Goal: Task Accomplishment & Management: Complete application form

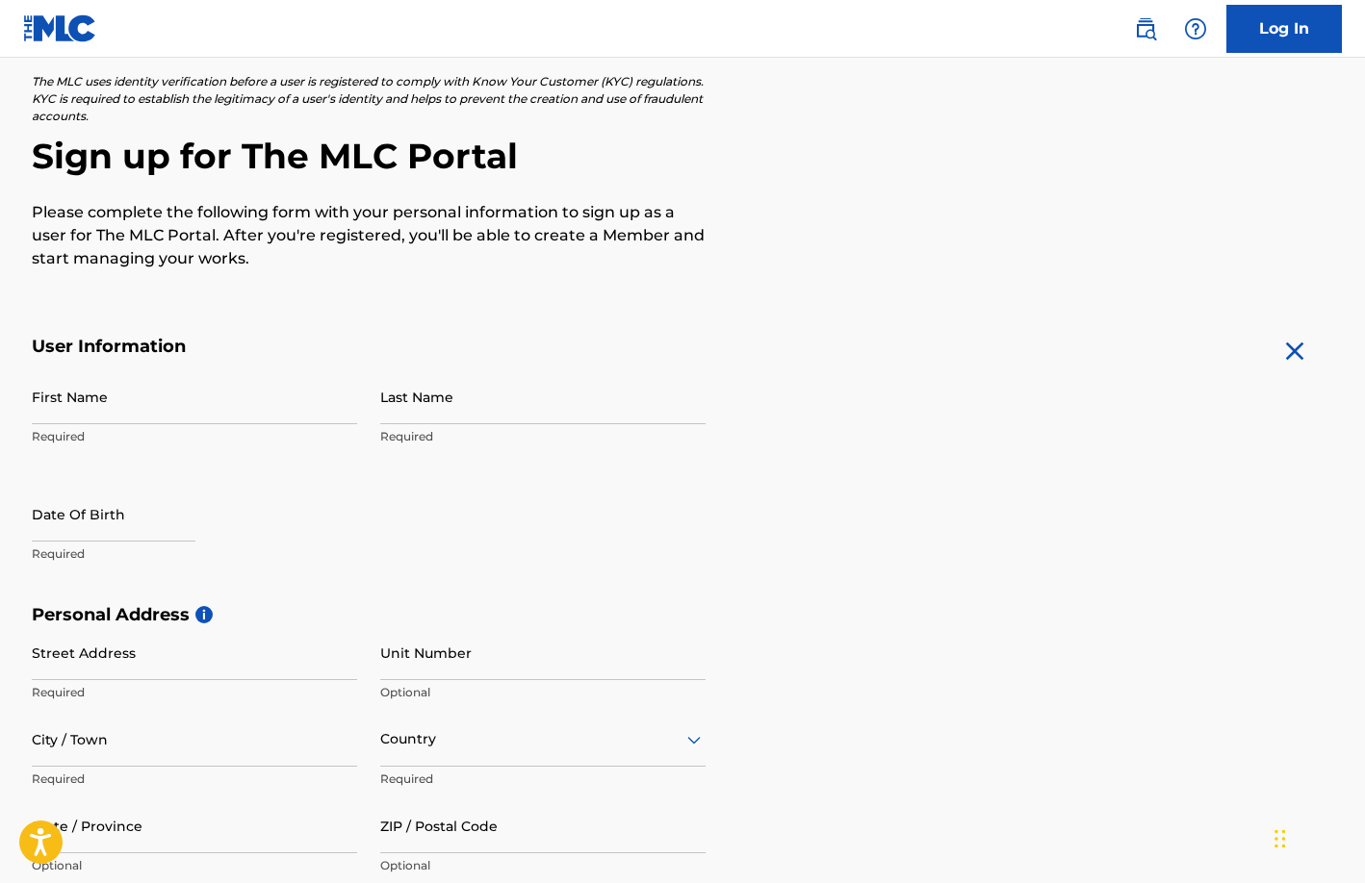
scroll to position [121, 0]
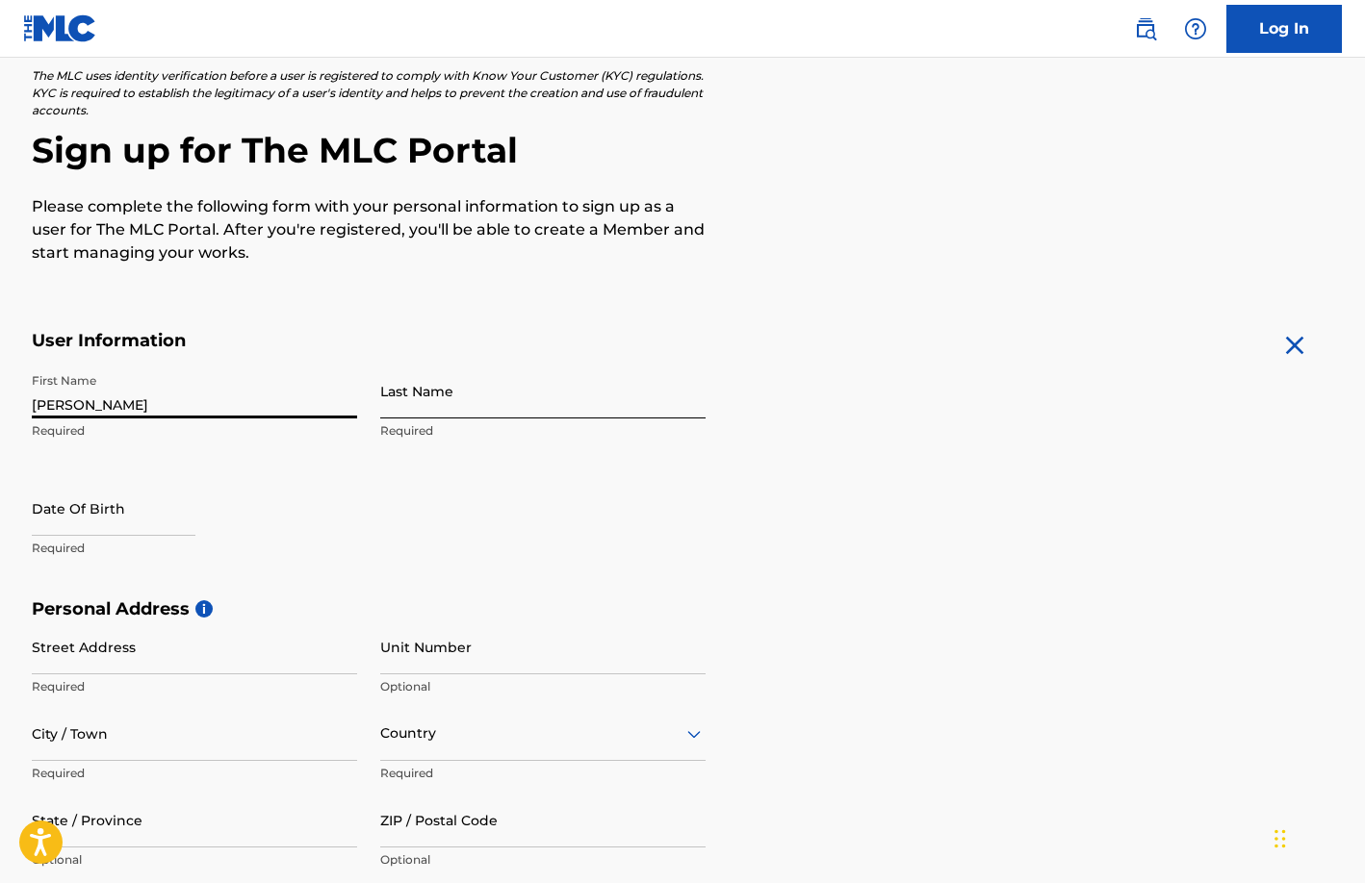
type input "[PERSON_NAME]"
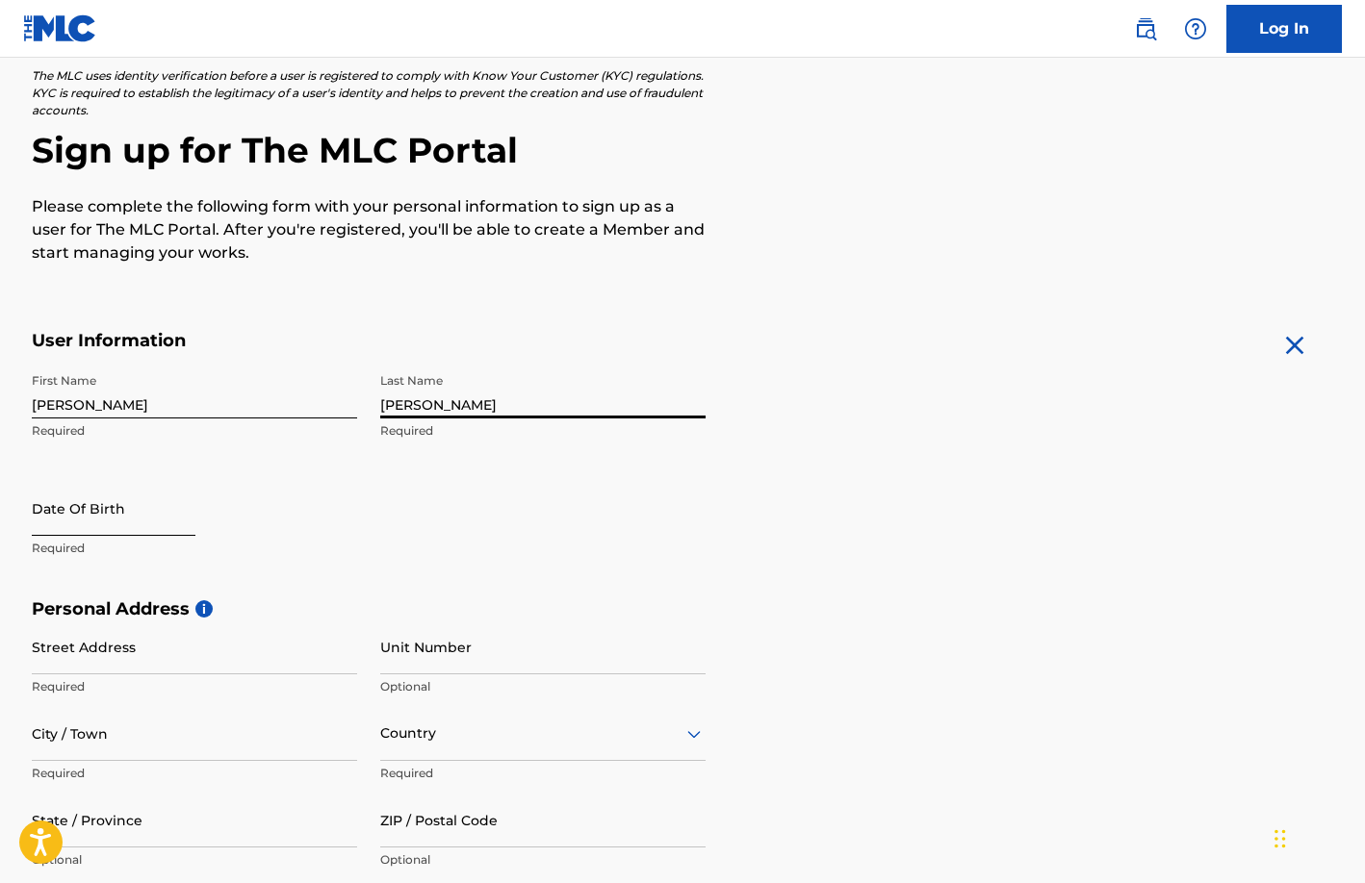
type input "[PERSON_NAME]"
select select "8"
select select "2025"
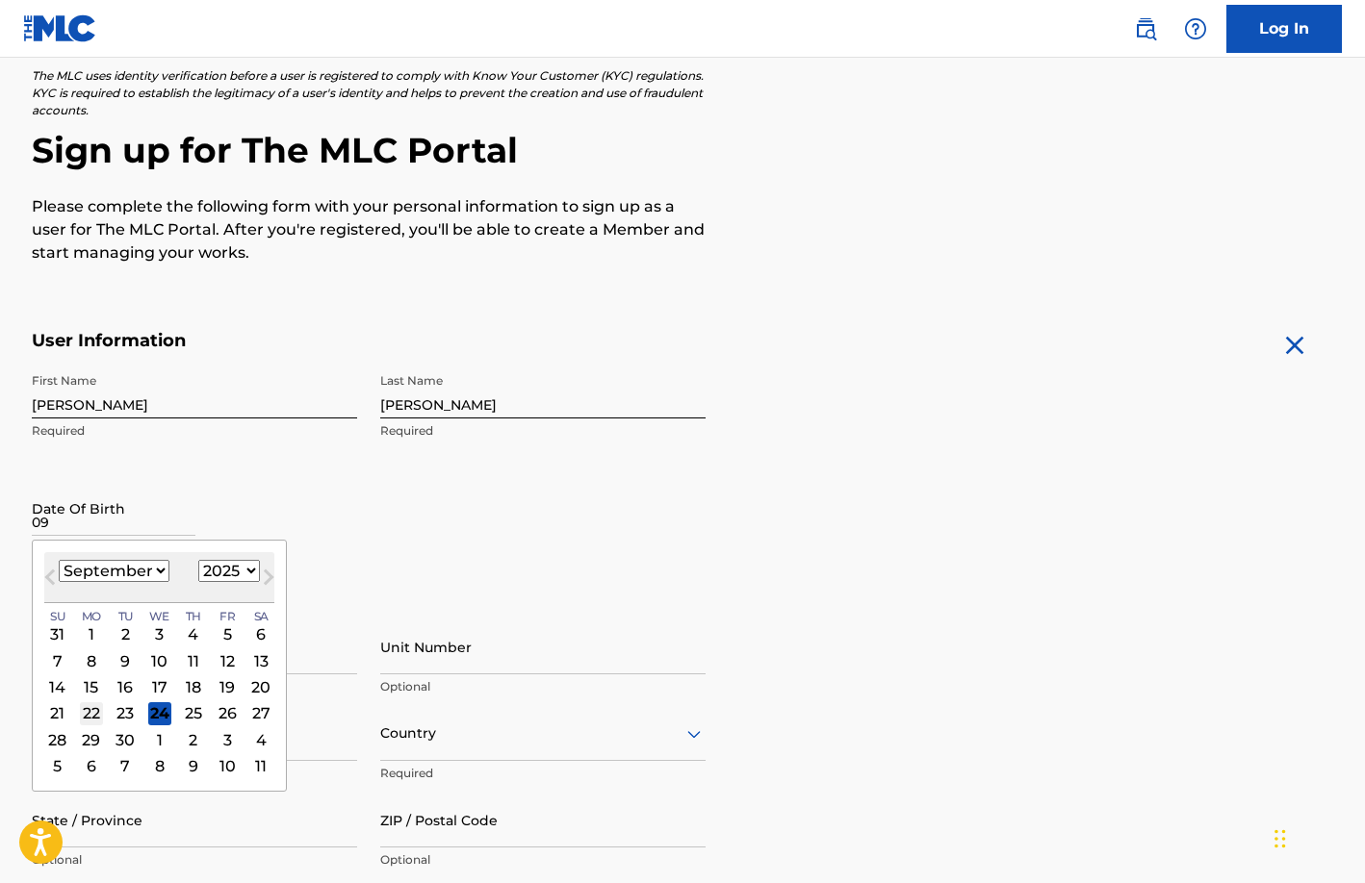
type input "09"
click at [89, 709] on div "22" at bounding box center [91, 713] width 23 height 23
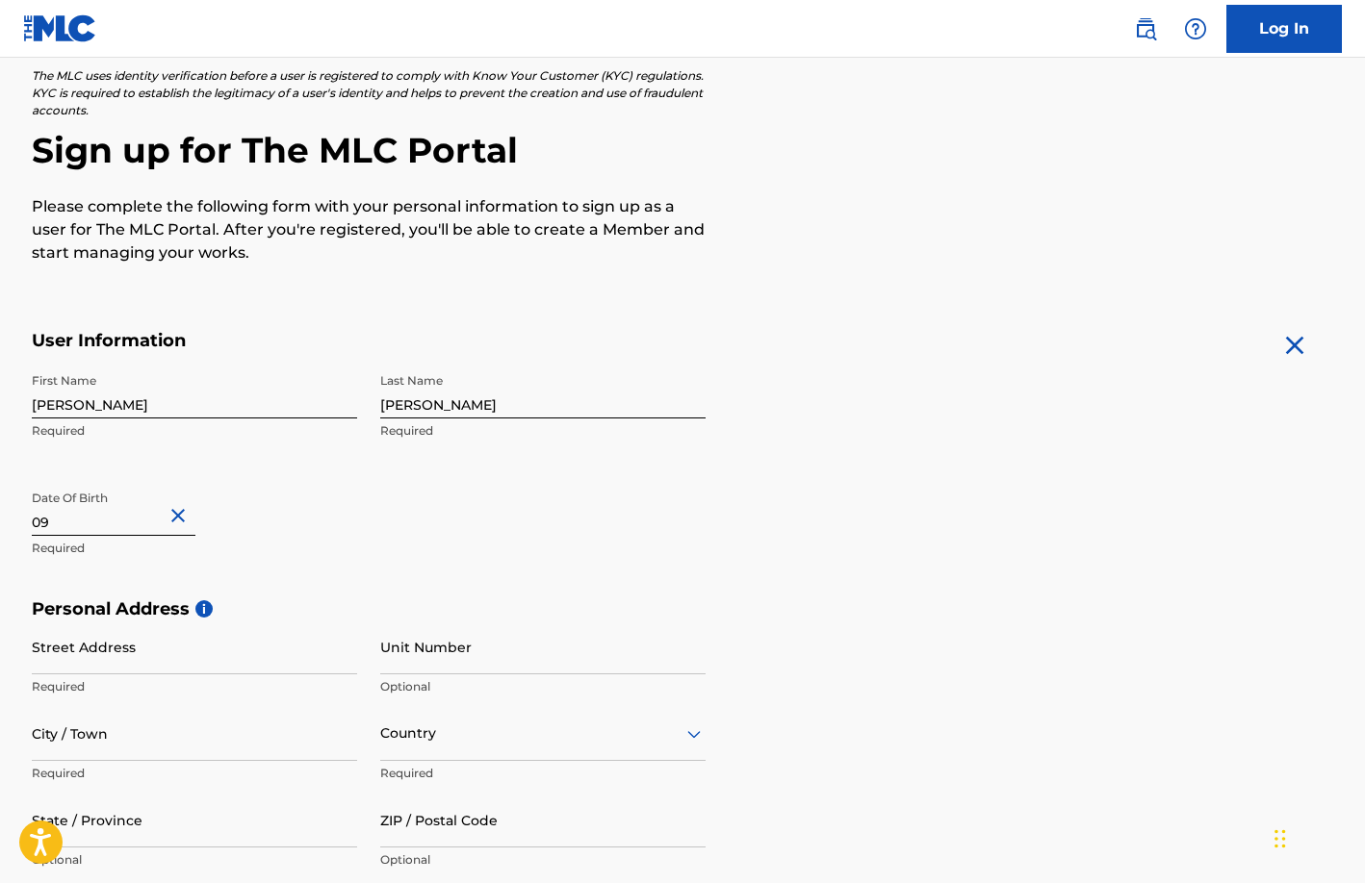
click at [160, 524] on input "09" at bounding box center [114, 508] width 164 height 55
select select "8"
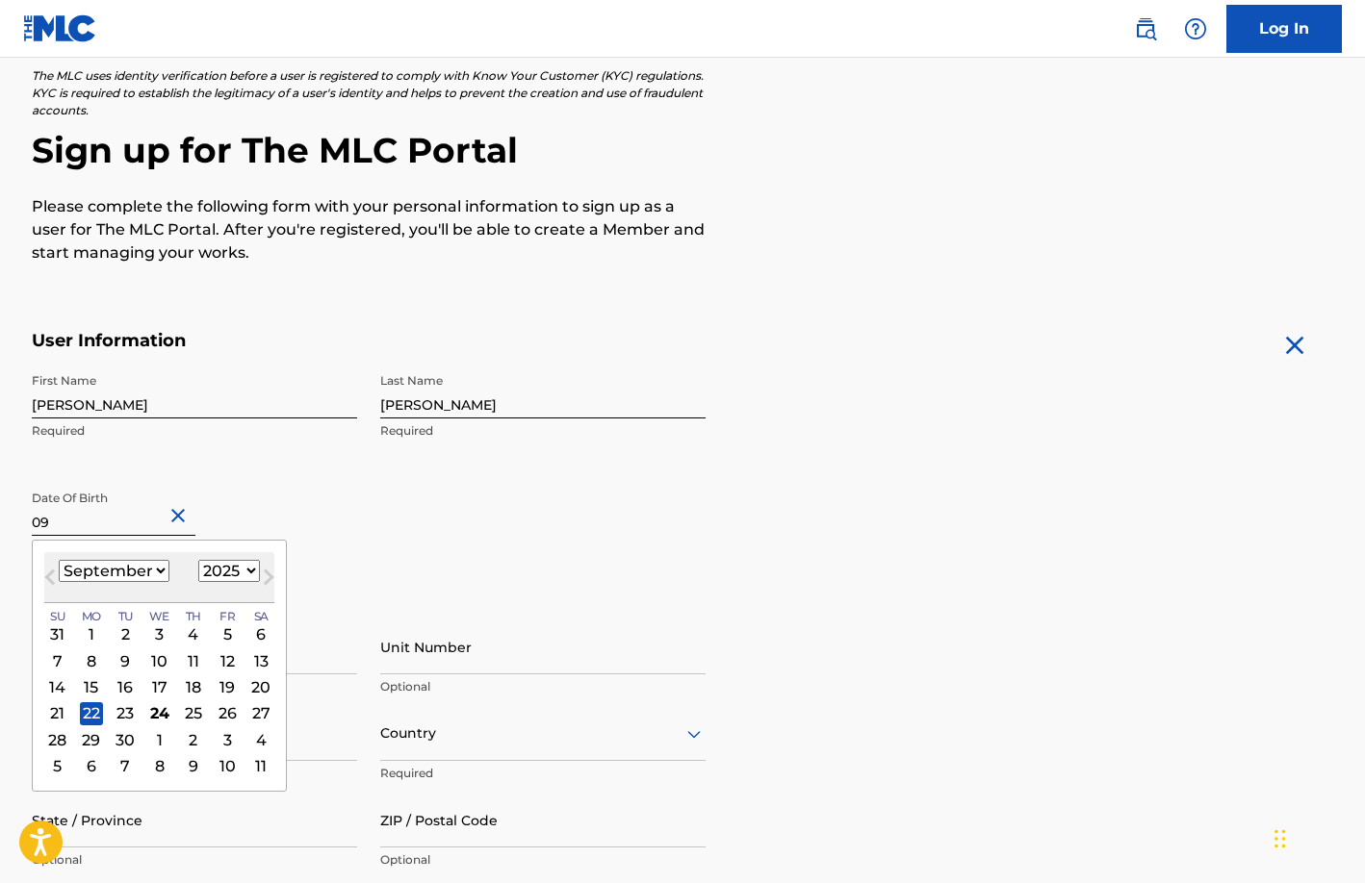
select select "1970"
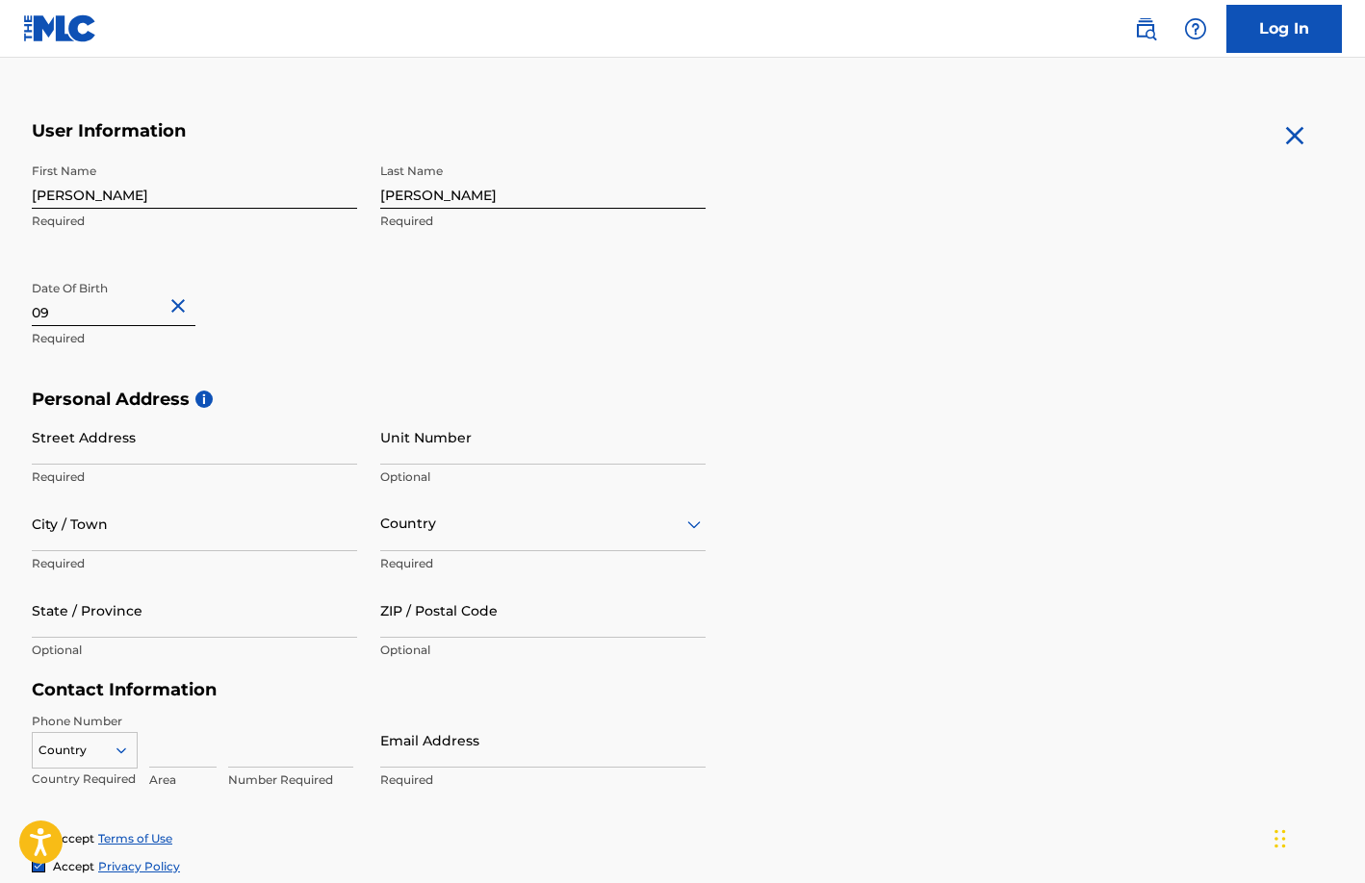
scroll to position [333, 0]
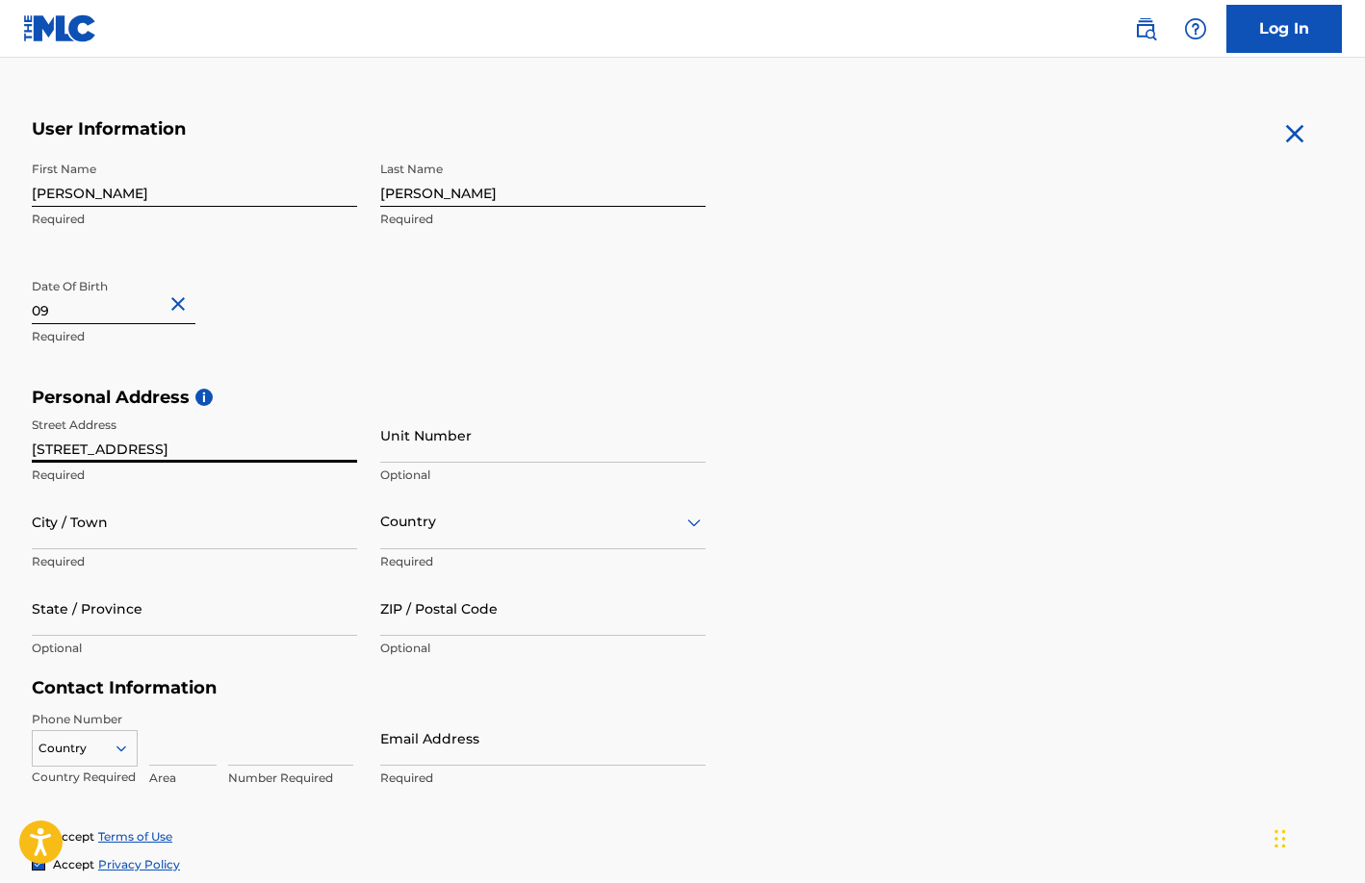
type input "[STREET_ADDRESS]"
type input "Mt. [PERSON_NAME]"
click at [694, 520] on icon at bounding box center [693, 522] width 23 height 23
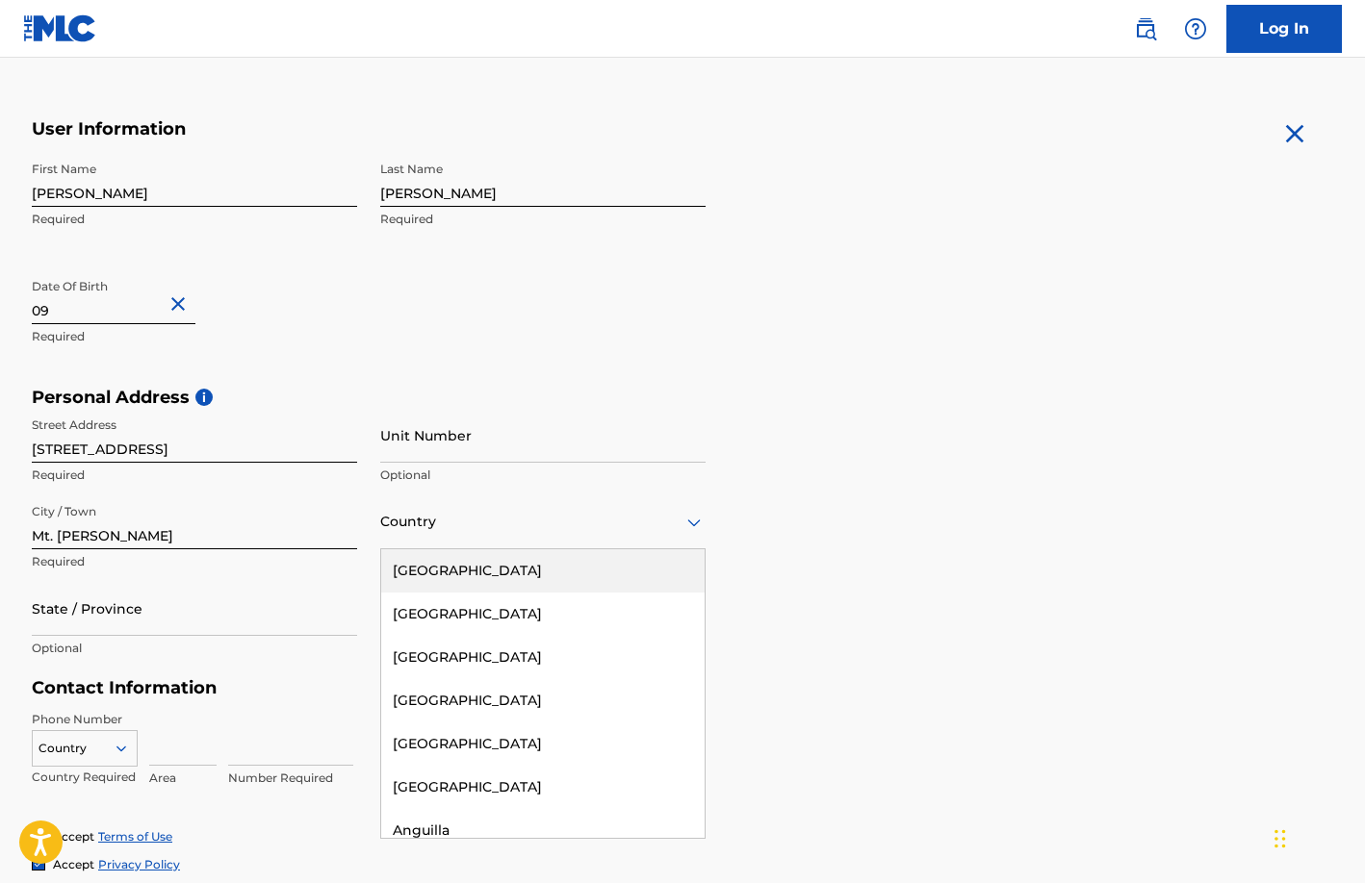
click at [566, 572] on div "[GEOGRAPHIC_DATA]" at bounding box center [542, 570] width 323 height 43
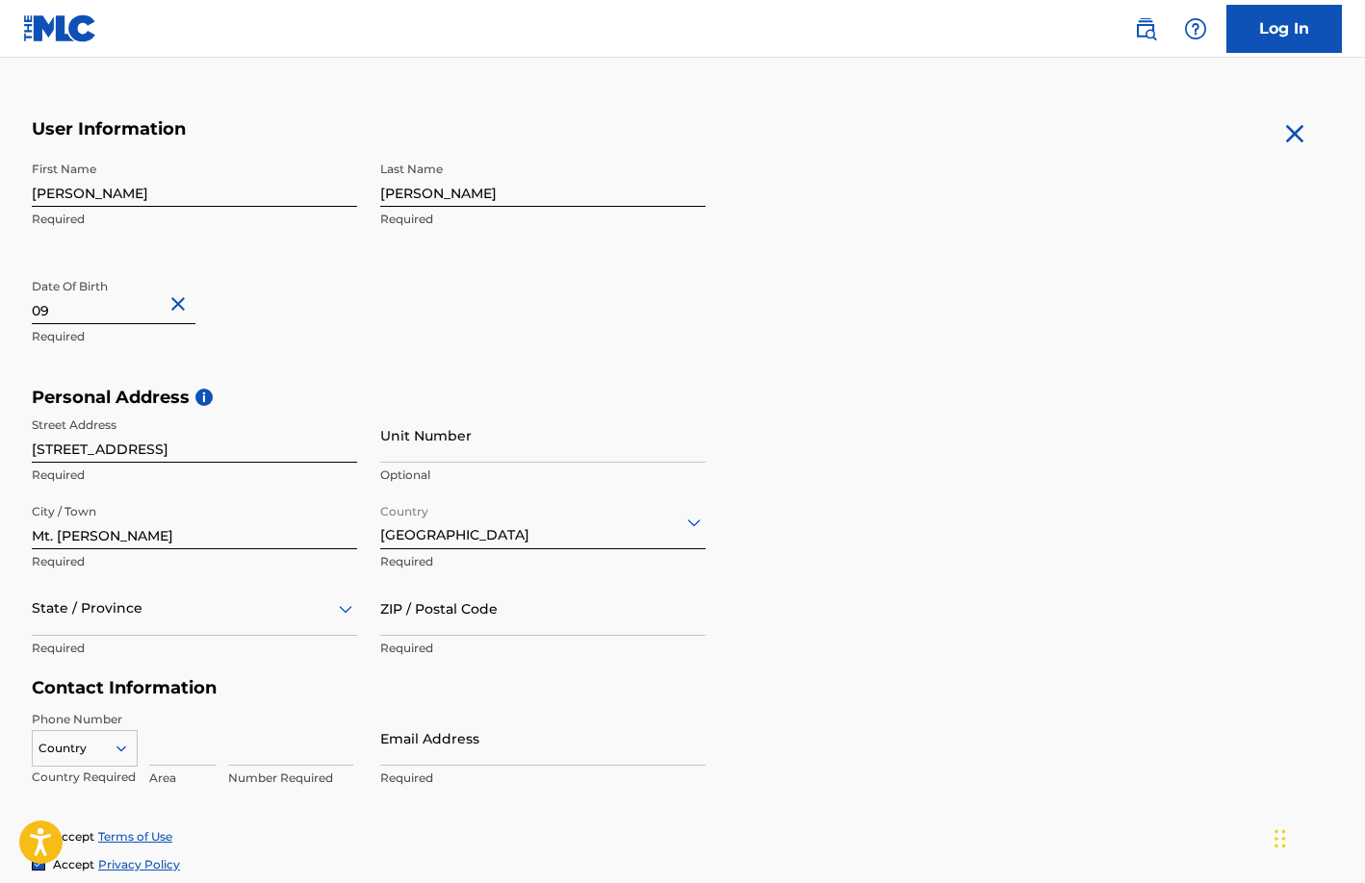
scroll to position [374, 0]
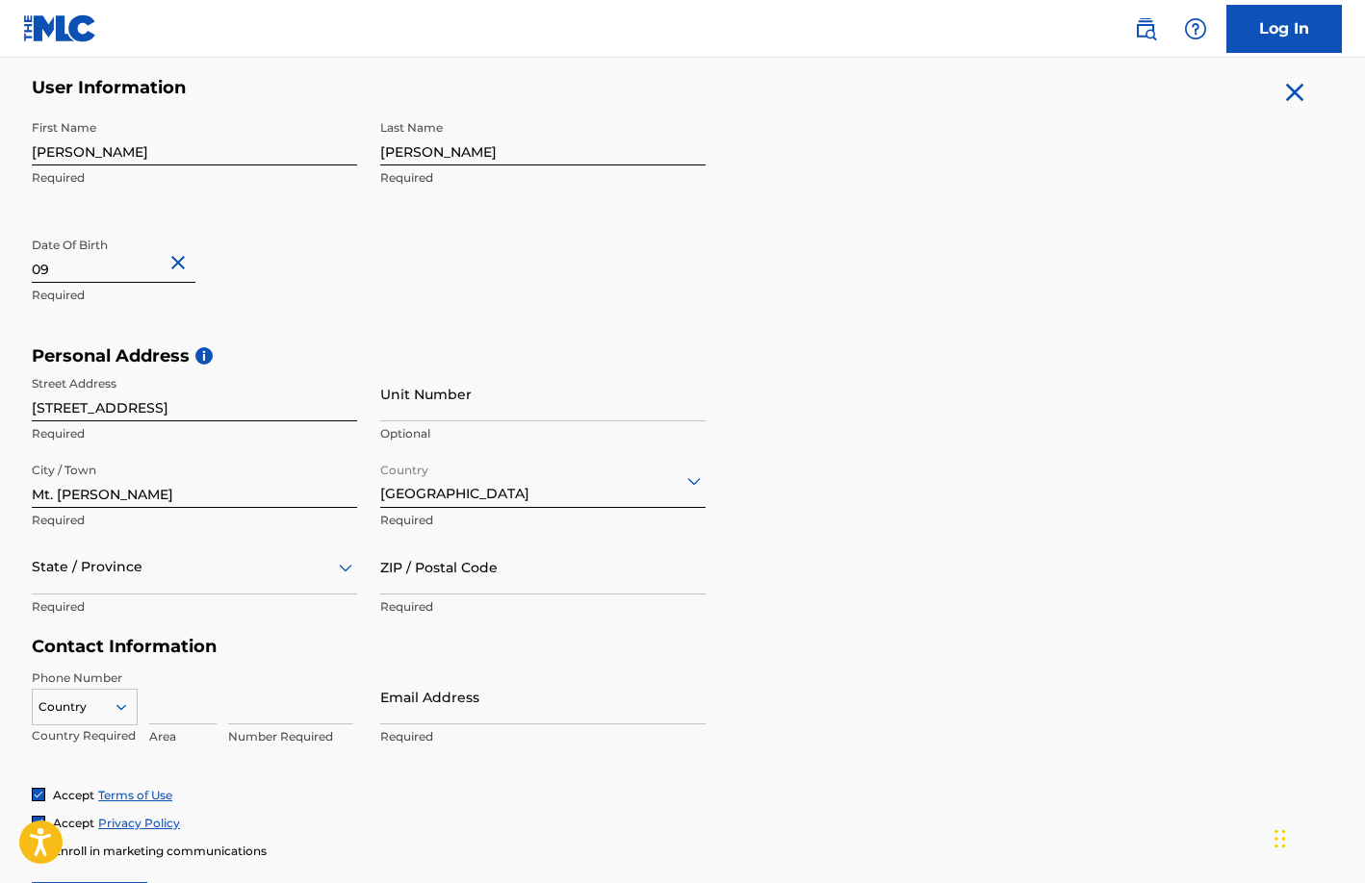
click at [134, 595] on div "State / Province" at bounding box center [194, 567] width 325 height 55
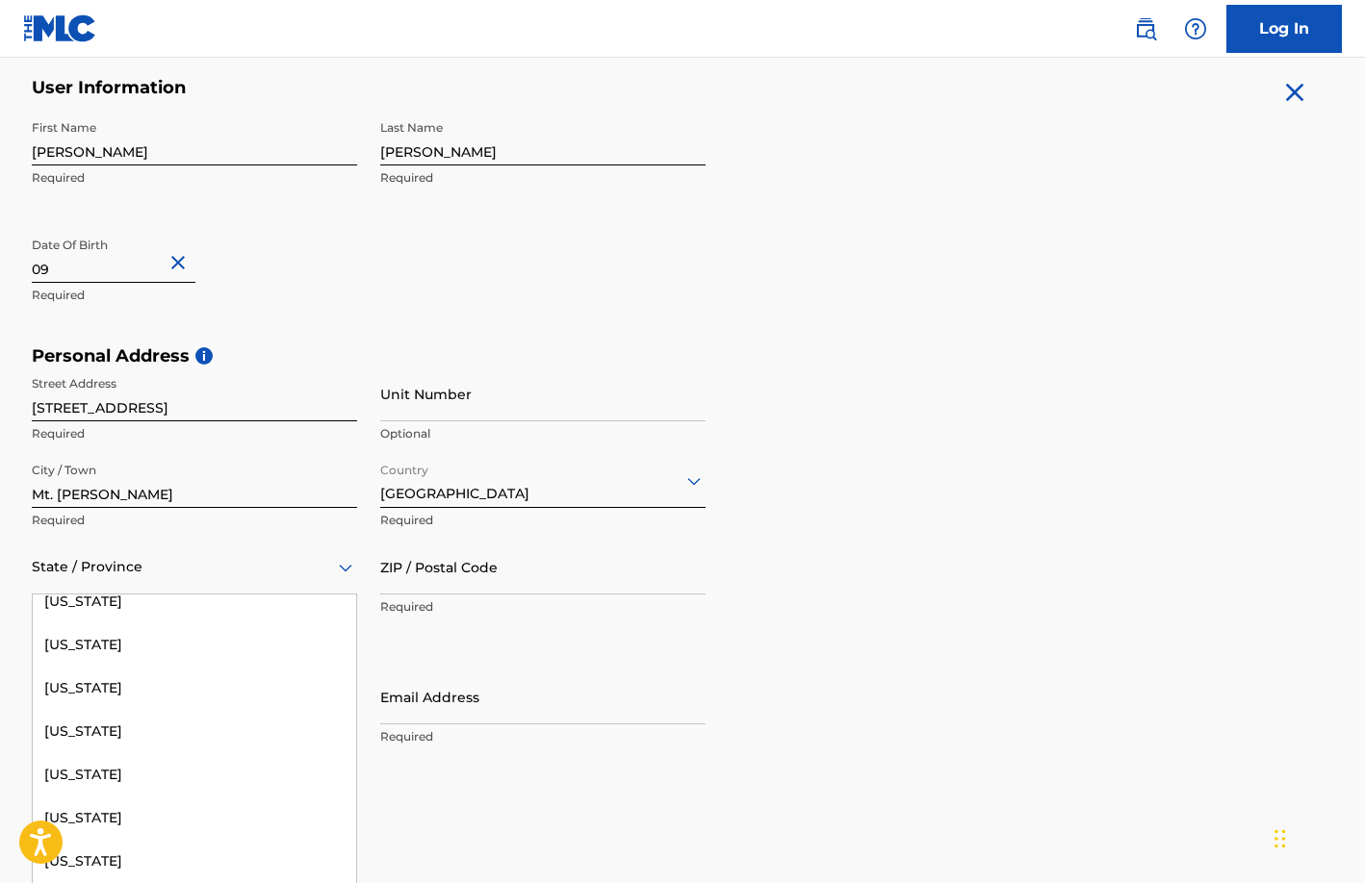
scroll to position [1911, 0]
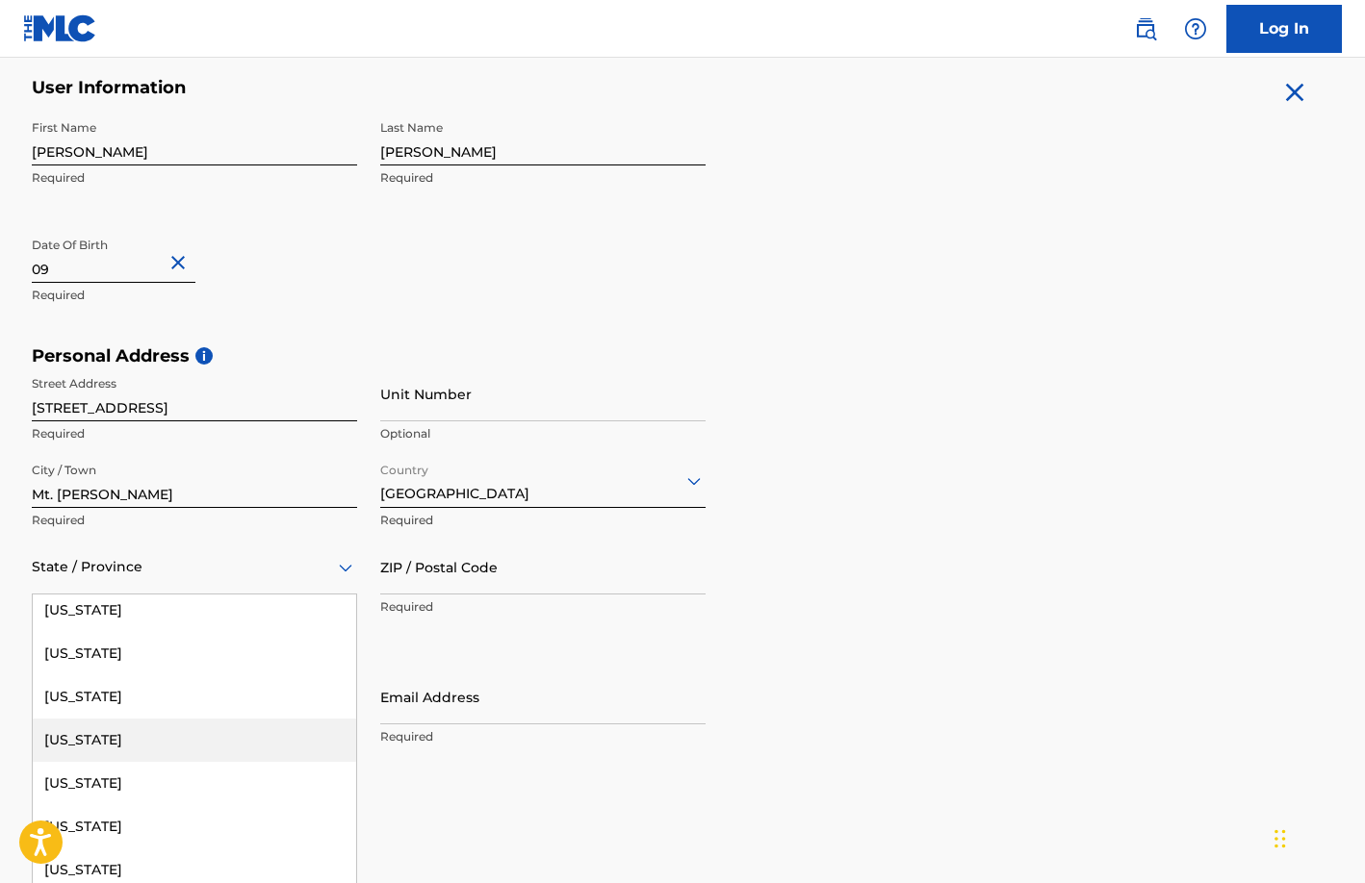
click at [161, 740] on div "[US_STATE]" at bounding box center [194, 740] width 323 height 43
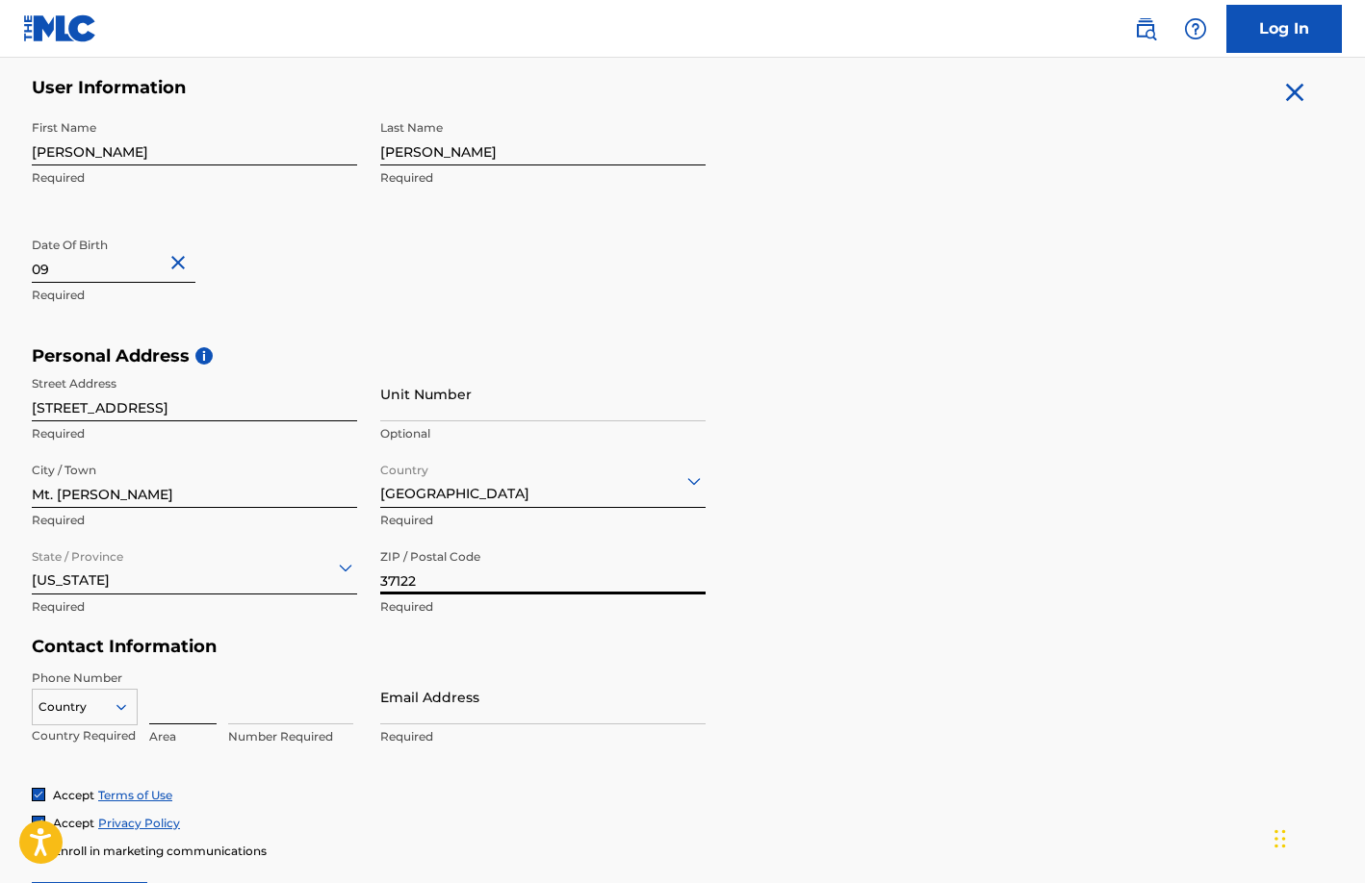
type input "37122"
click at [182, 709] on input at bounding box center [182, 697] width 67 height 55
type input "214"
click at [404, 799] on div "Accept Terms of Use" at bounding box center [682, 795] width 1301 height 16
type input "2448686"
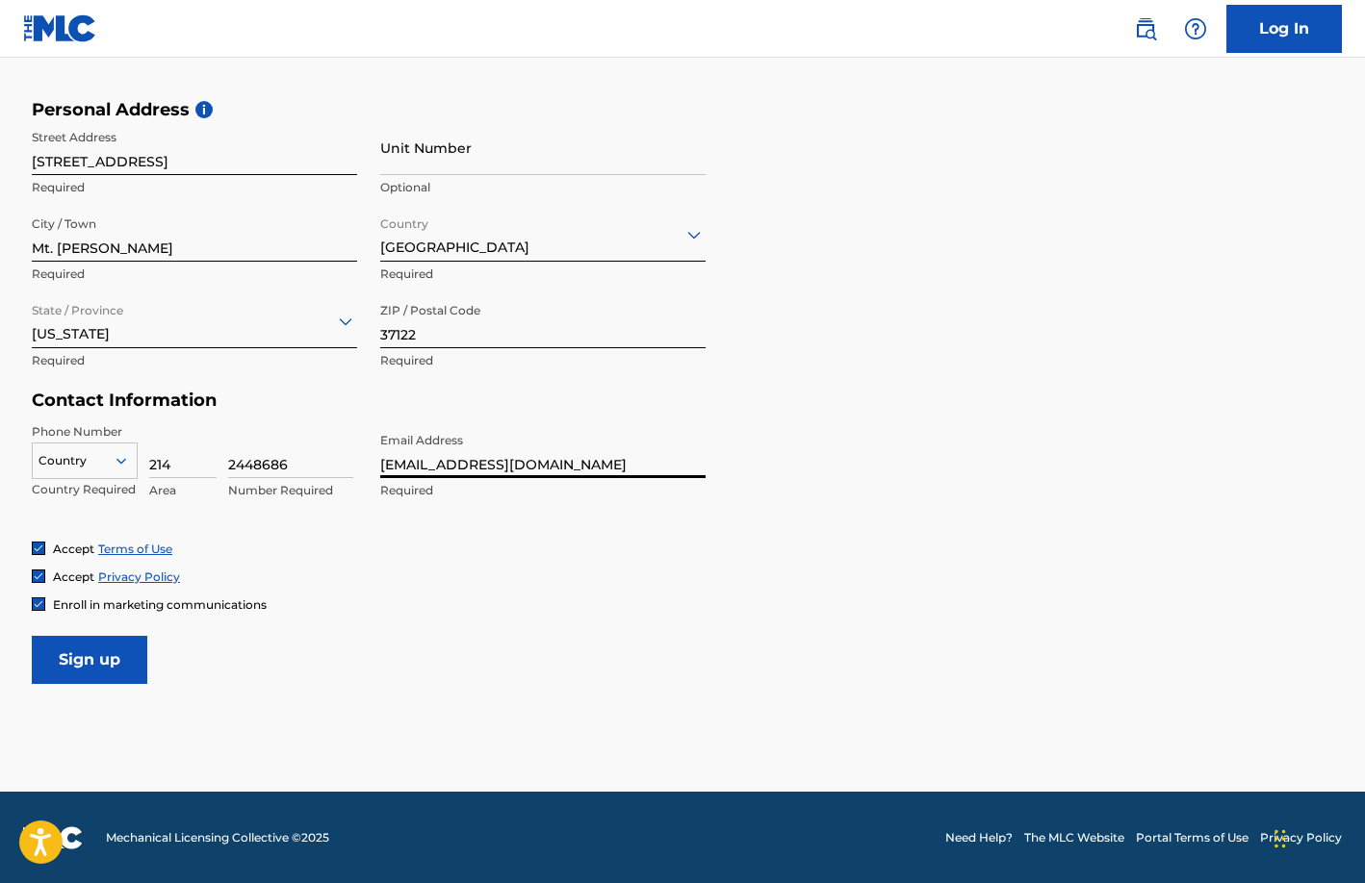
scroll to position [620, 0]
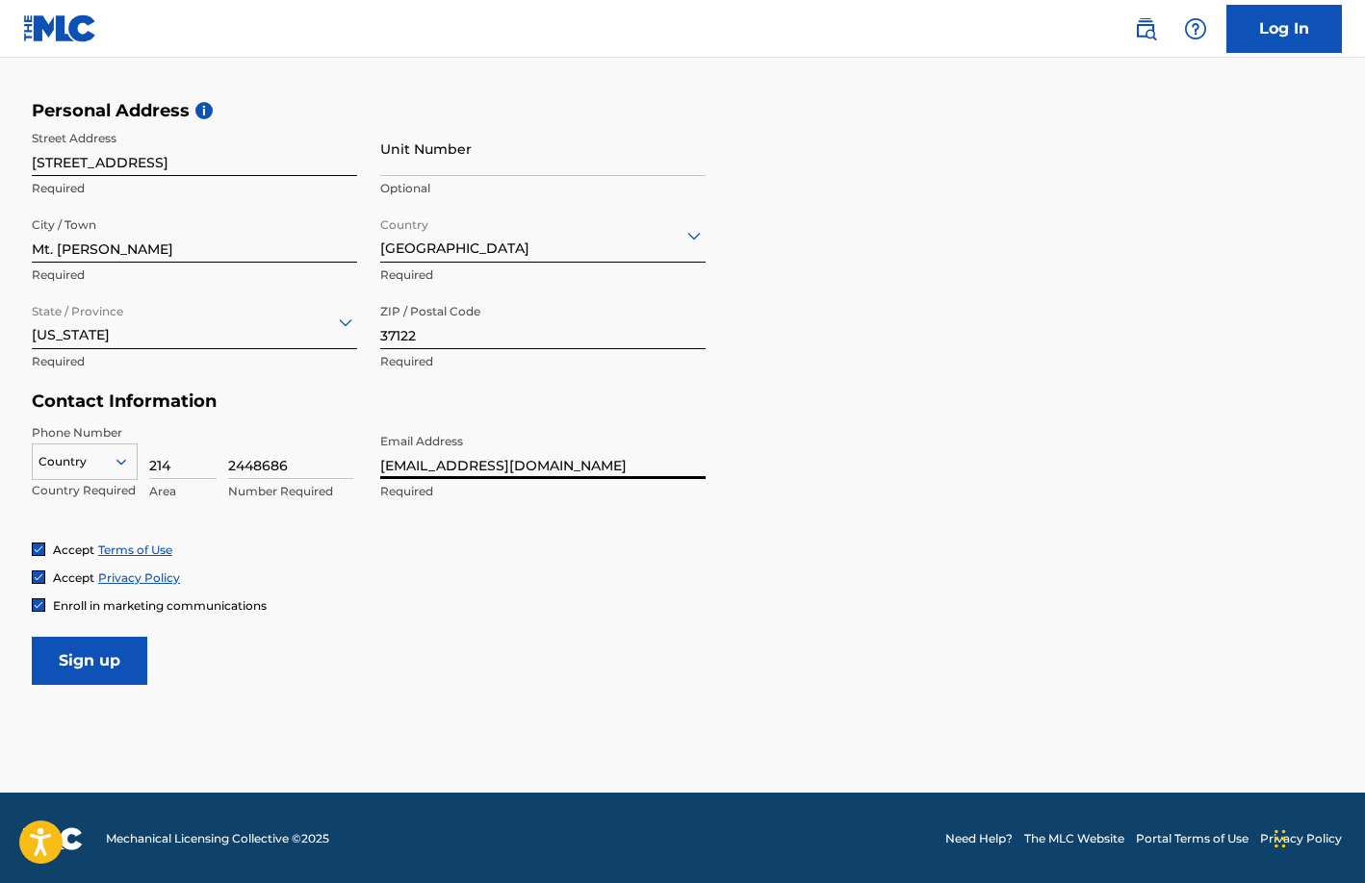
type input "[EMAIL_ADDRESS][DOMAIN_NAME]"
click at [36, 600] on img at bounding box center [39, 606] width 12 height 12
click at [93, 651] on input "Sign up" at bounding box center [89, 661] width 115 height 48
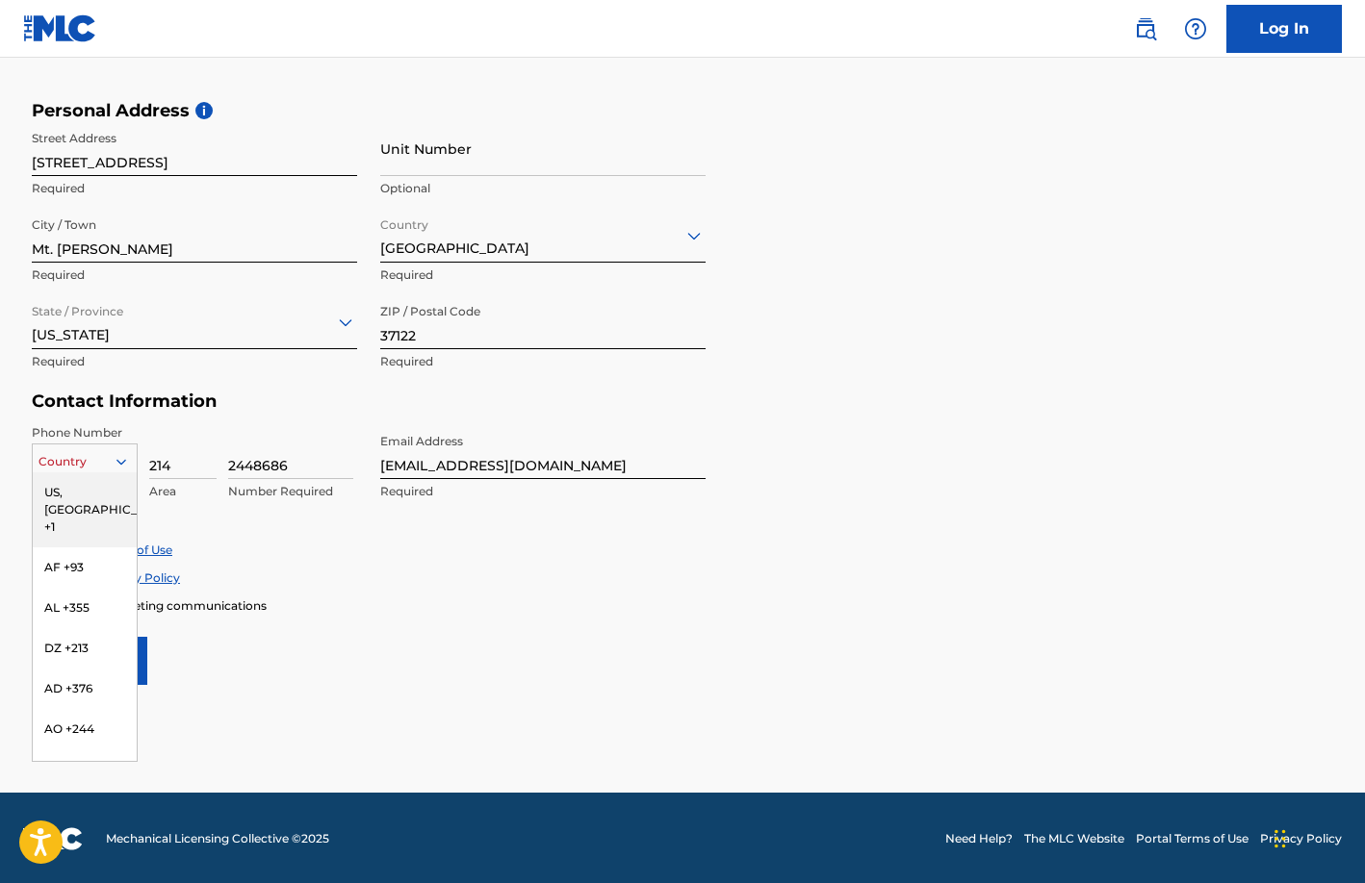
click at [113, 459] on icon at bounding box center [121, 461] width 17 height 17
click at [82, 490] on div "US, [GEOGRAPHIC_DATA] +1" at bounding box center [85, 509] width 104 height 75
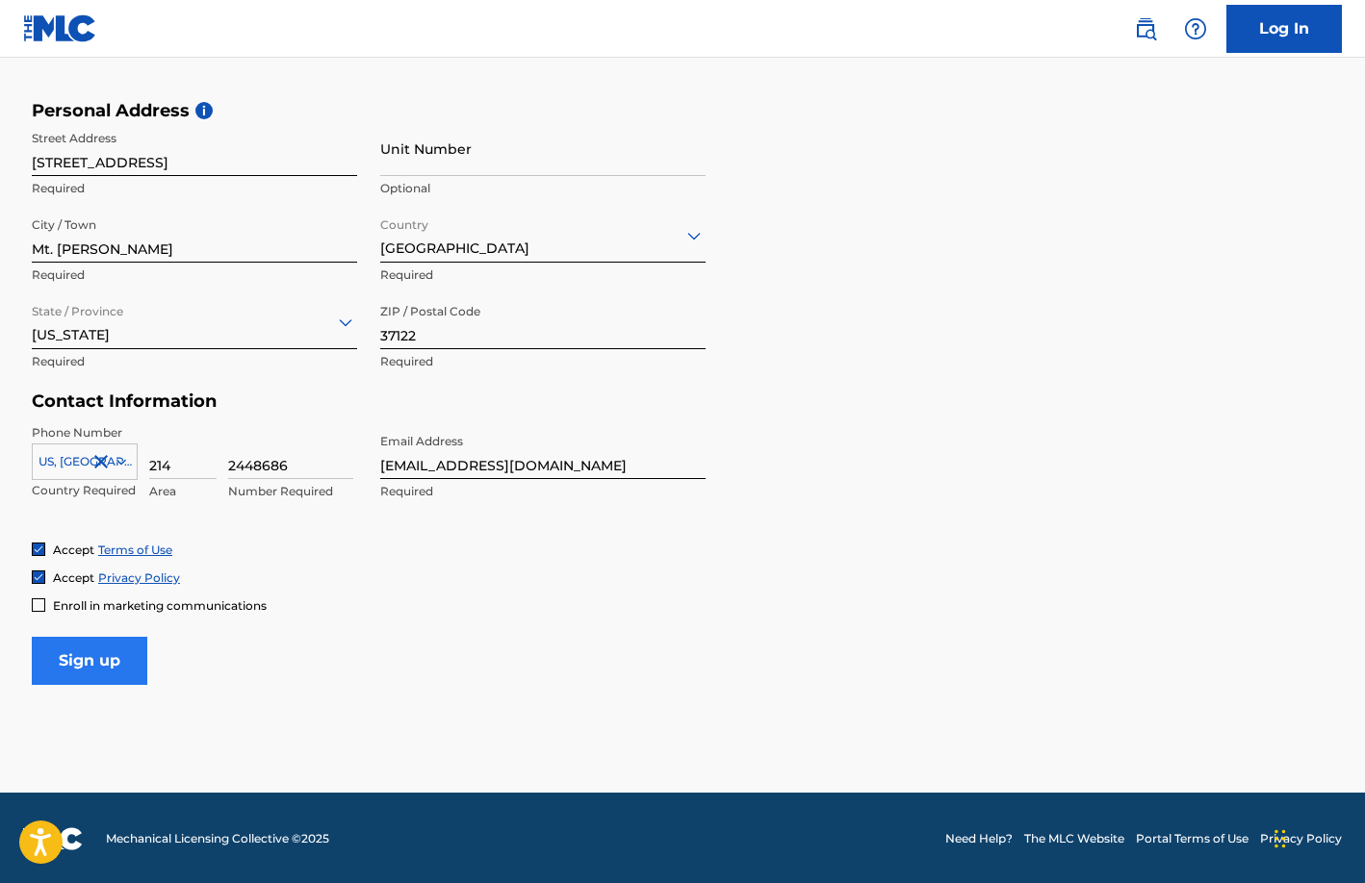
click at [94, 659] on input "Sign up" at bounding box center [89, 661] width 115 height 48
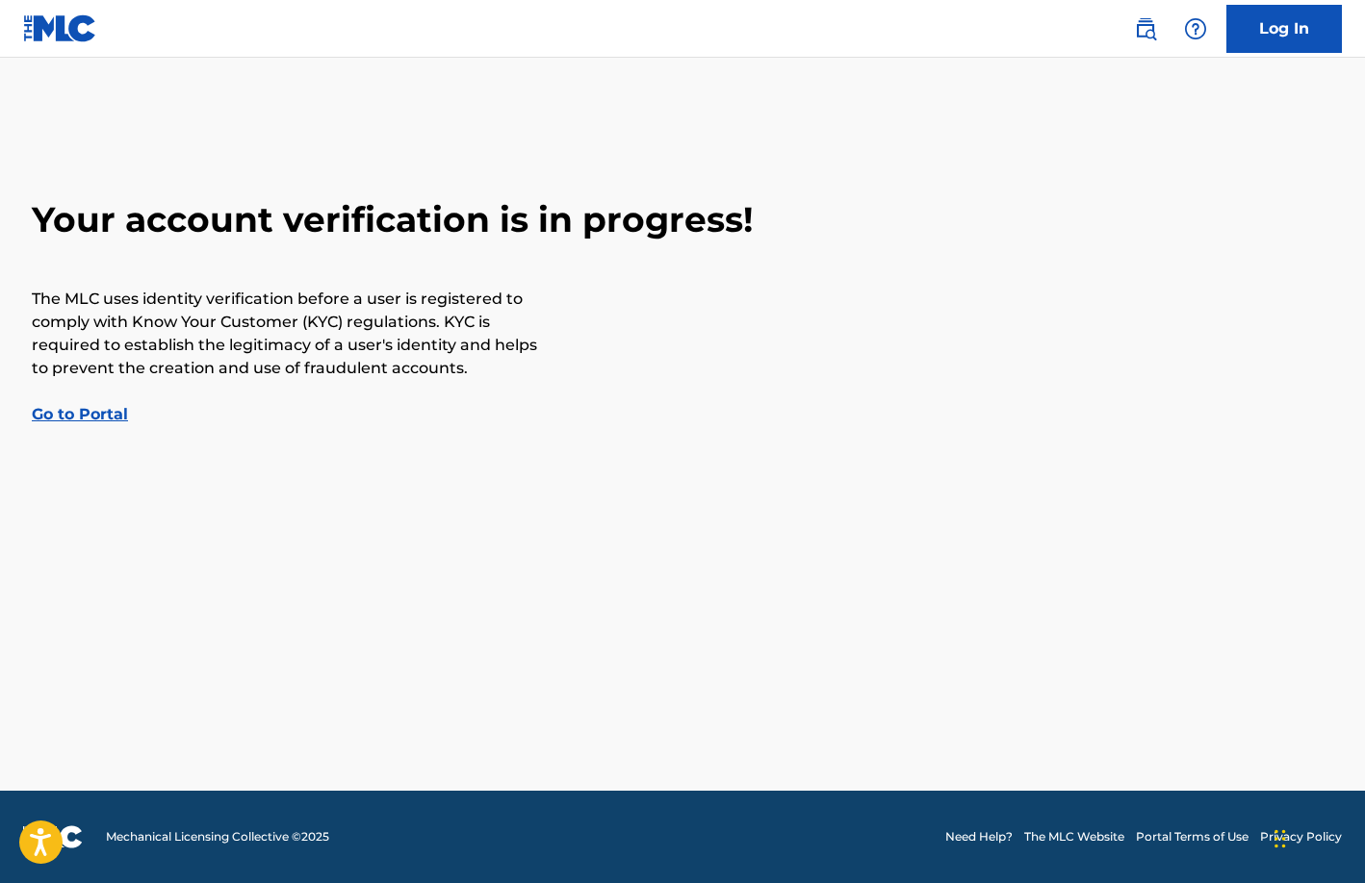
click at [90, 414] on link "Go to Portal" at bounding box center [80, 414] width 96 height 18
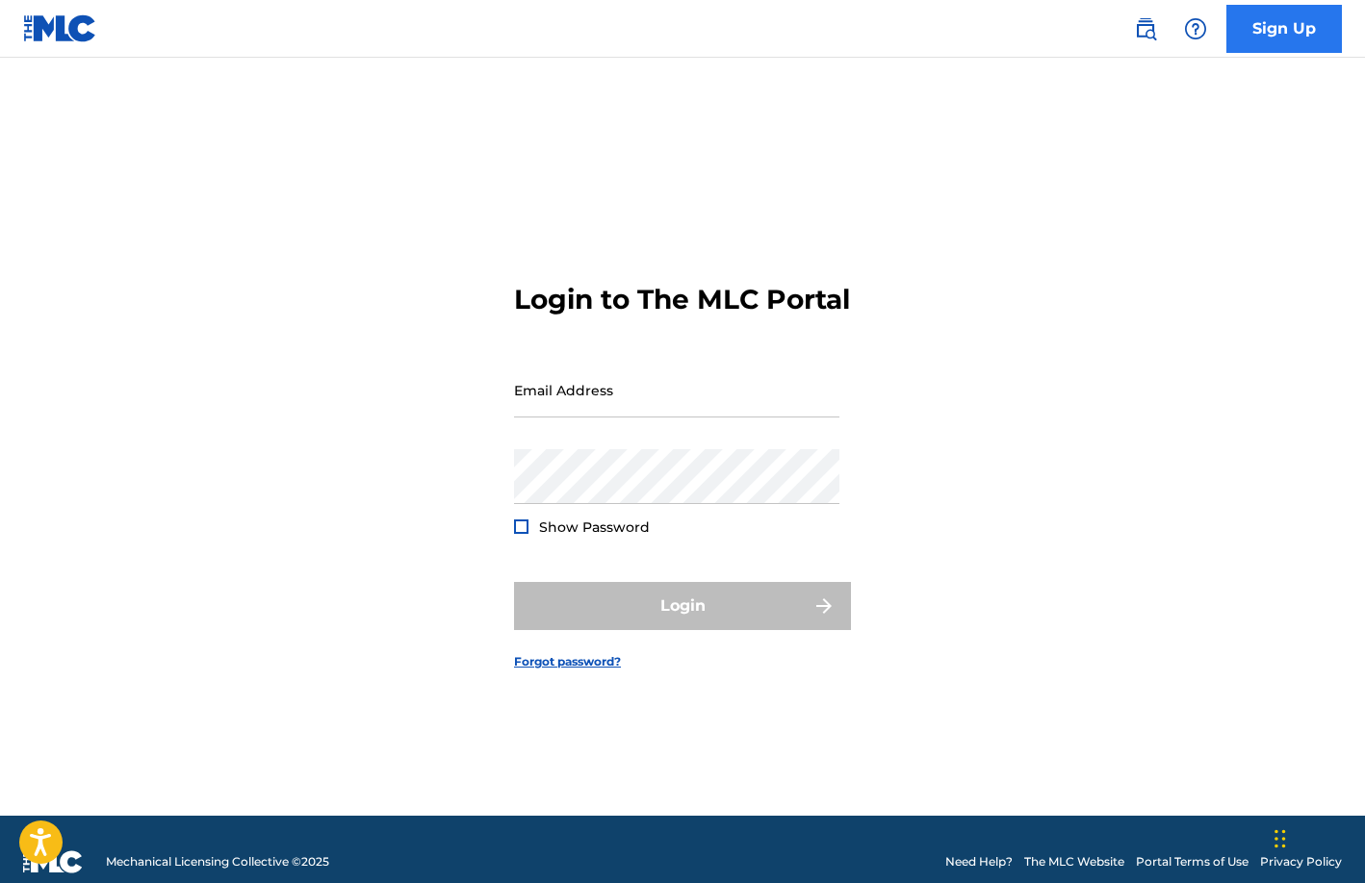
click at [1292, 28] on link "Sign Up" at bounding box center [1283, 29] width 115 height 48
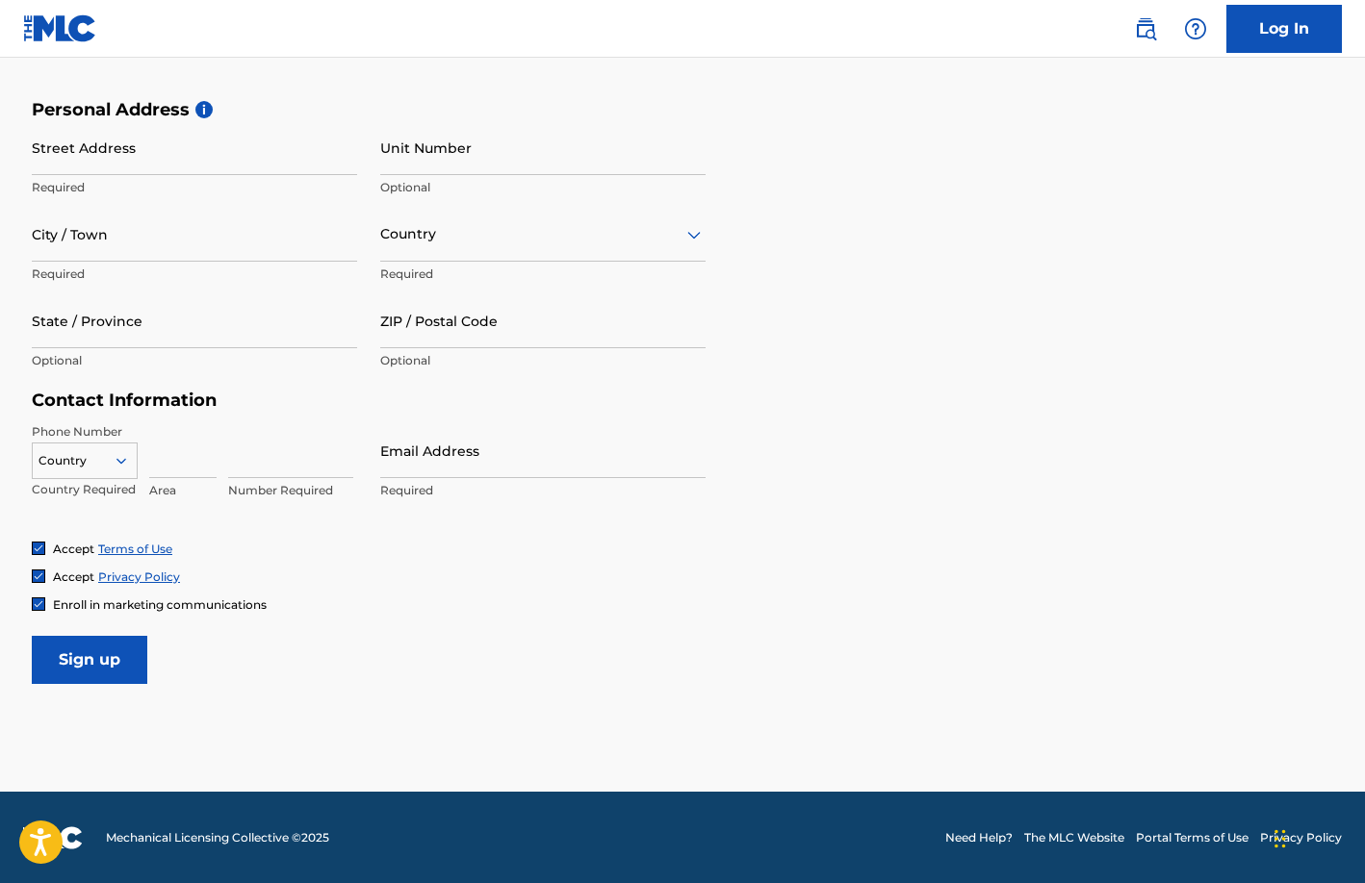
scroll to position [620, 0]
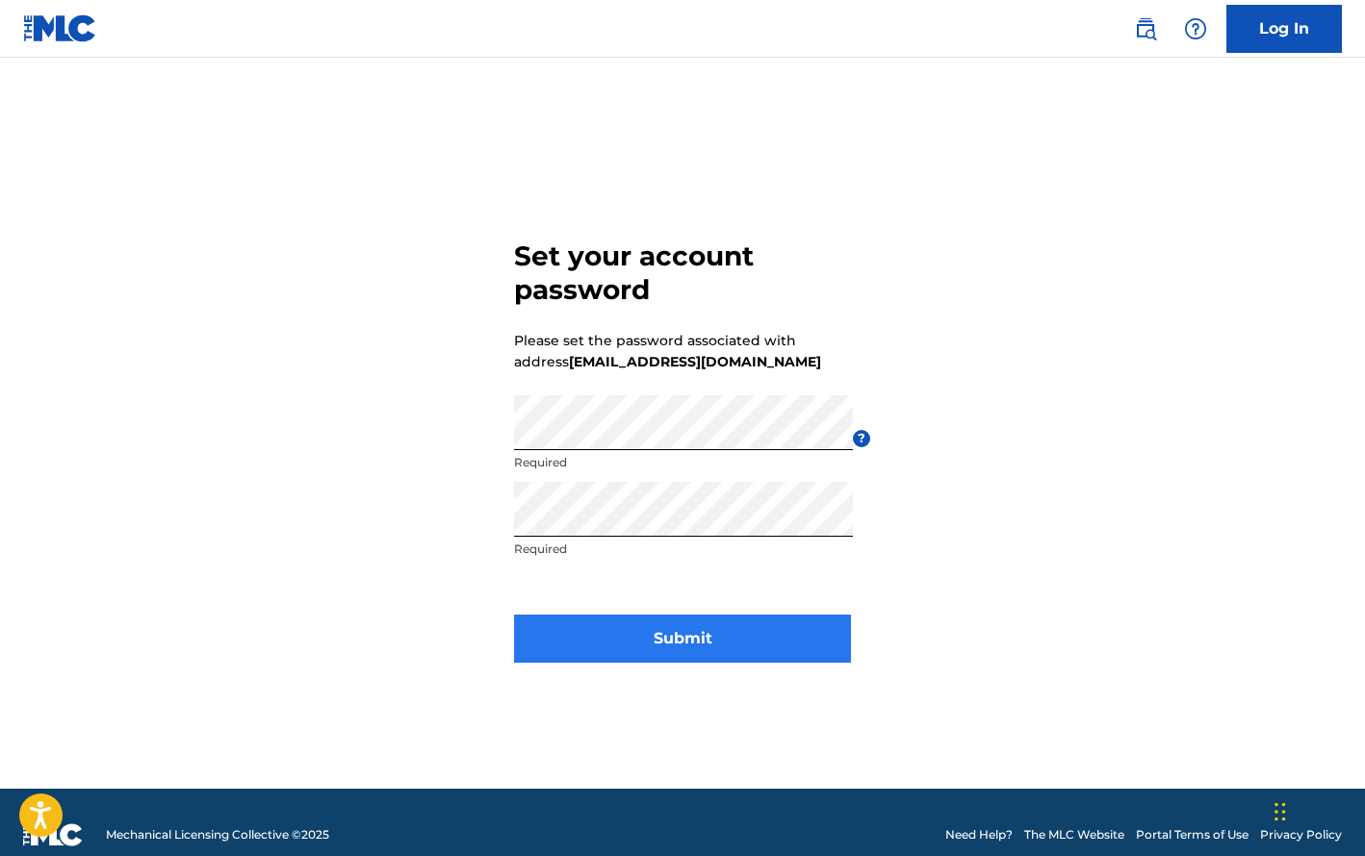
click at [690, 639] on button "Submit" at bounding box center [682, 639] width 337 height 48
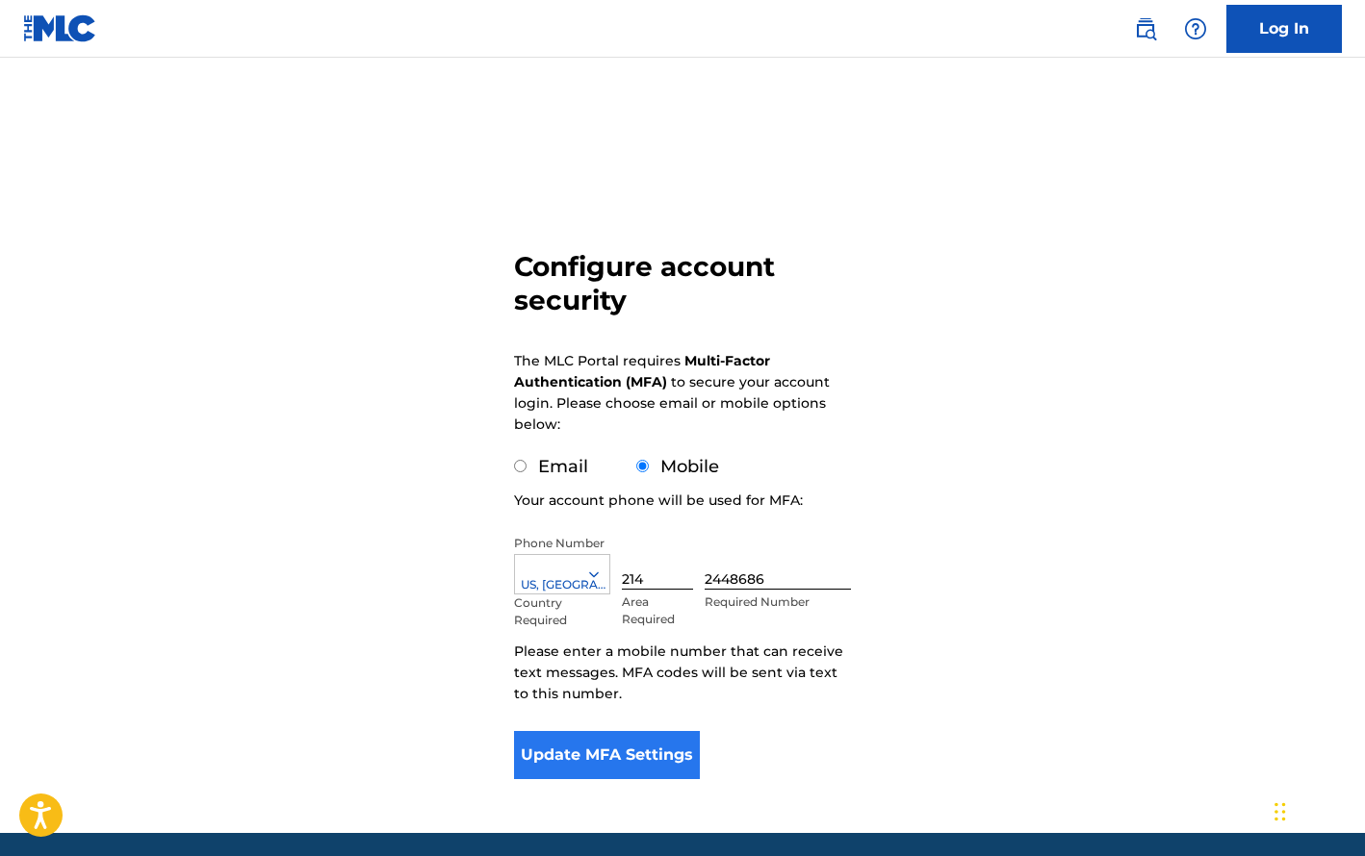
click at [628, 752] on button "Update MFA Settings" at bounding box center [607, 755] width 186 height 48
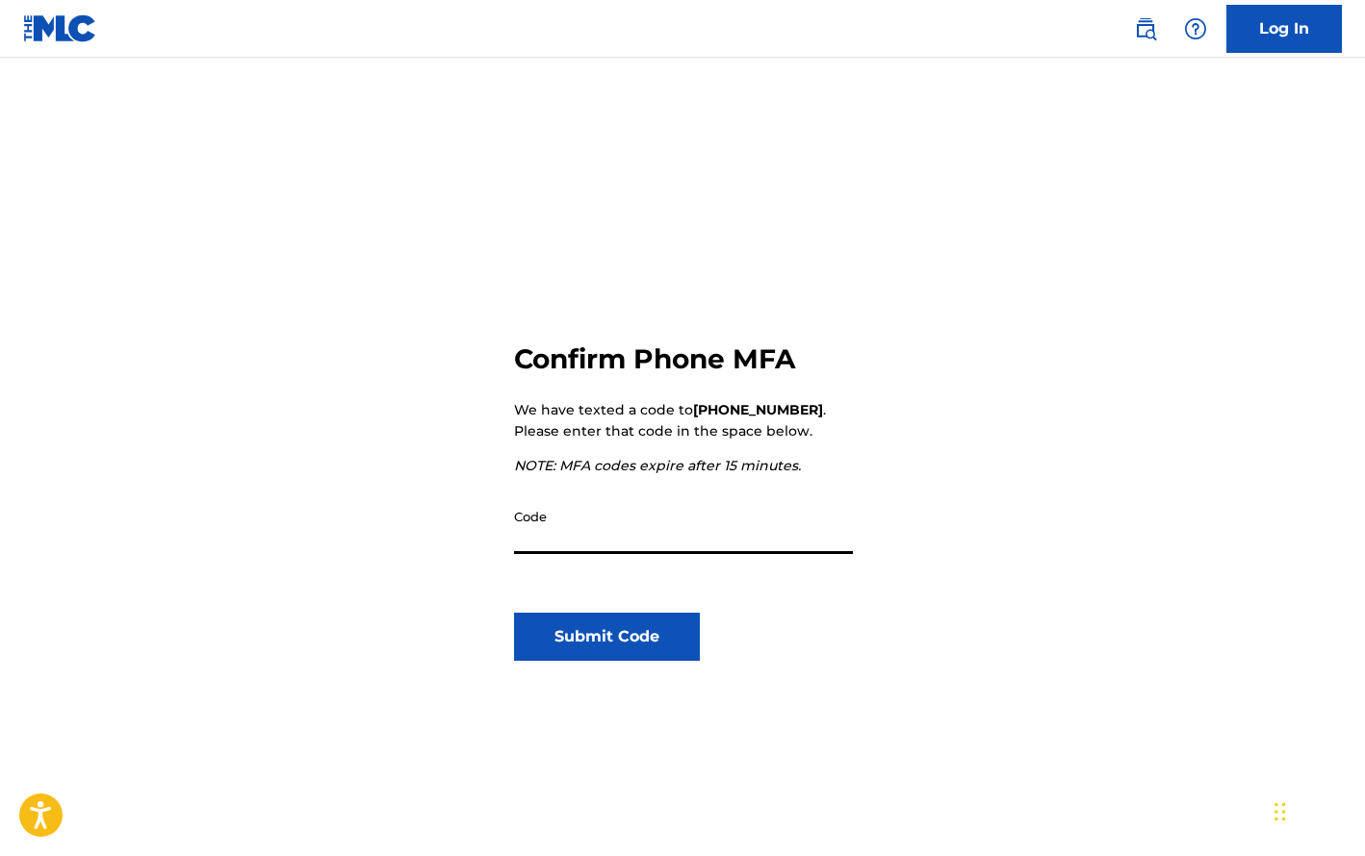
click at [624, 528] on input "Code" at bounding box center [683, 526] width 339 height 55
type input "649878"
click at [628, 639] on button "Submit Code" at bounding box center [607, 637] width 186 height 48
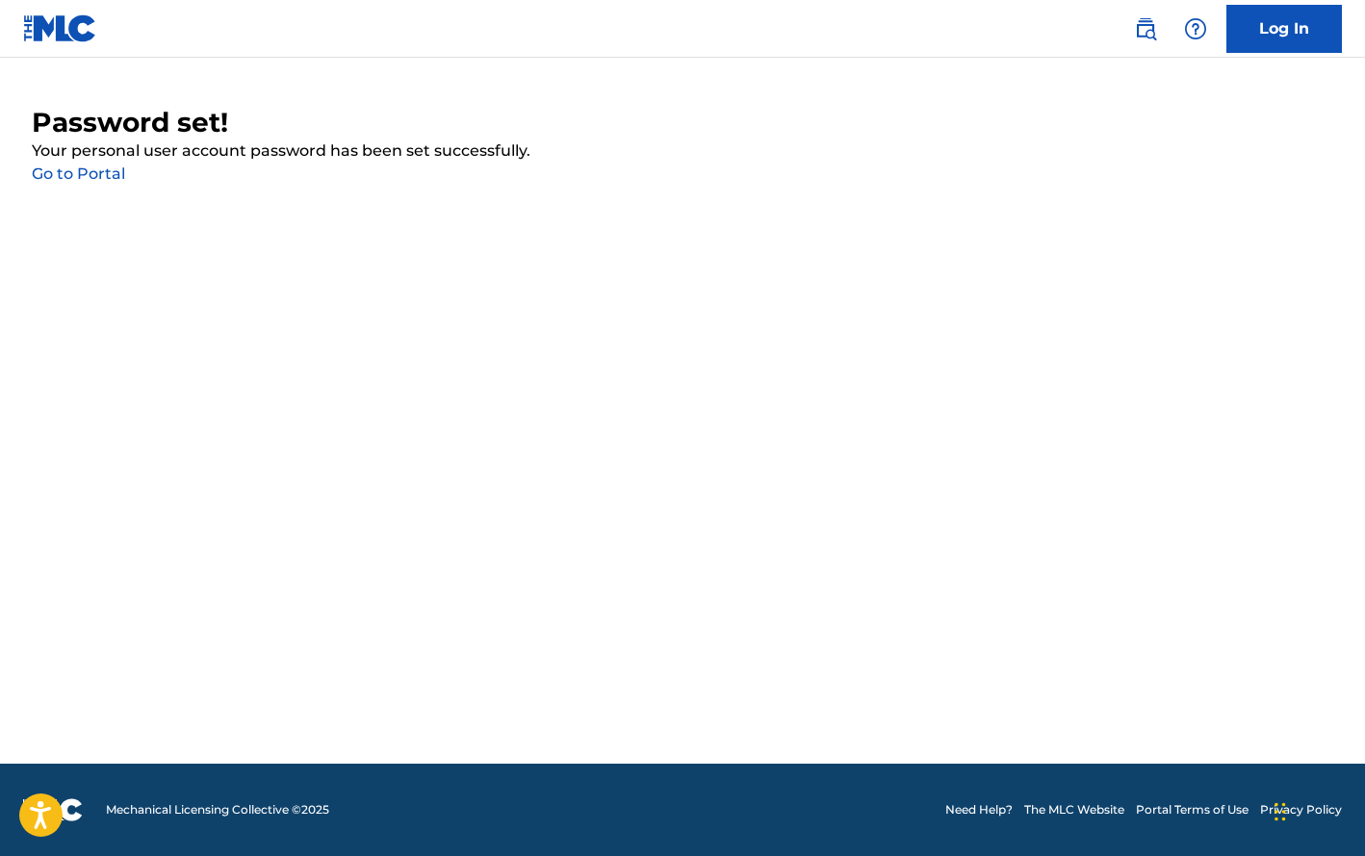
click at [61, 175] on link "Go to Portal" at bounding box center [78, 174] width 93 height 18
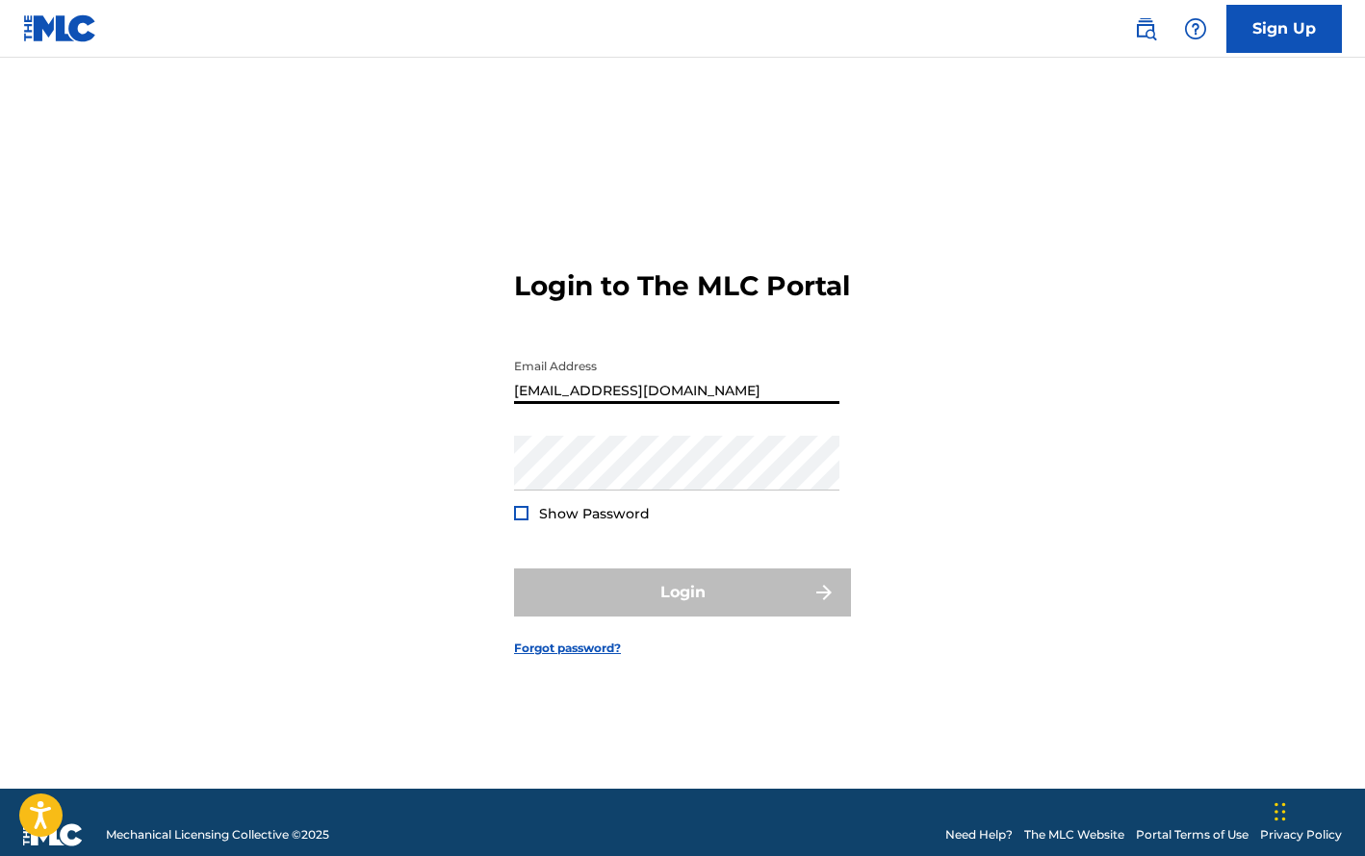
type input "[EMAIL_ADDRESS][DOMAIN_NAME]"
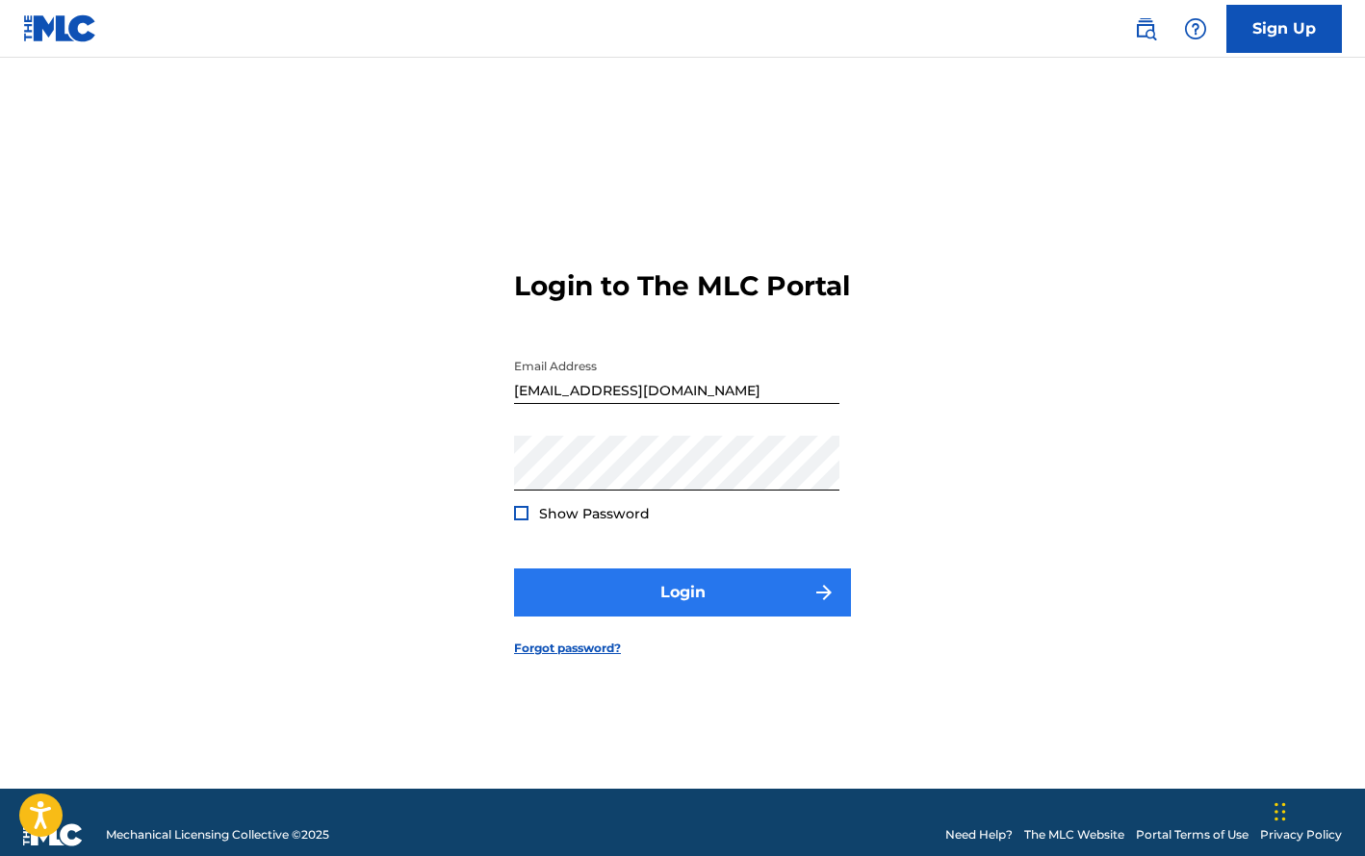
click at [684, 610] on button "Login" at bounding box center [682, 593] width 337 height 48
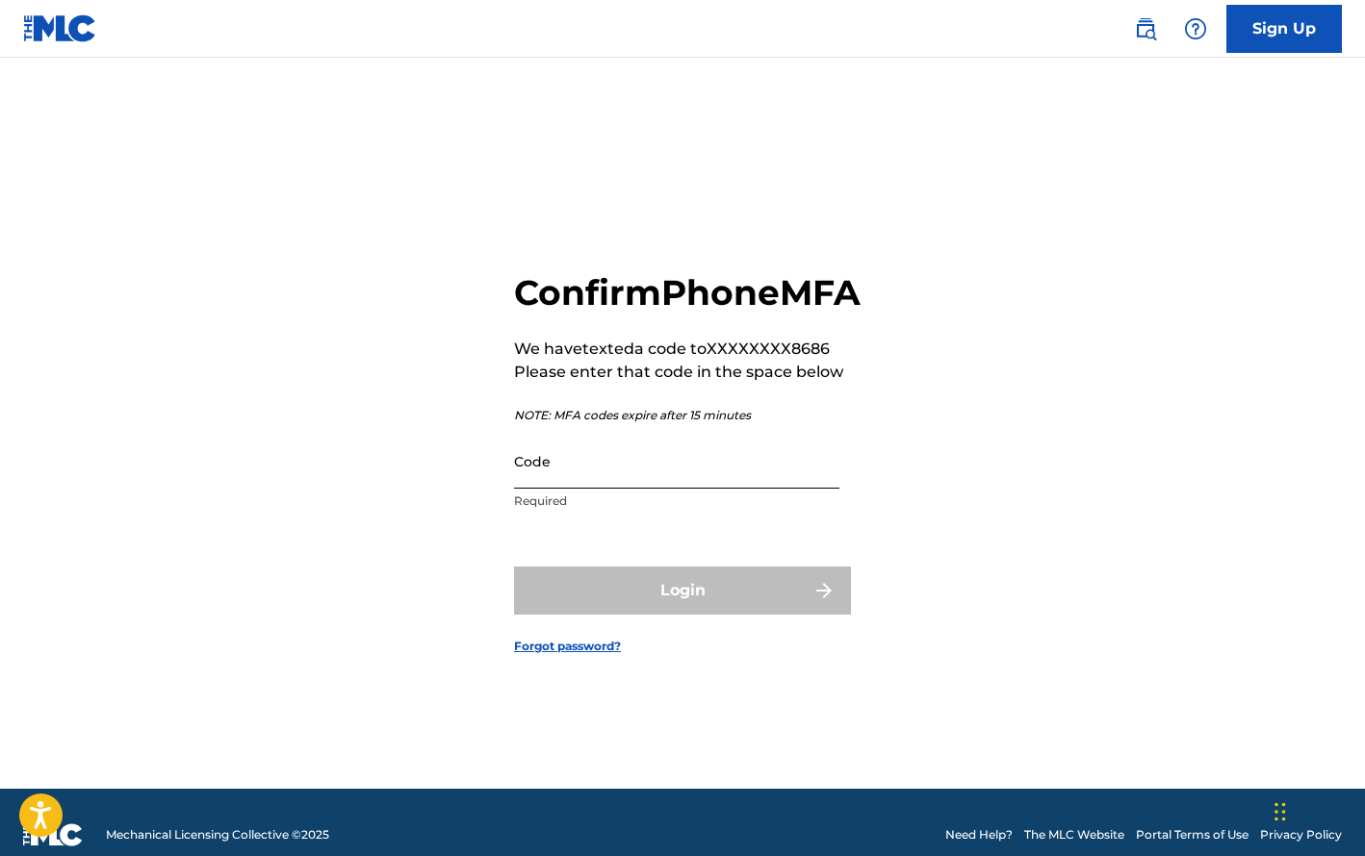
click at [572, 482] on input "Code" at bounding box center [676, 461] width 325 height 55
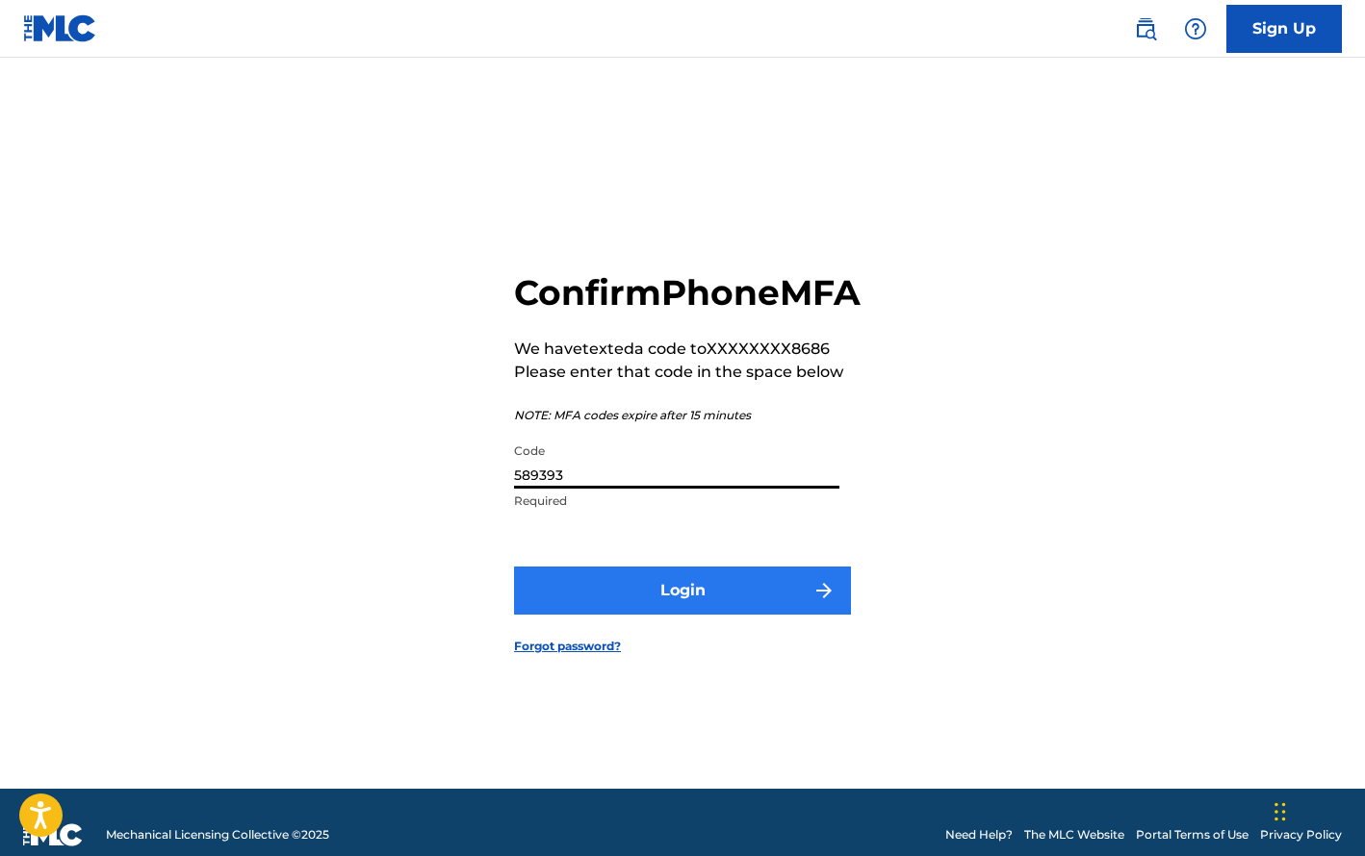
type input "589393"
click at [660, 606] on button "Login" at bounding box center [682, 591] width 337 height 48
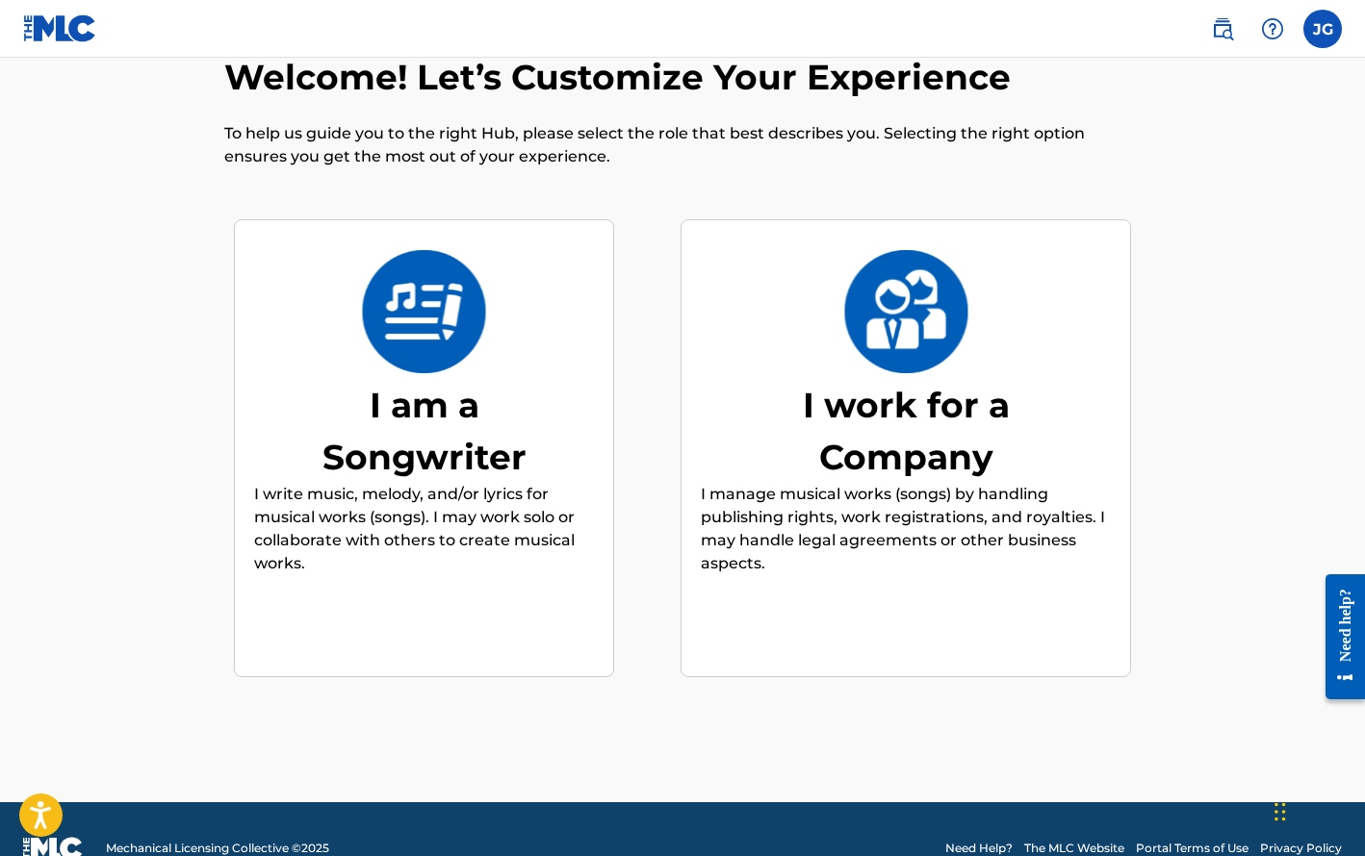
click at [422, 441] on div "I am a Songwriter" at bounding box center [424, 431] width 289 height 104
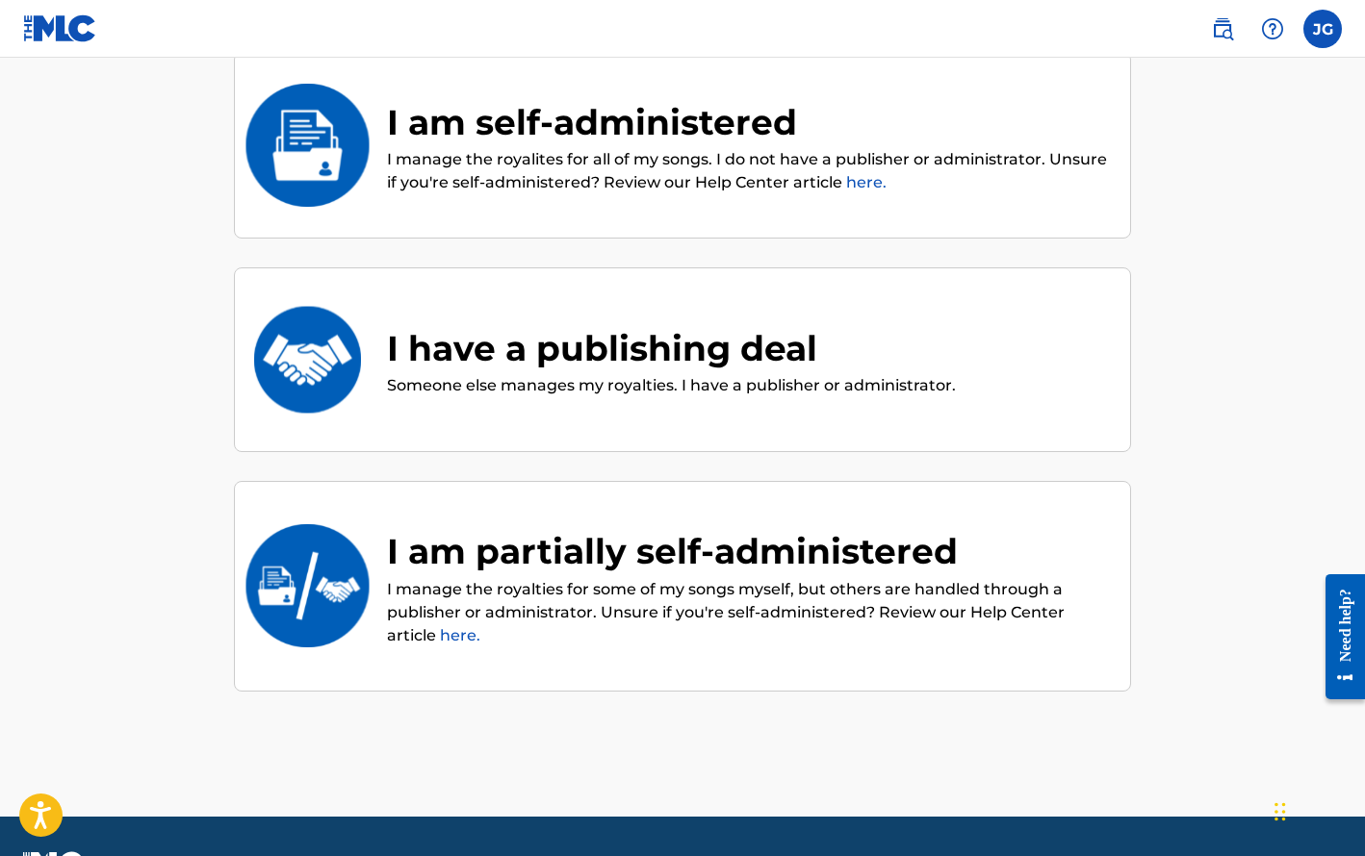
scroll to position [167, 0]
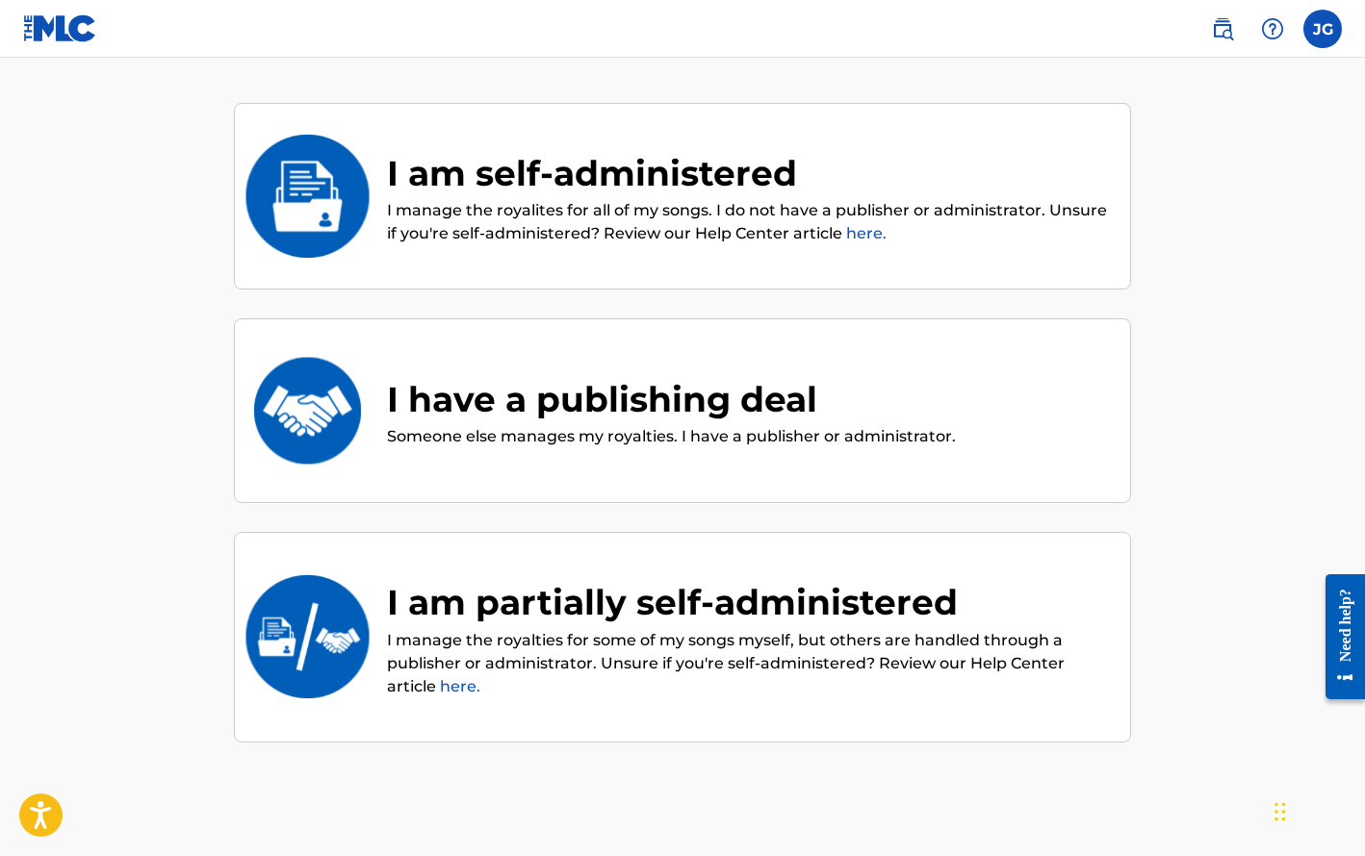
click at [479, 178] on div "I am self-administered" at bounding box center [749, 173] width 724 height 52
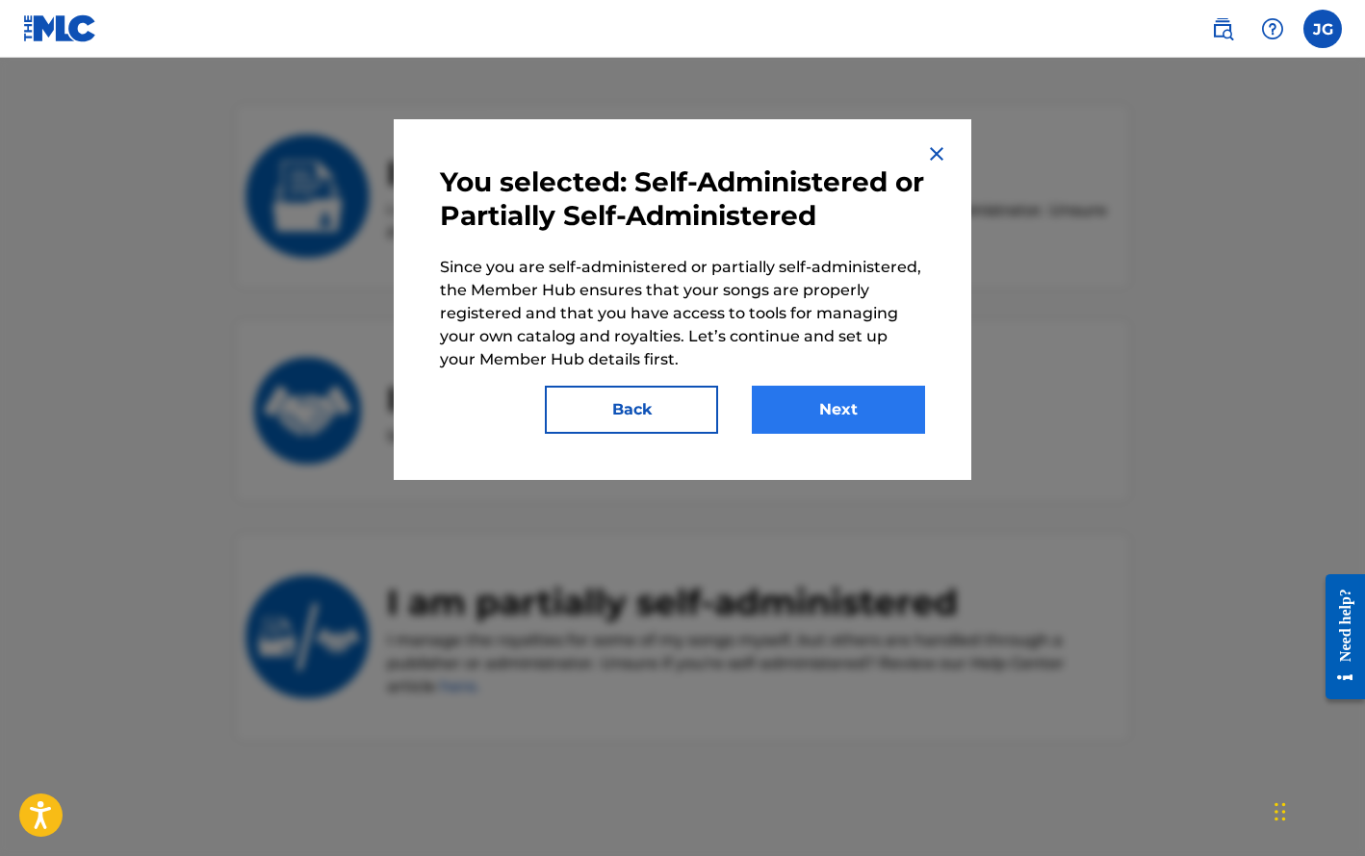
click at [828, 405] on button "Next" at bounding box center [838, 410] width 173 height 48
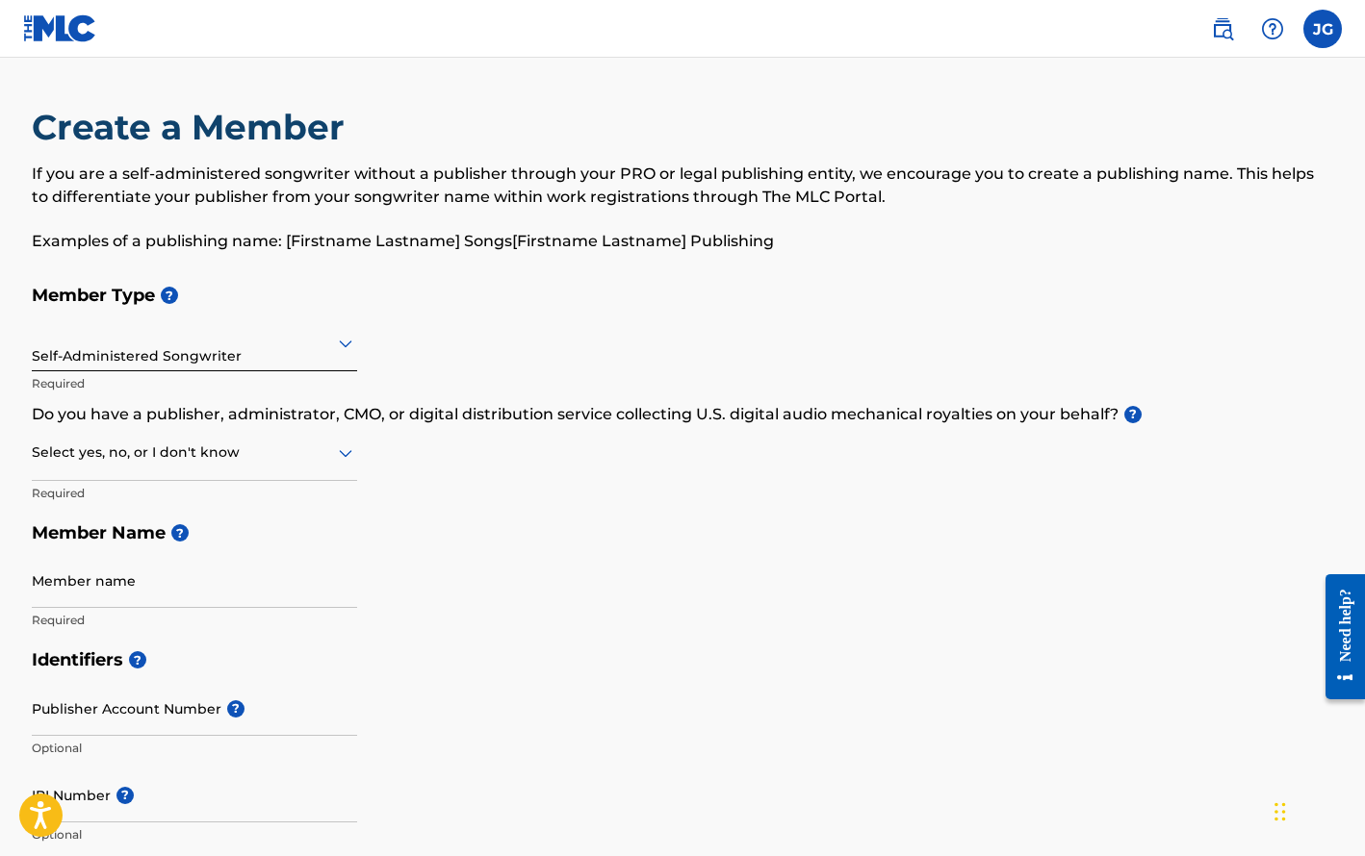
click at [344, 446] on icon at bounding box center [345, 453] width 23 height 23
click at [287, 534] on div "No" at bounding box center [194, 545] width 323 height 43
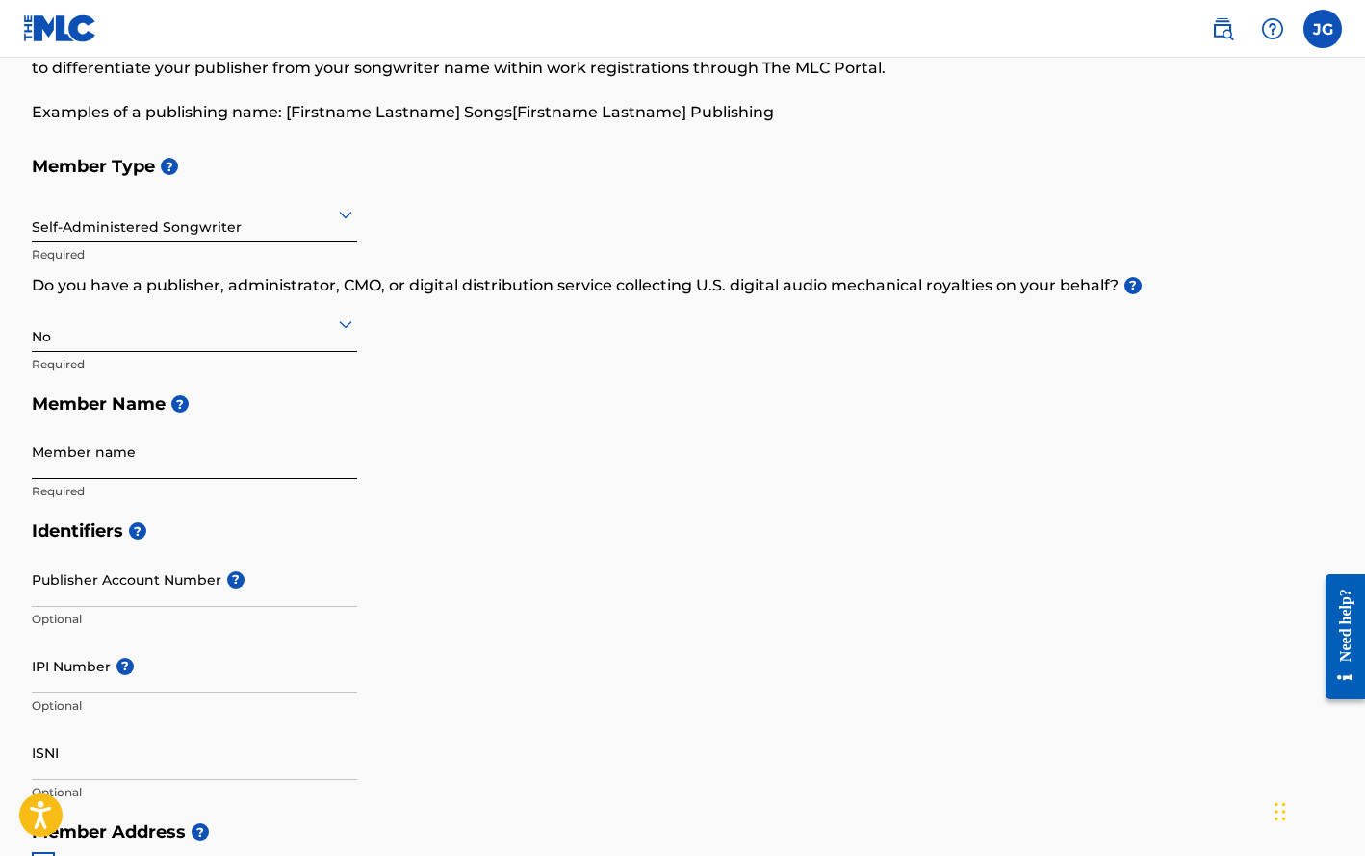
scroll to position [146, 0]
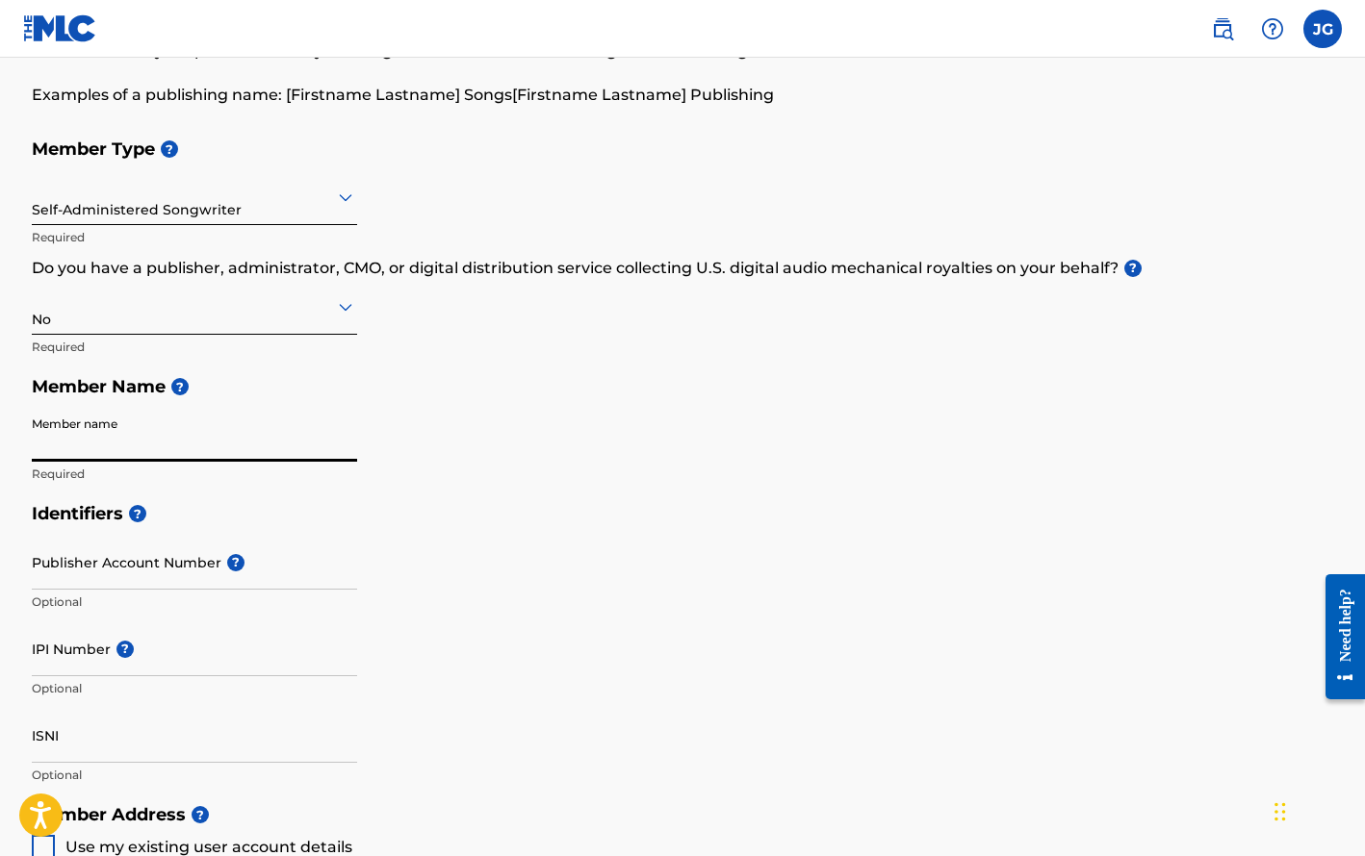
click at [349, 444] on input "Member name" at bounding box center [194, 434] width 325 height 55
click at [44, 441] on input "Member name" at bounding box center [194, 434] width 325 height 55
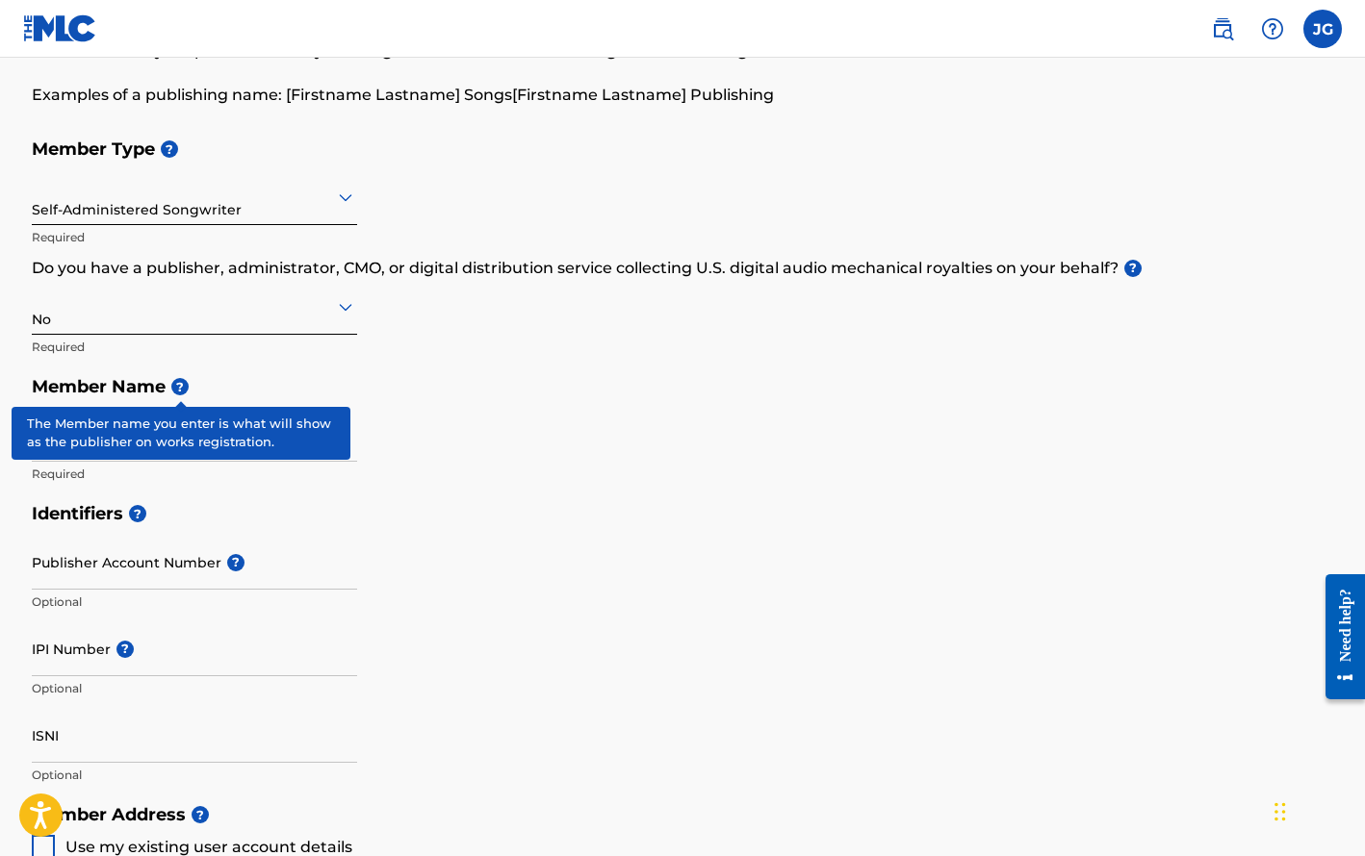
click at [182, 387] on span "?" at bounding box center [179, 386] width 17 height 17
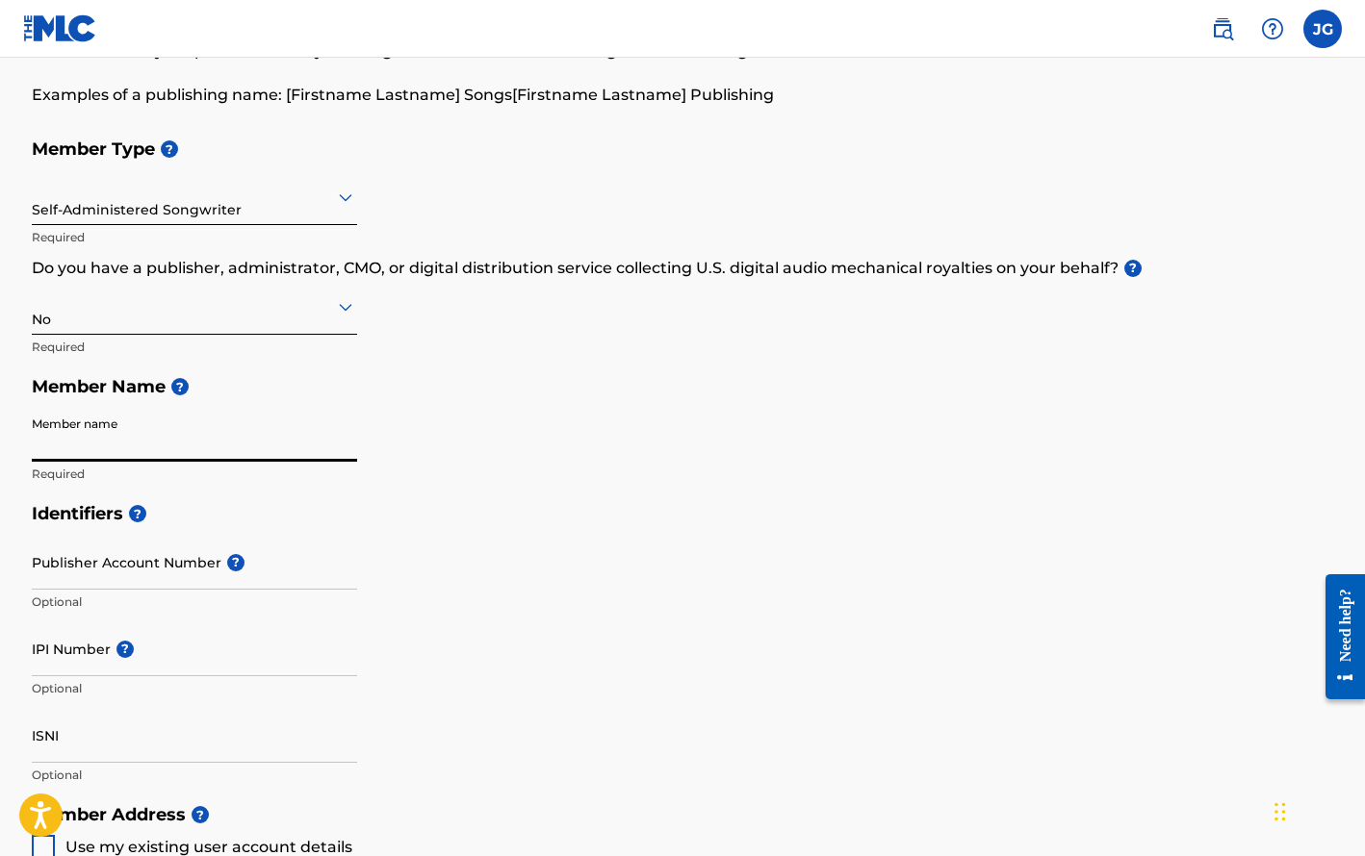
click at [45, 440] on input "Member name" at bounding box center [194, 434] width 325 height 55
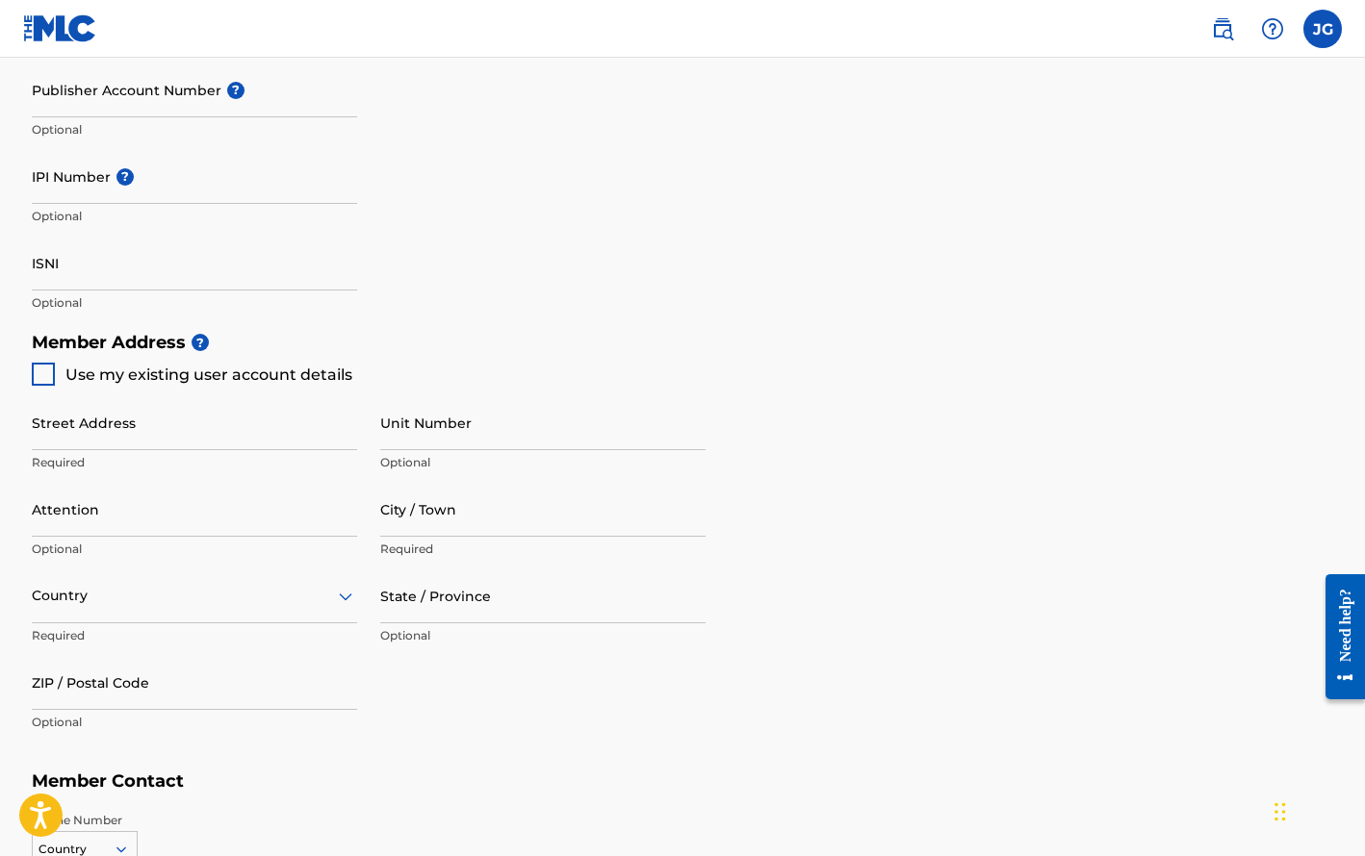
scroll to position [654, 0]
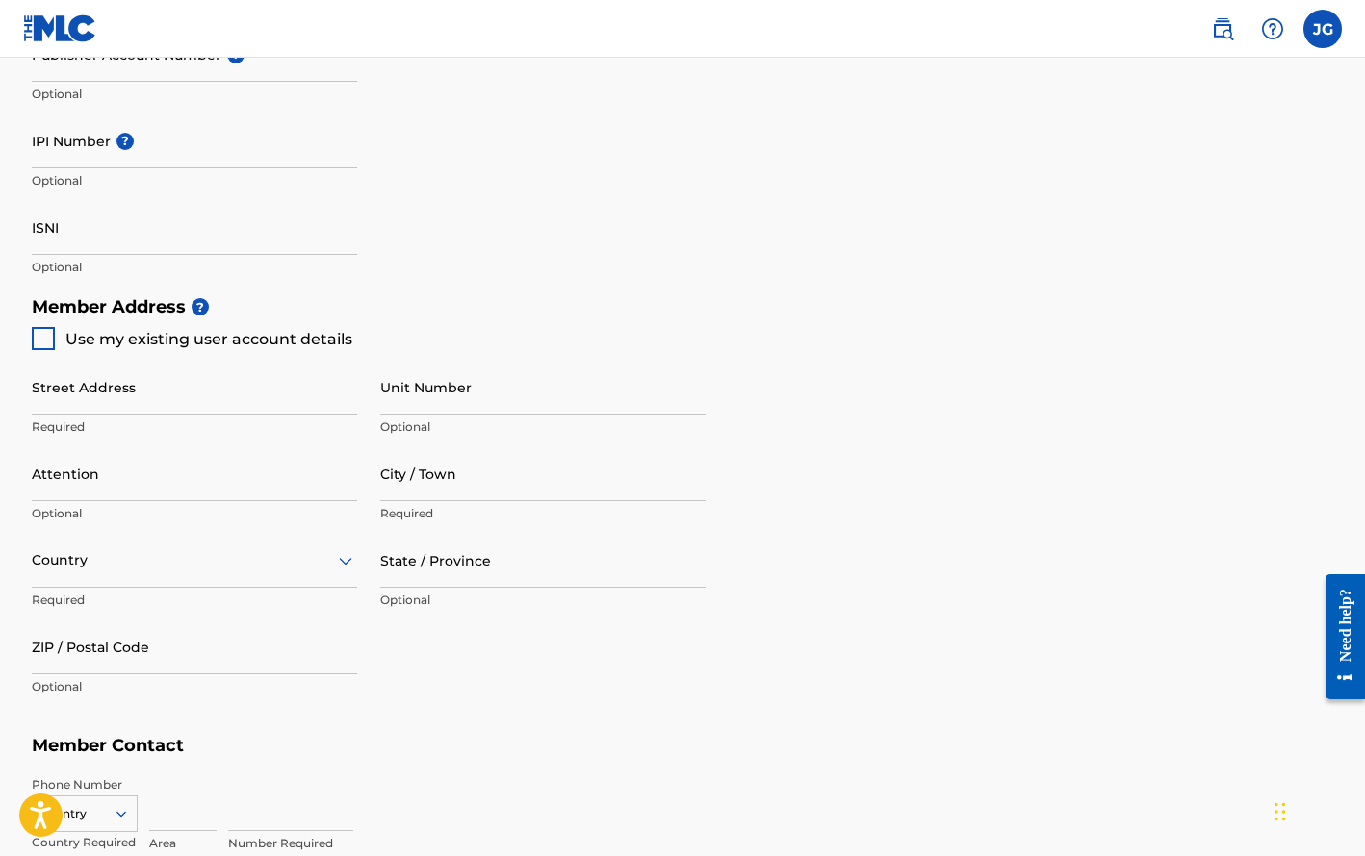
type input "[PERSON_NAME] Publishing"
click at [42, 337] on div at bounding box center [43, 338] width 23 height 23
type input "[STREET_ADDRESS]"
type input "Mt. [PERSON_NAME]"
type input "37122"
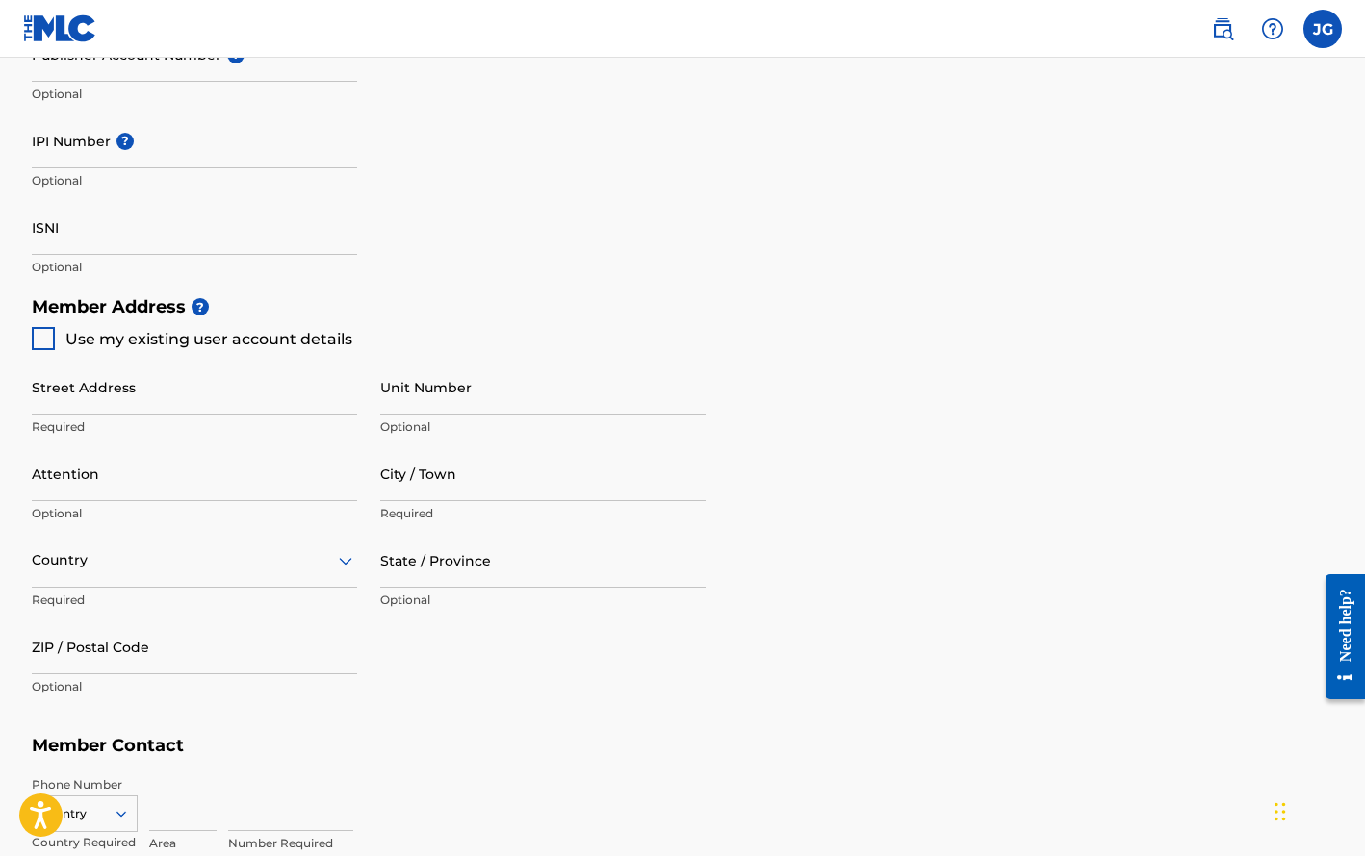
type input "214"
type input "2448686"
type input "[EMAIL_ADDRESS][DOMAIN_NAME]"
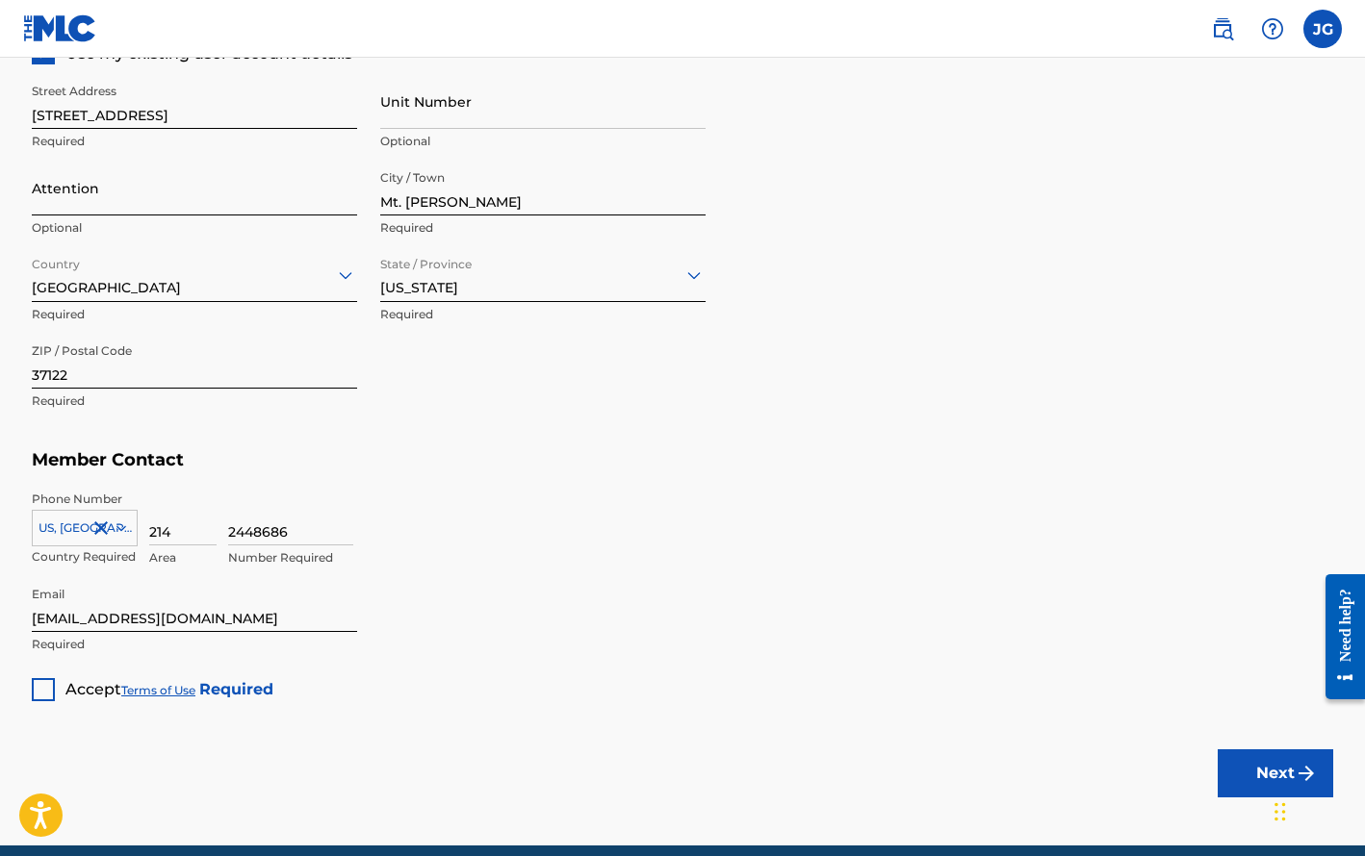
scroll to position [968, 0]
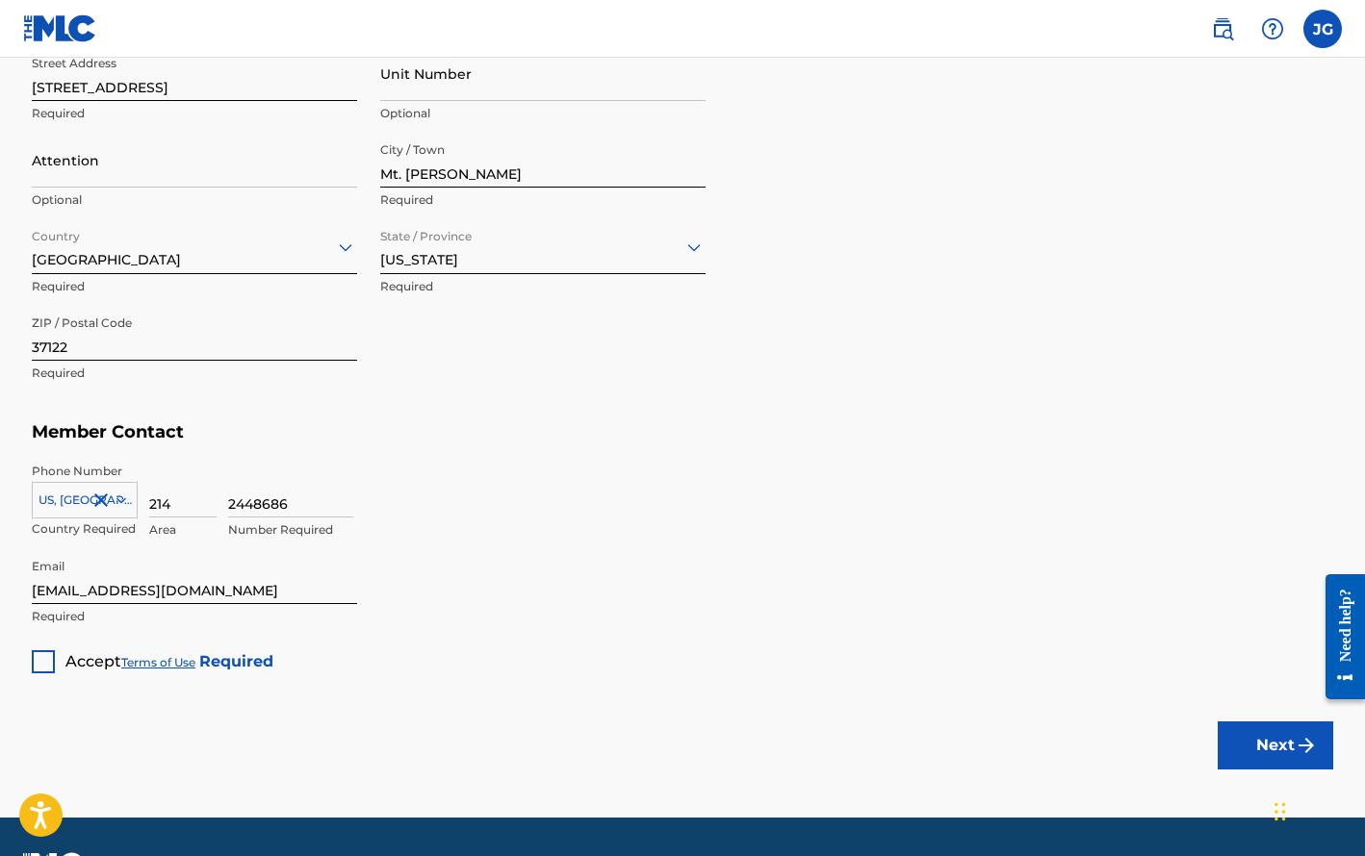
click at [41, 658] on div at bounding box center [43, 662] width 23 height 23
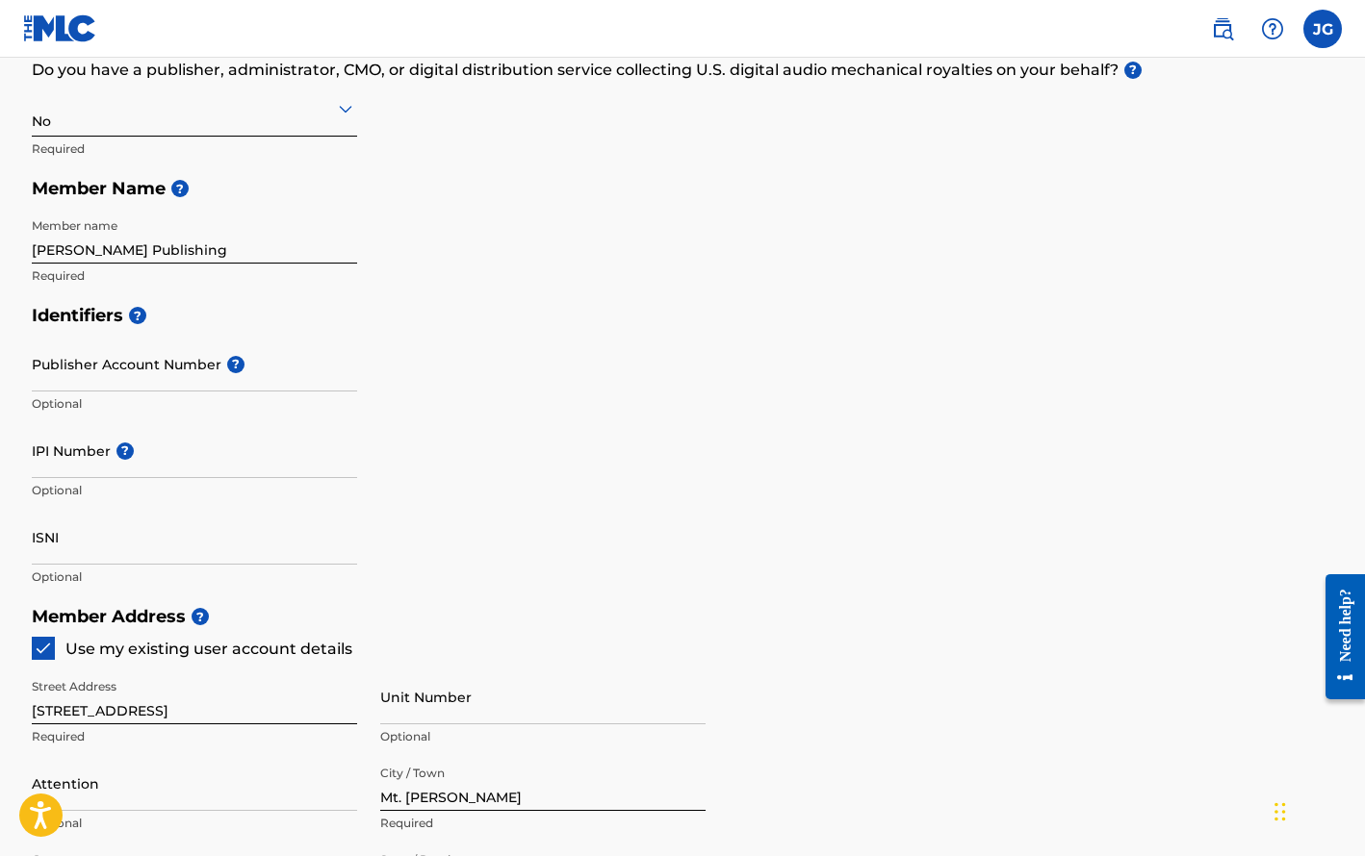
scroll to position [338, 0]
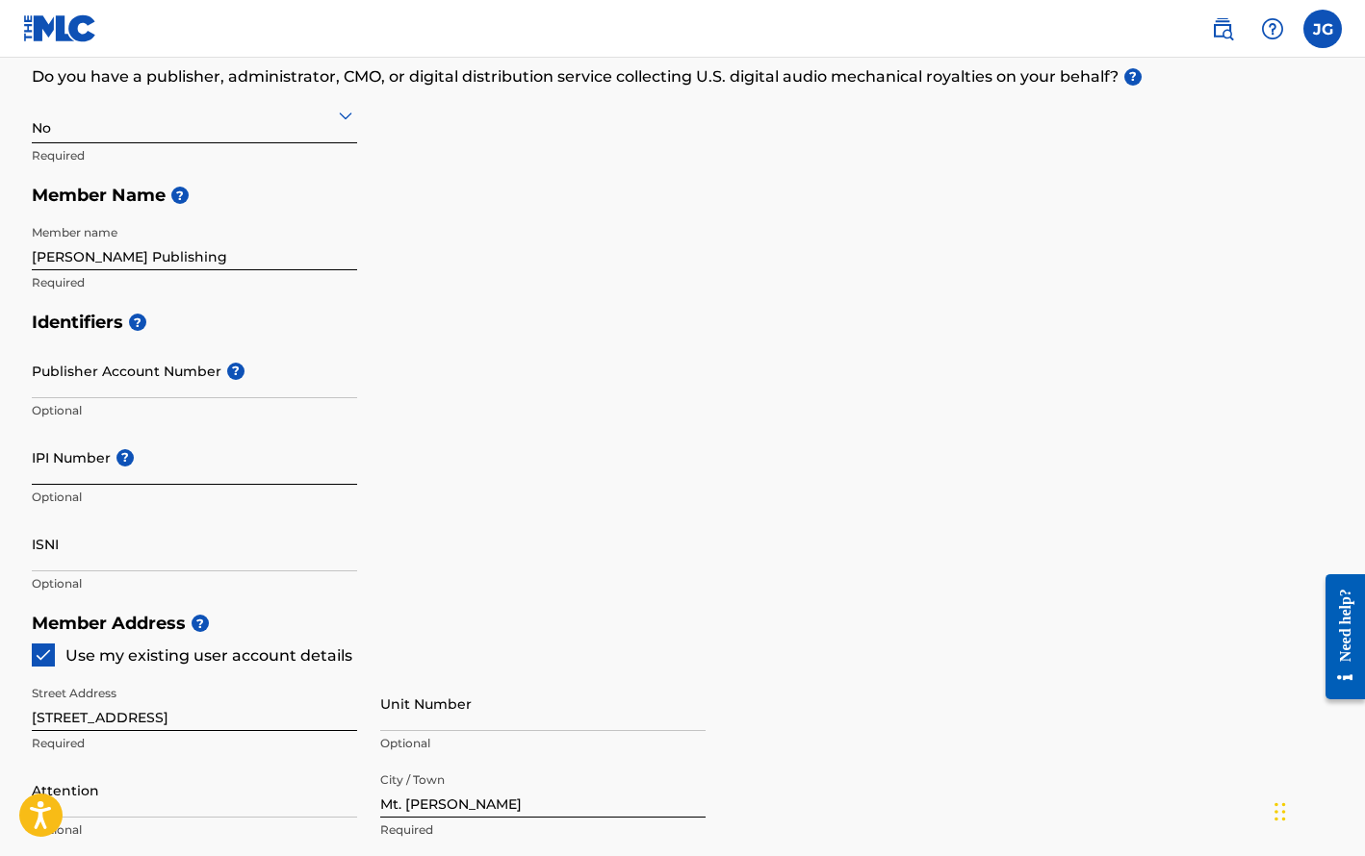
click at [84, 462] on input "IPI Number ?" at bounding box center [194, 457] width 325 height 55
paste input "00662644042"
paste input "00662644140"
drag, startPoint x: 257, startPoint y: 471, endPoint x: 131, endPoint y: 472, distance: 126.1
click at [131, 472] on input "00662644042 and 00662644140" at bounding box center [194, 457] width 325 height 55
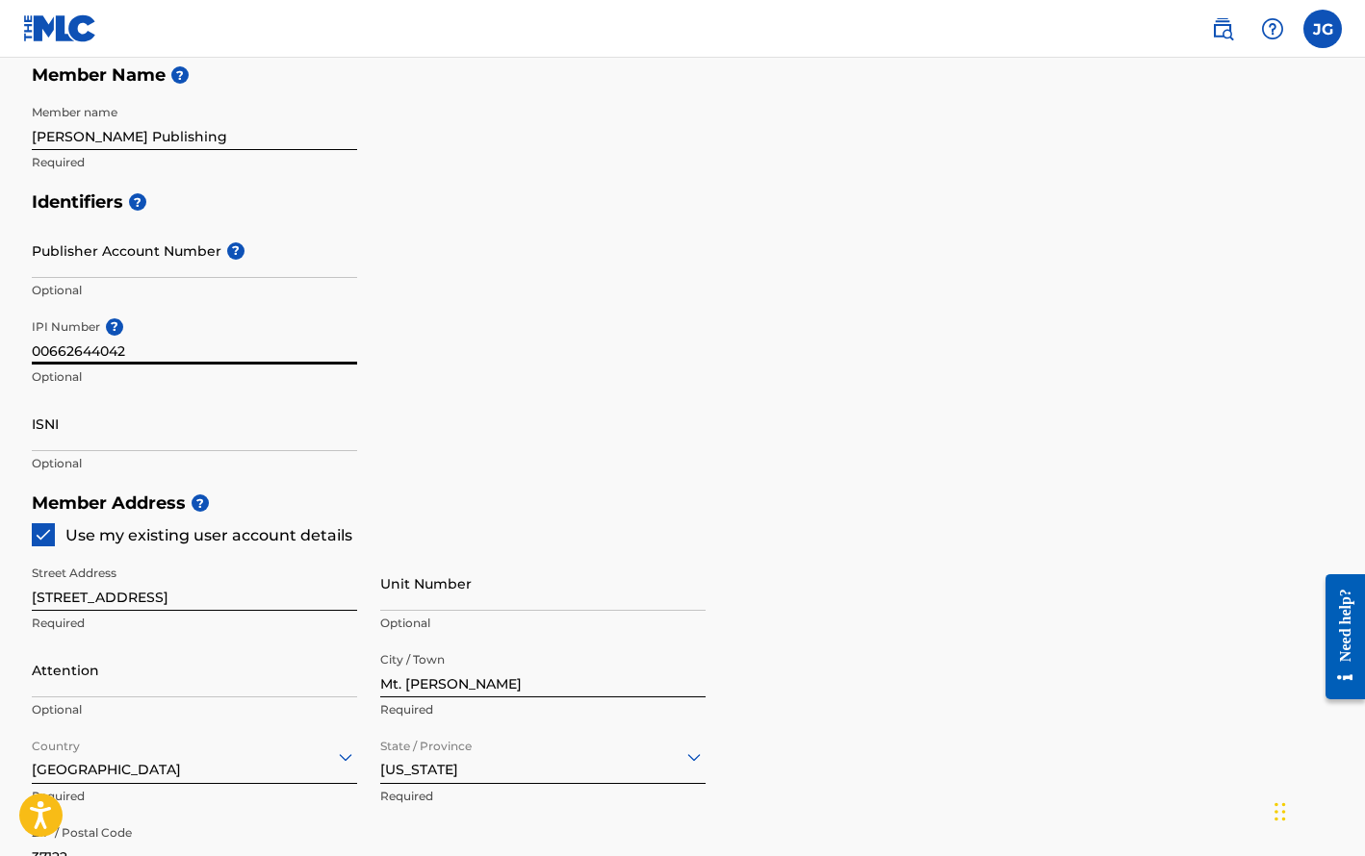
scroll to position [466, 0]
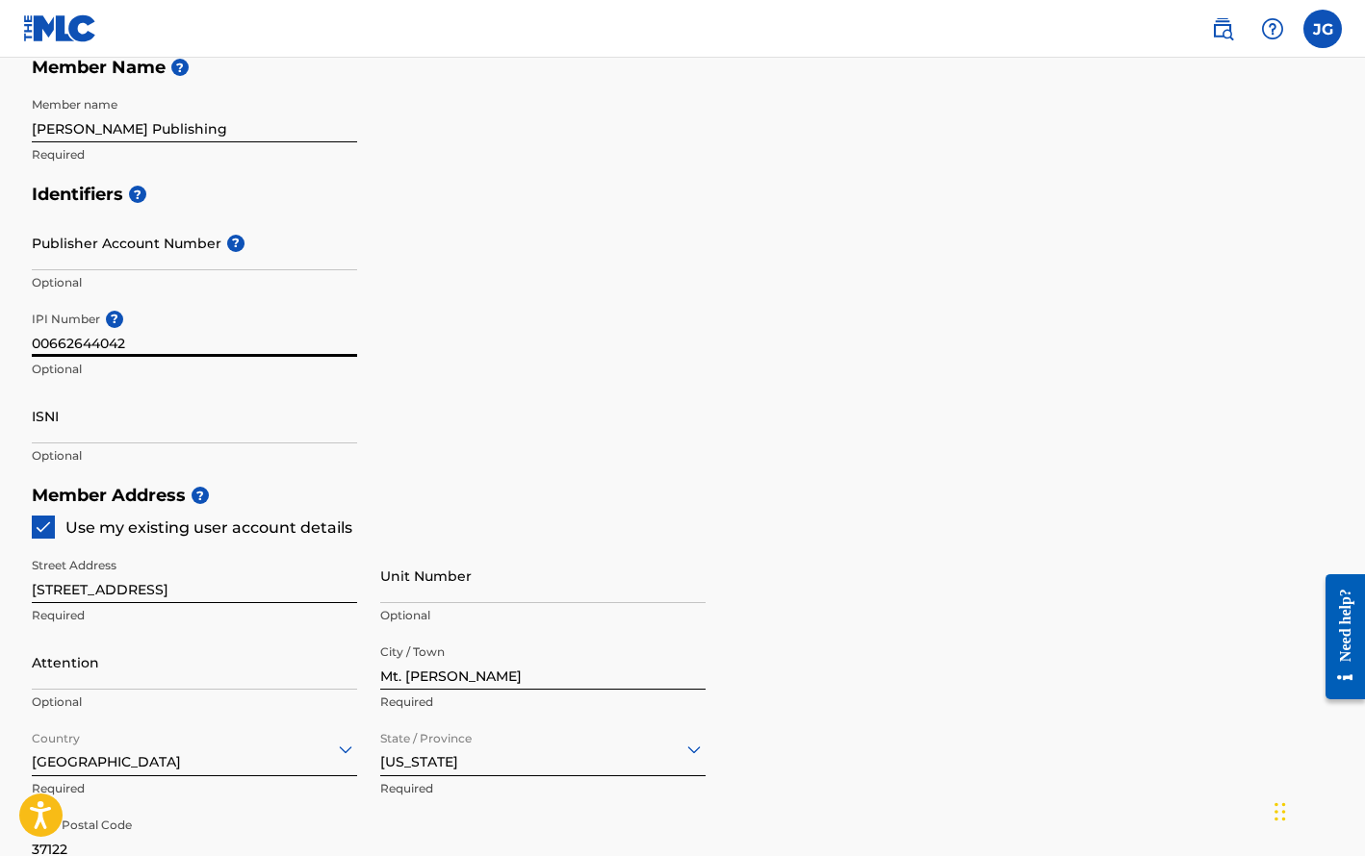
type input "00662644042"
click at [644, 449] on div "Identifiers ? Publisher Account Number ? Optional IPI Number ? 00662644042 Opti…" at bounding box center [682, 324] width 1301 height 301
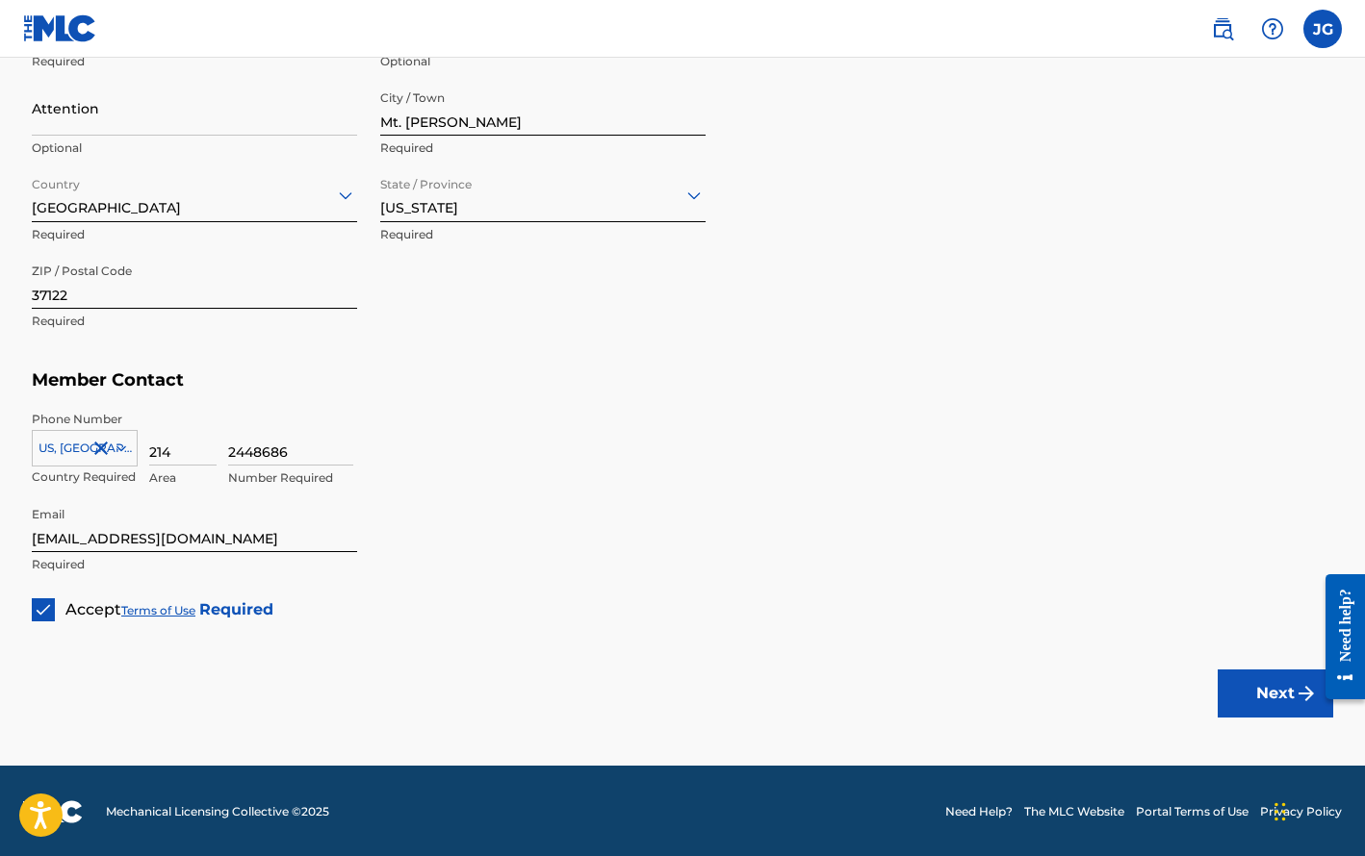
scroll to position [1019, 0]
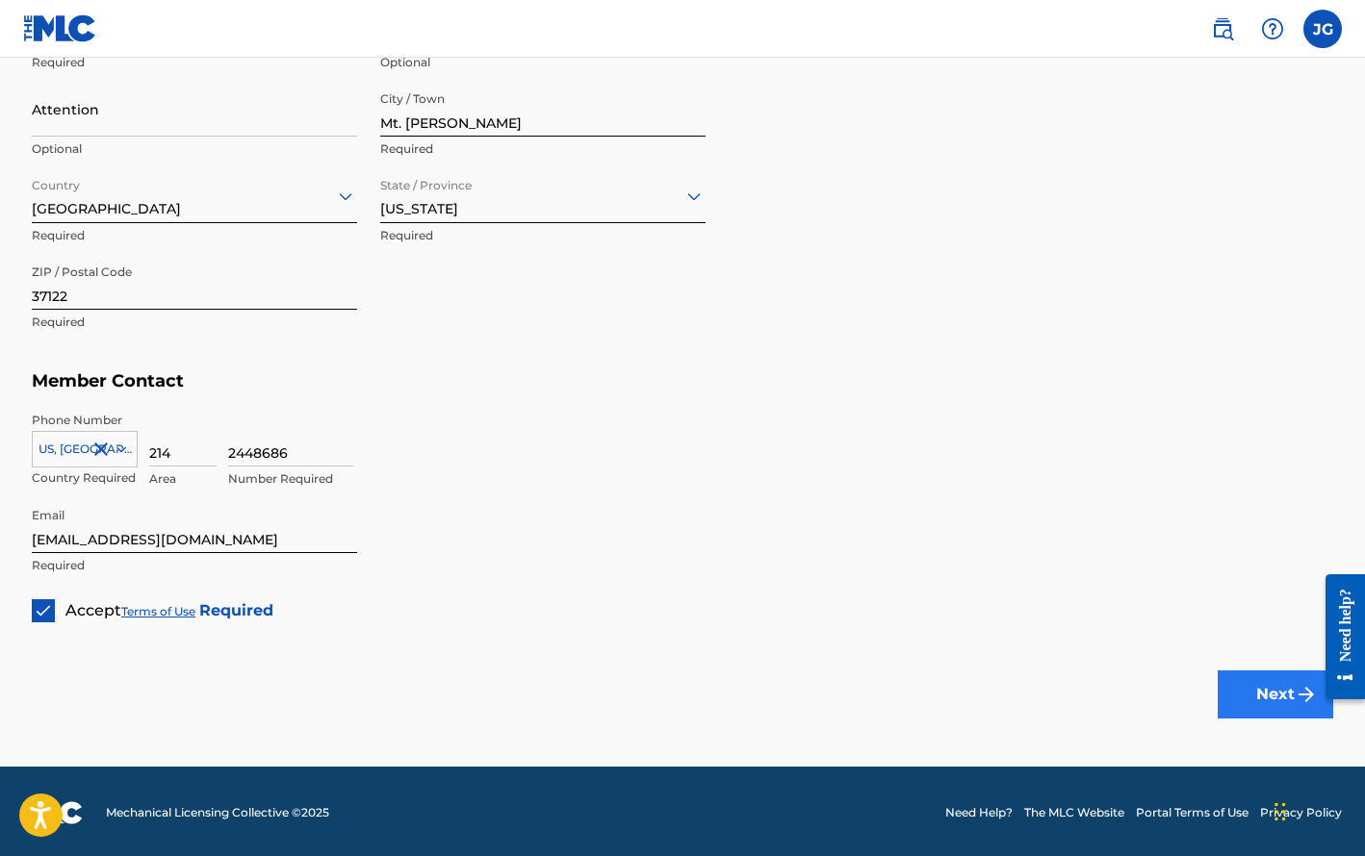
click at [1267, 697] on button "Next" at bounding box center [1274, 695] width 115 height 48
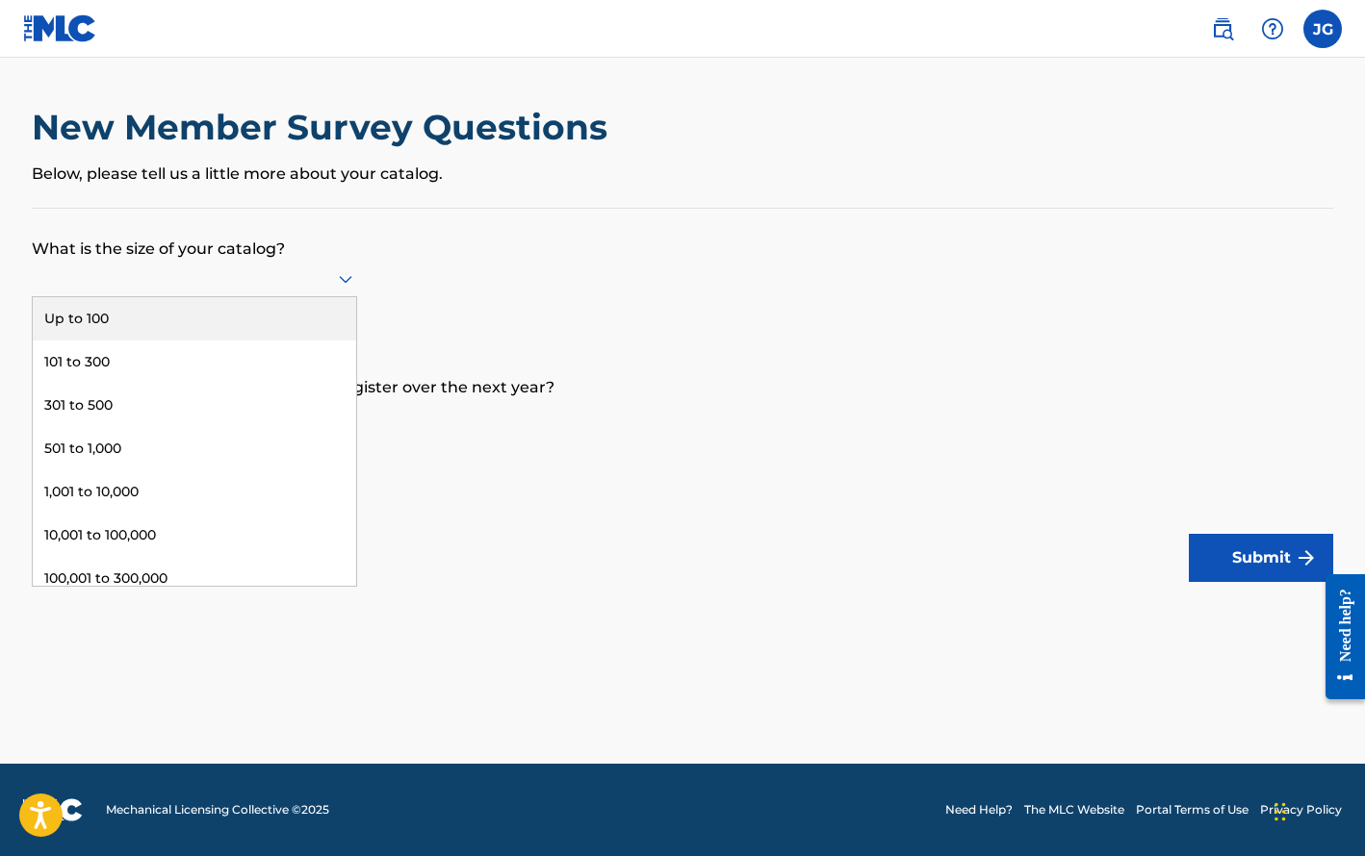
click at [349, 284] on icon at bounding box center [345, 280] width 13 height 8
click at [112, 337] on div "Up to 100" at bounding box center [194, 318] width 323 height 43
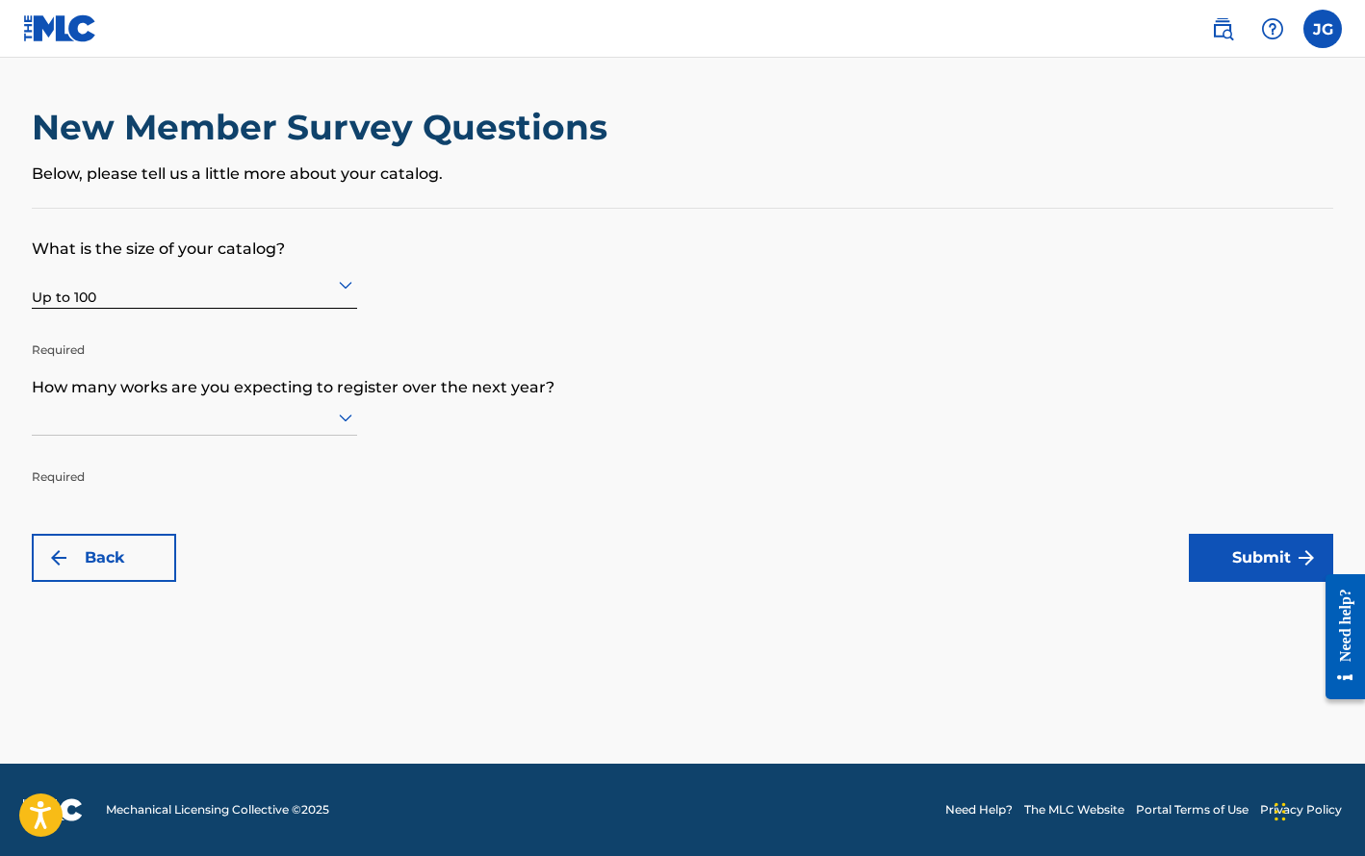
click at [346, 425] on icon at bounding box center [345, 417] width 23 height 23
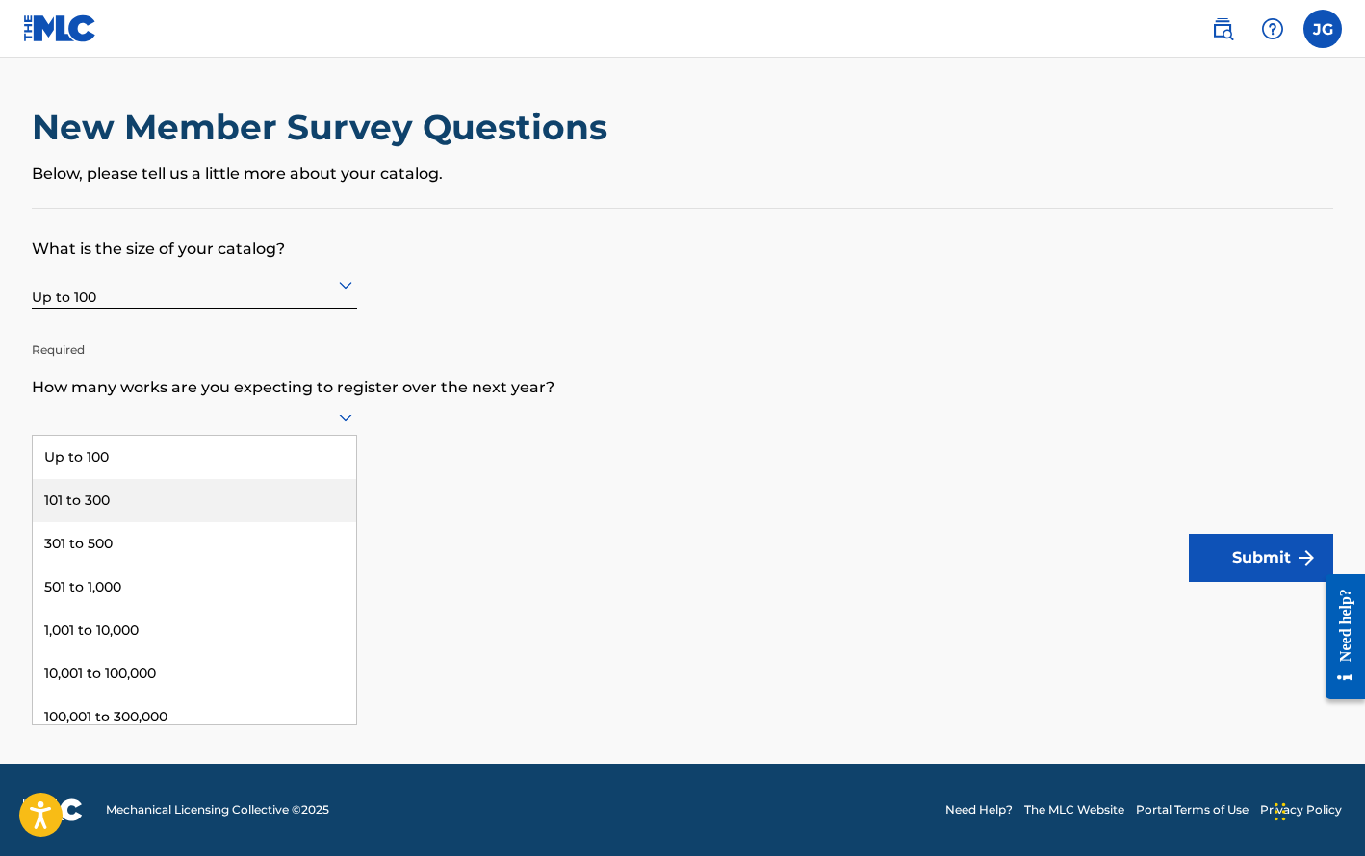
click at [282, 517] on div "101 to 300" at bounding box center [194, 500] width 323 height 43
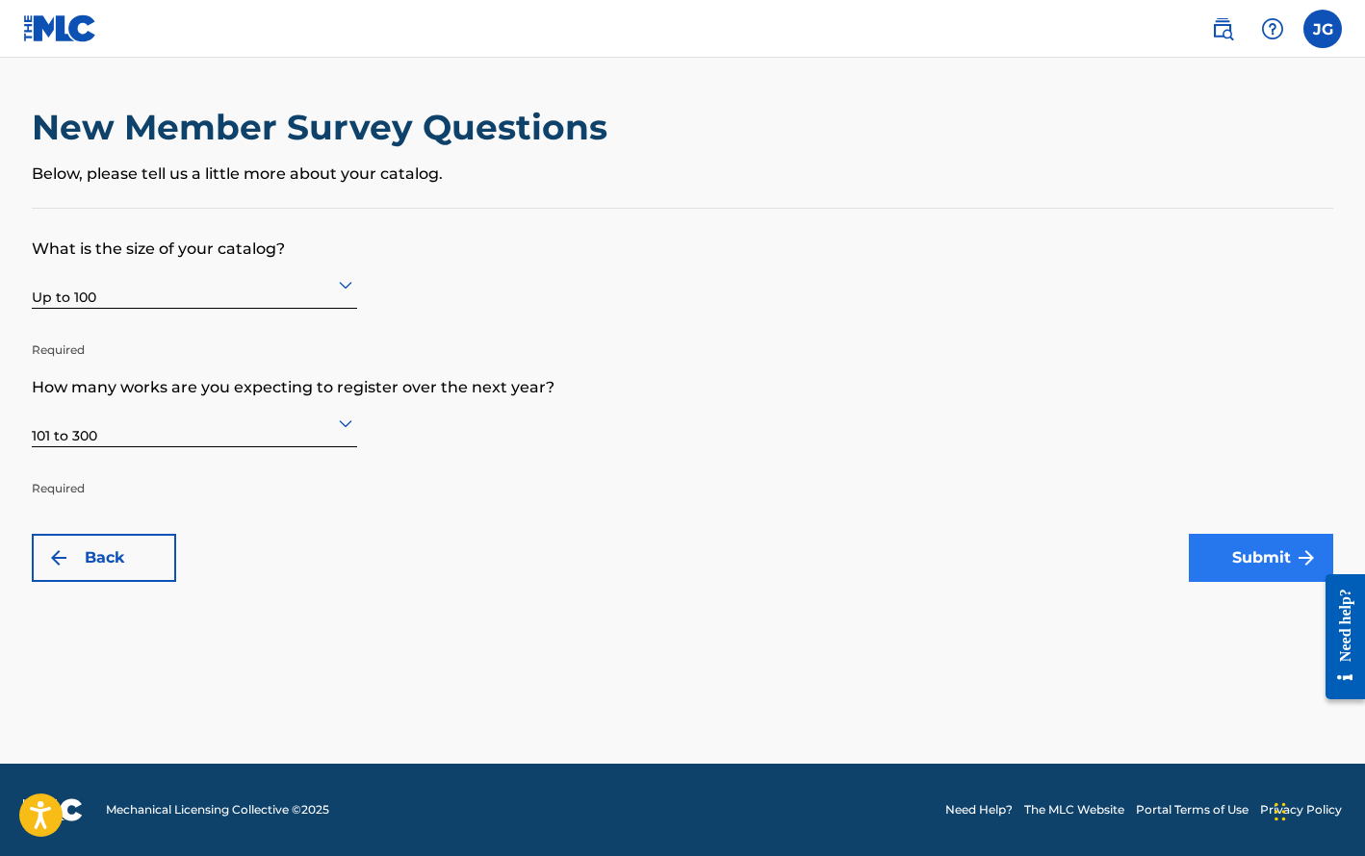
click at [1275, 552] on button "Submit" at bounding box center [1260, 558] width 144 height 48
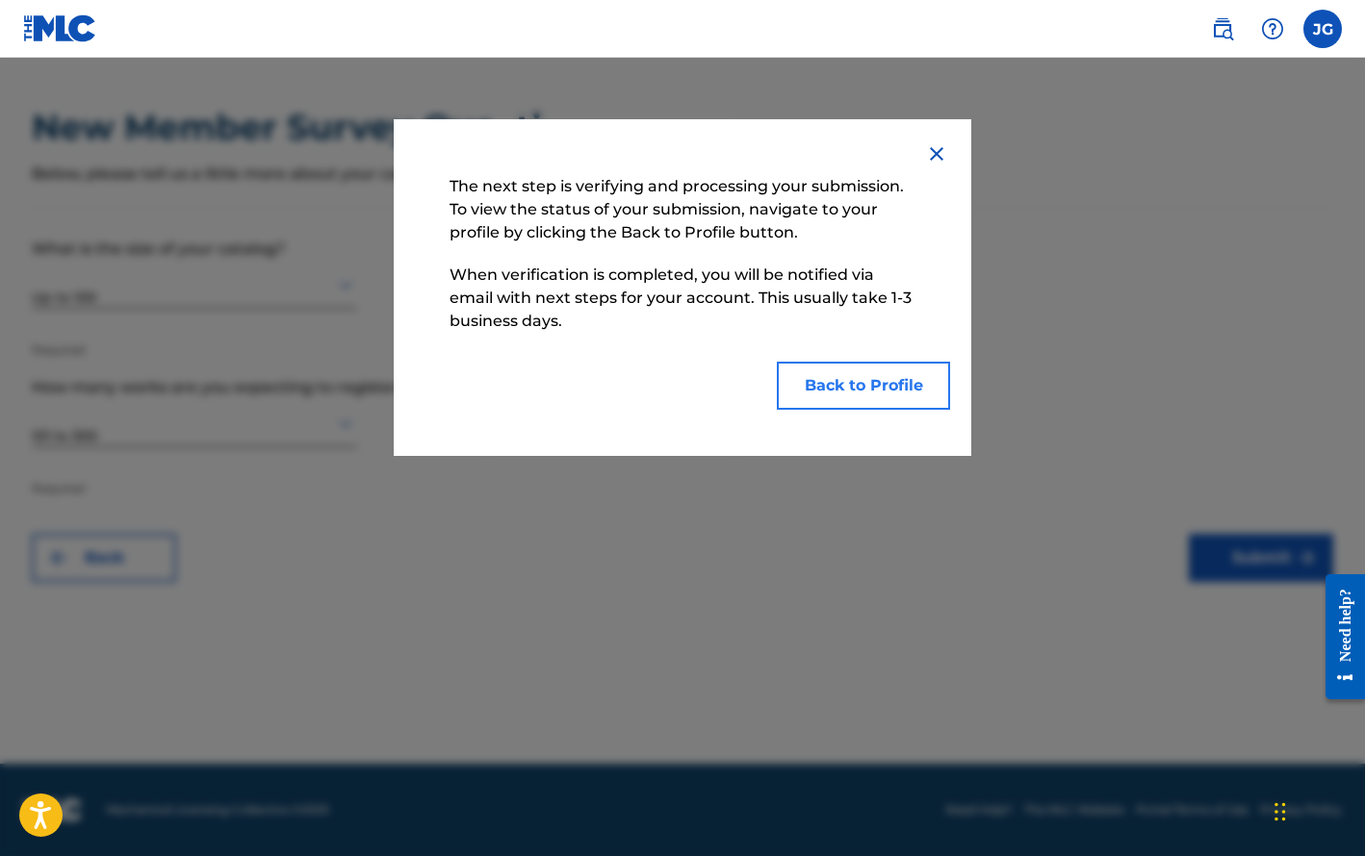
click at [882, 386] on button "Back to Profile" at bounding box center [863, 386] width 173 height 48
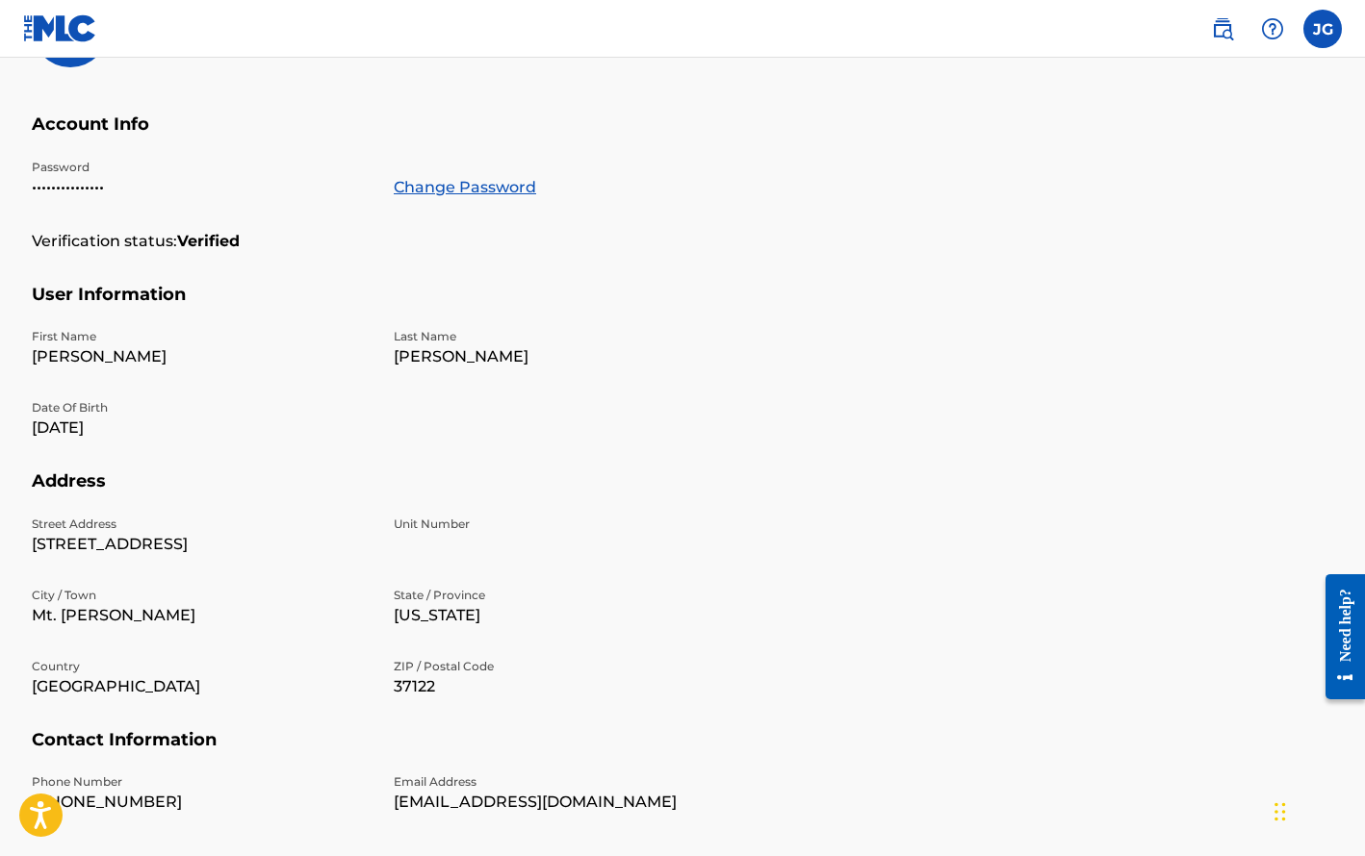
scroll to position [316, 0]
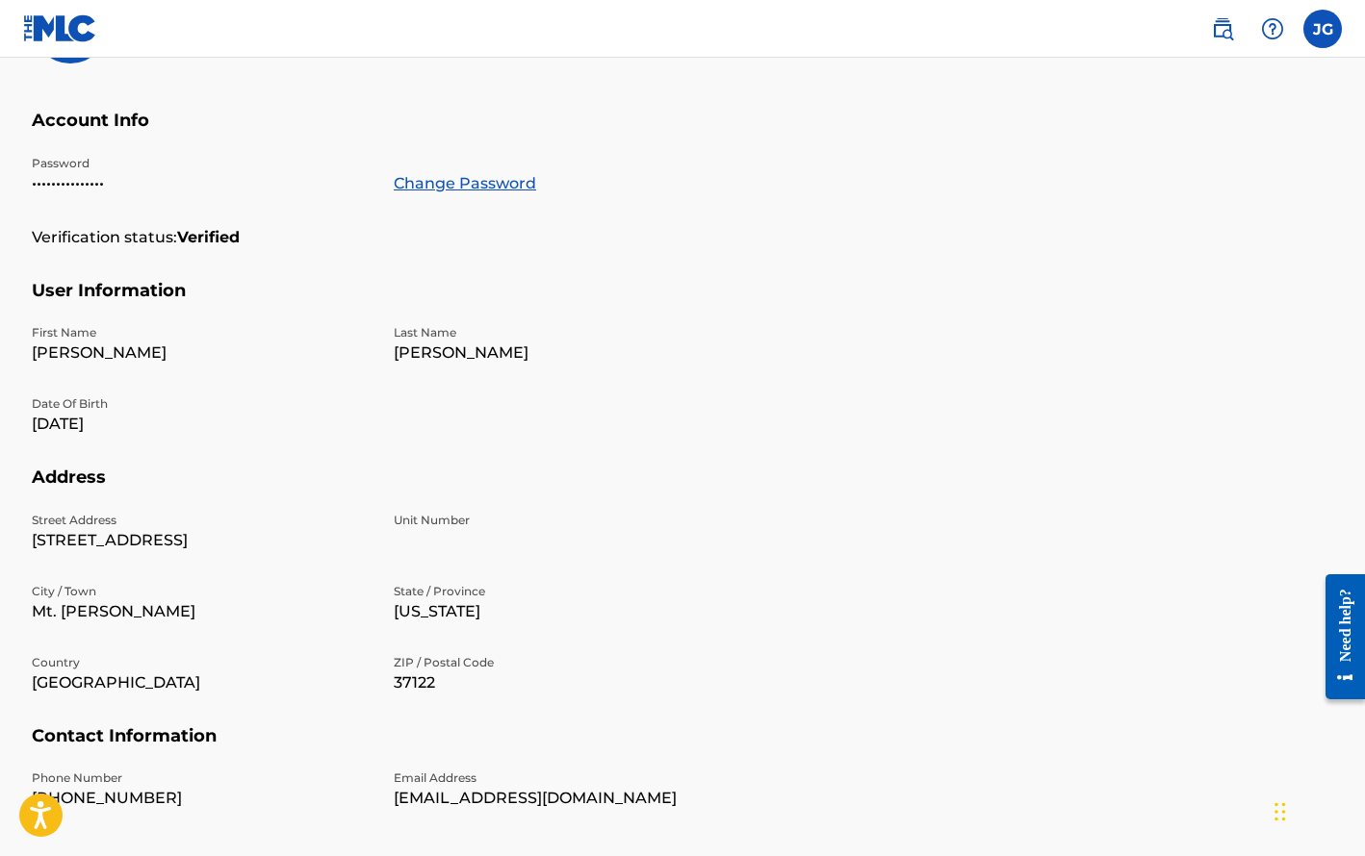
click at [101, 421] on p "[DATE]" at bounding box center [201, 424] width 339 height 23
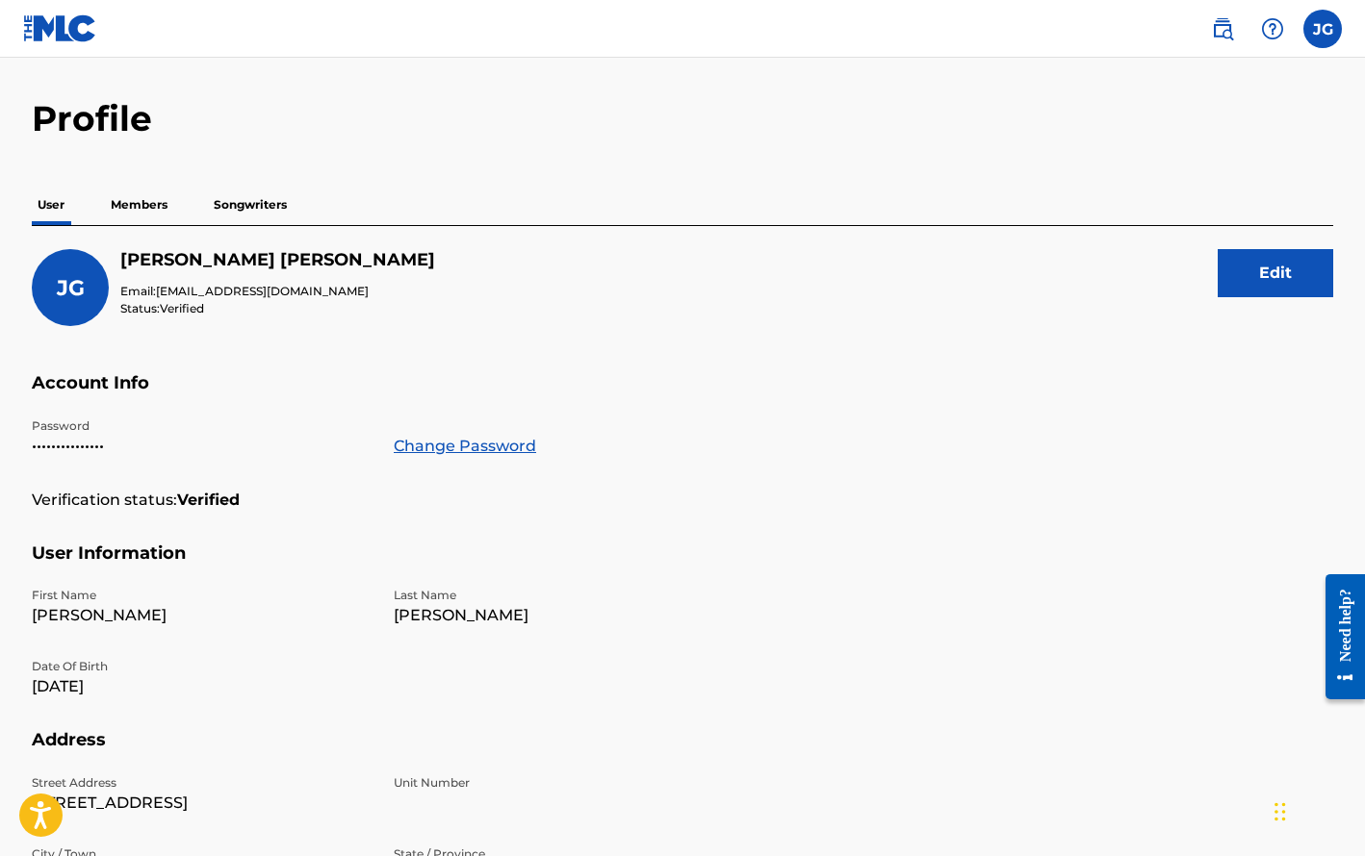
scroll to position [67, 0]
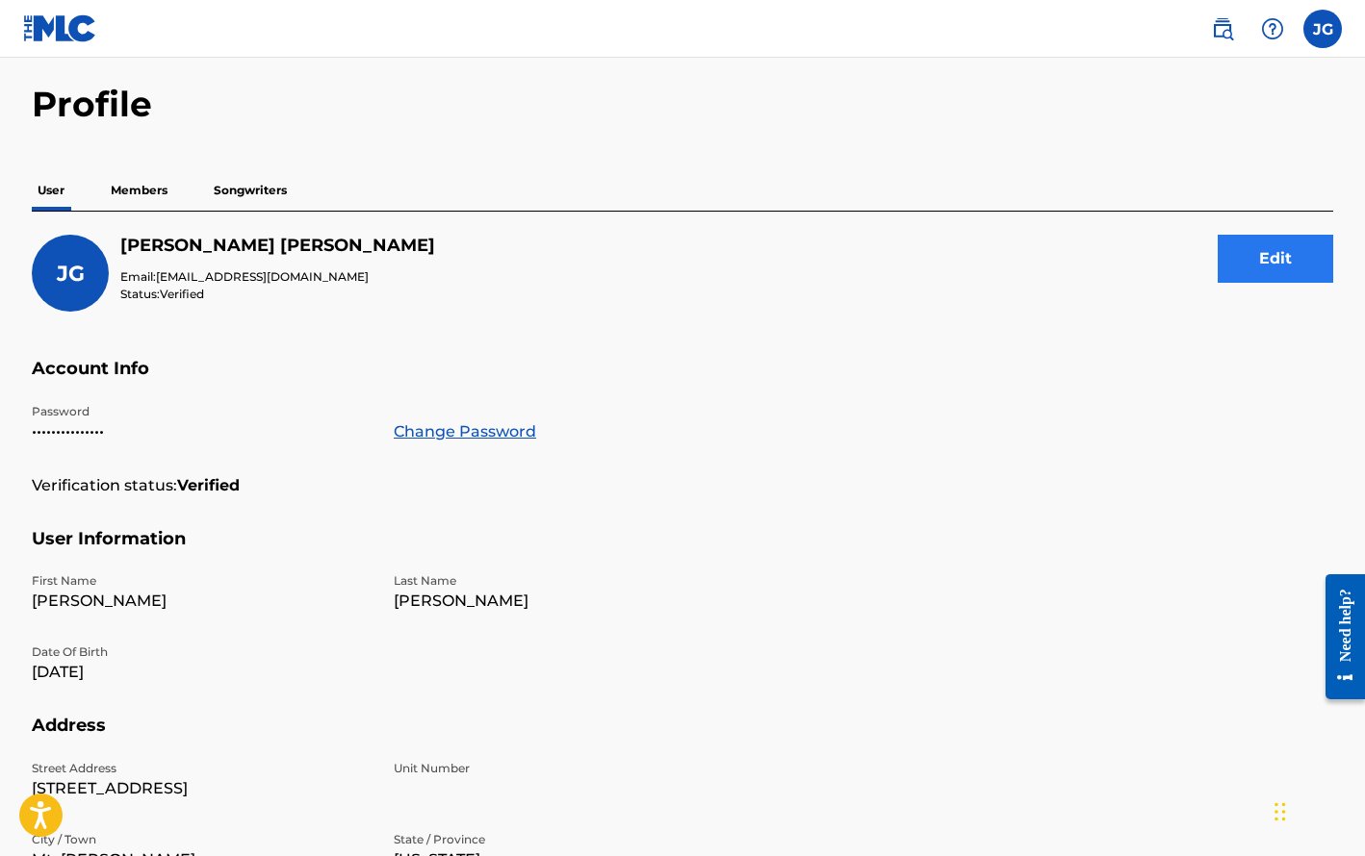
click at [1281, 254] on button "Edit" at bounding box center [1274, 259] width 115 height 48
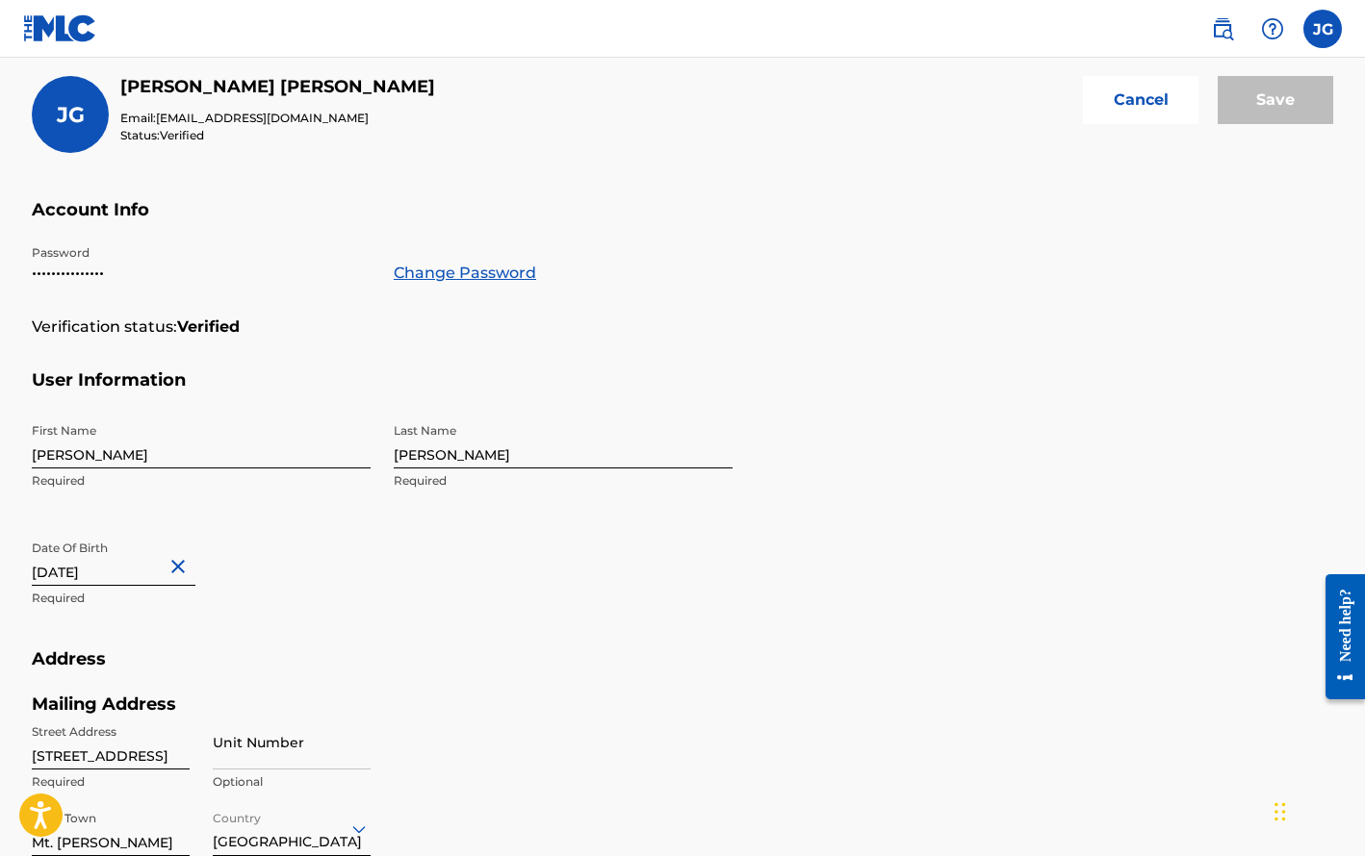
scroll to position [276, 0]
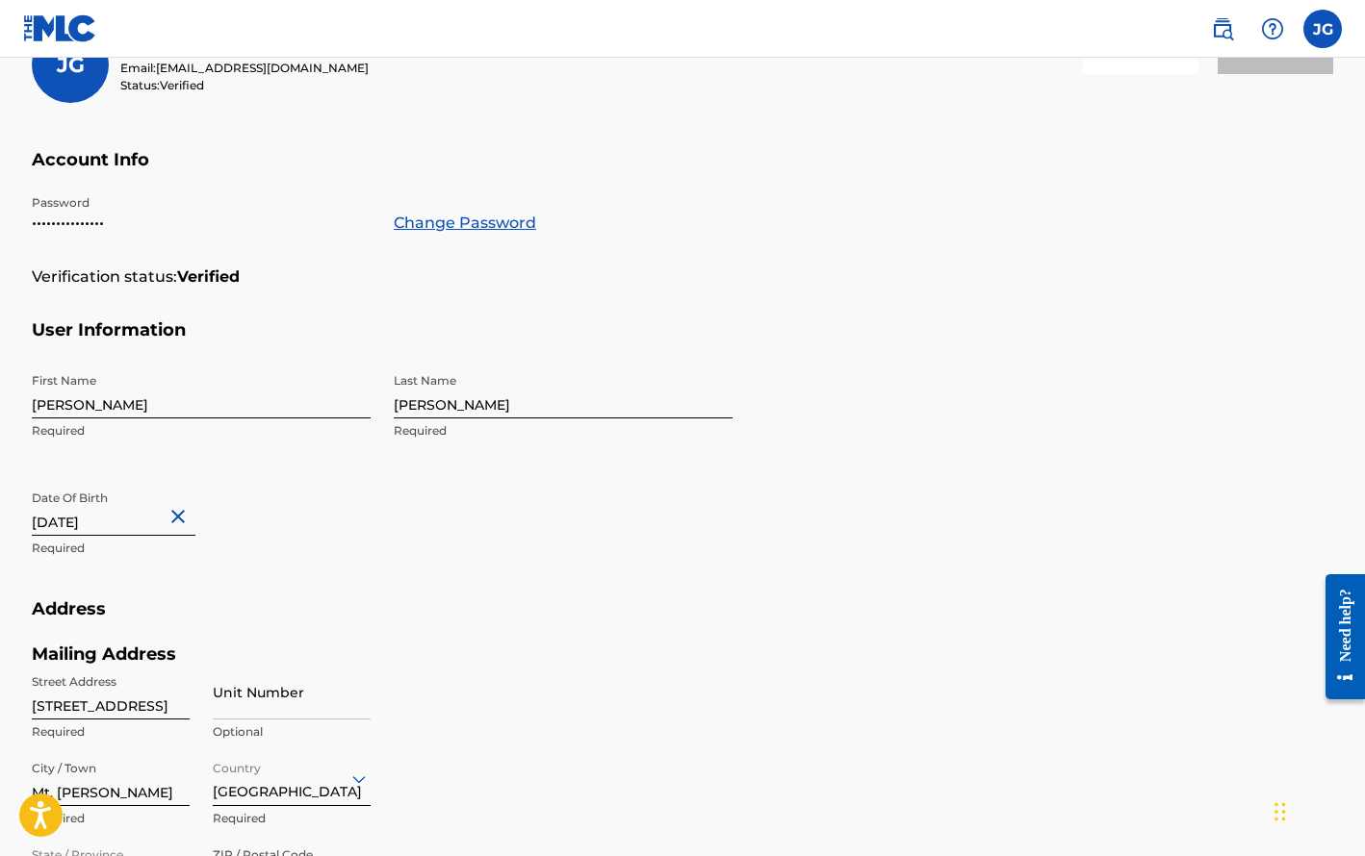
select select "8"
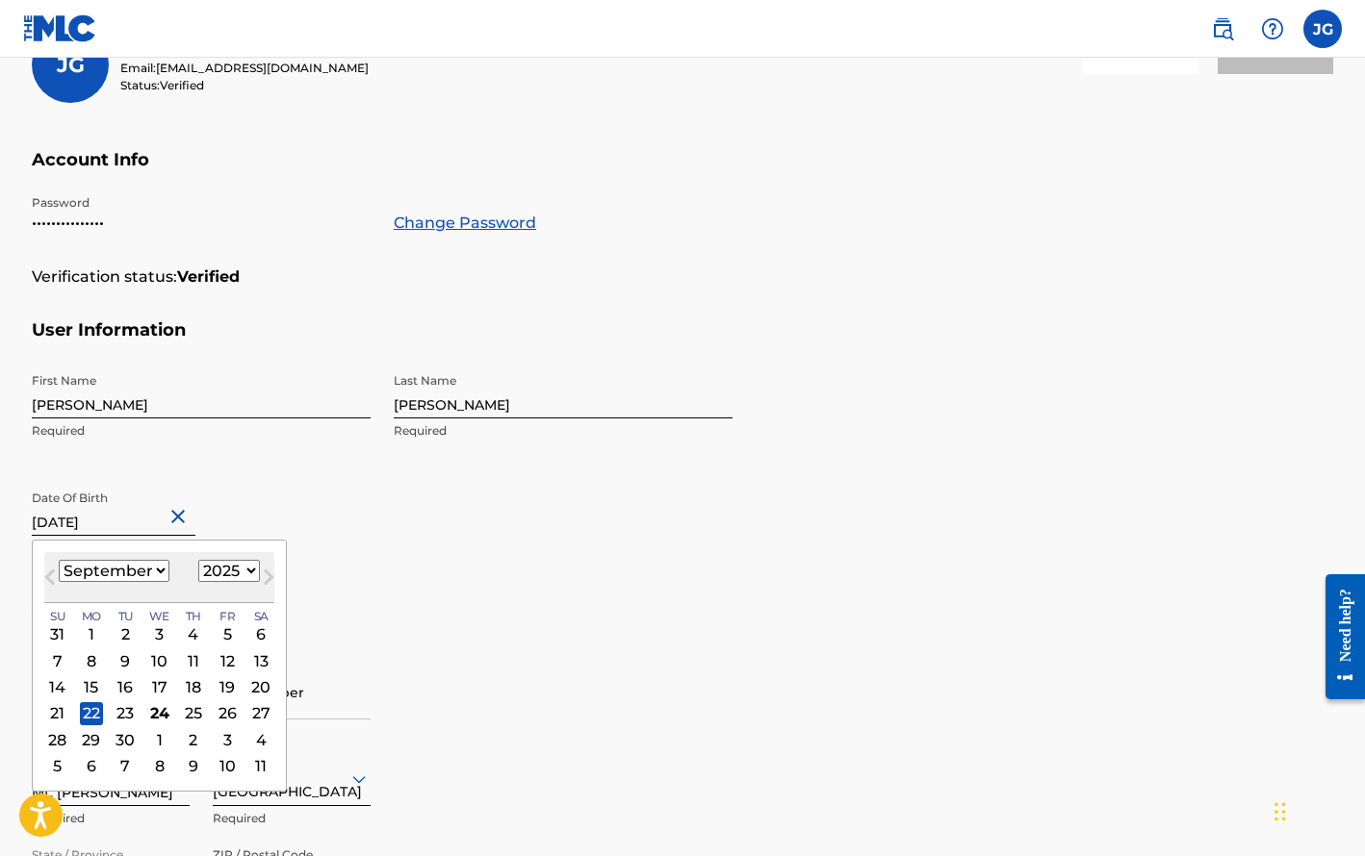
select select "1970"
click at [119, 711] on div "22" at bounding box center [125, 713] width 23 height 23
type input "[DATE]"
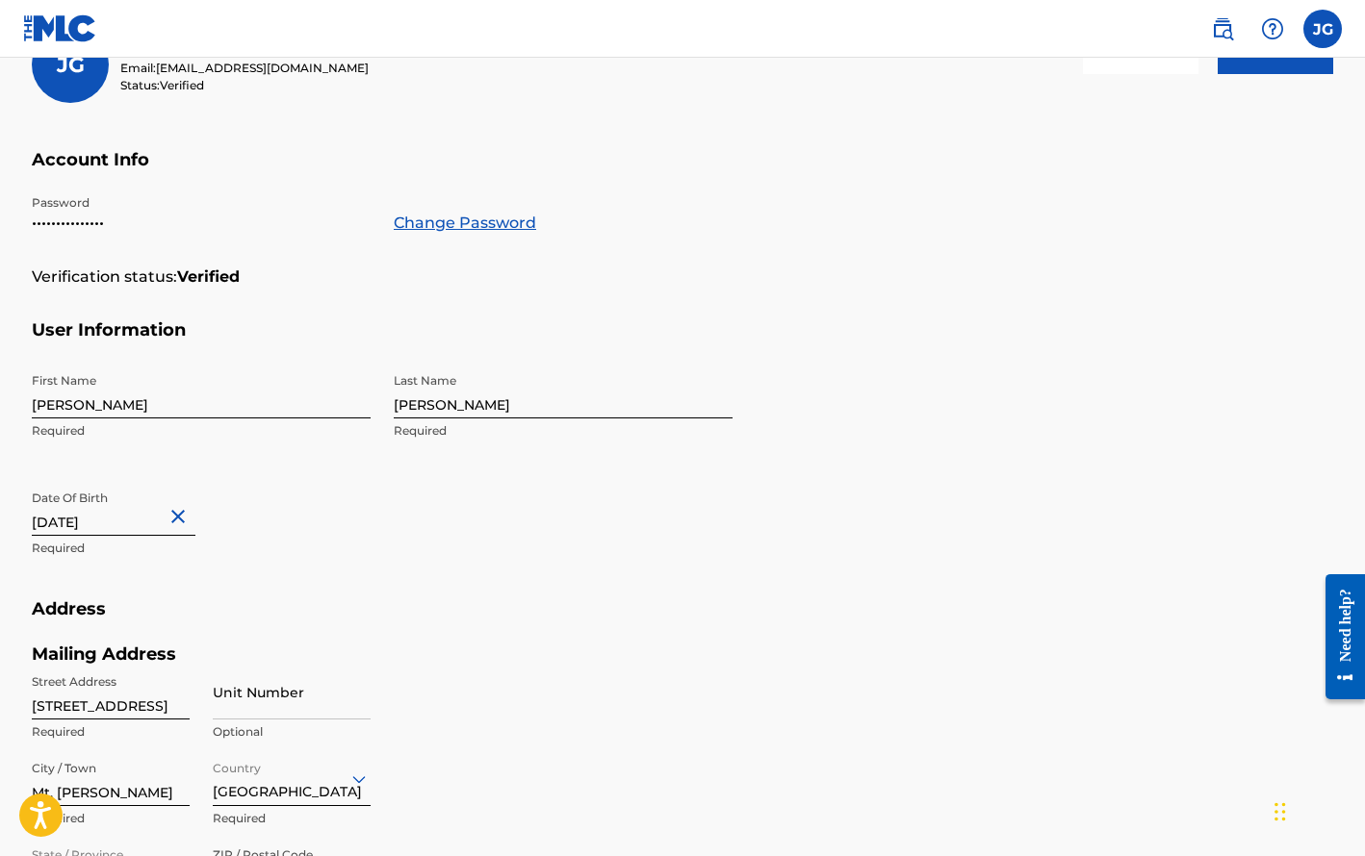
click at [266, 601] on h5 "Address" at bounding box center [682, 621] width 1301 height 45
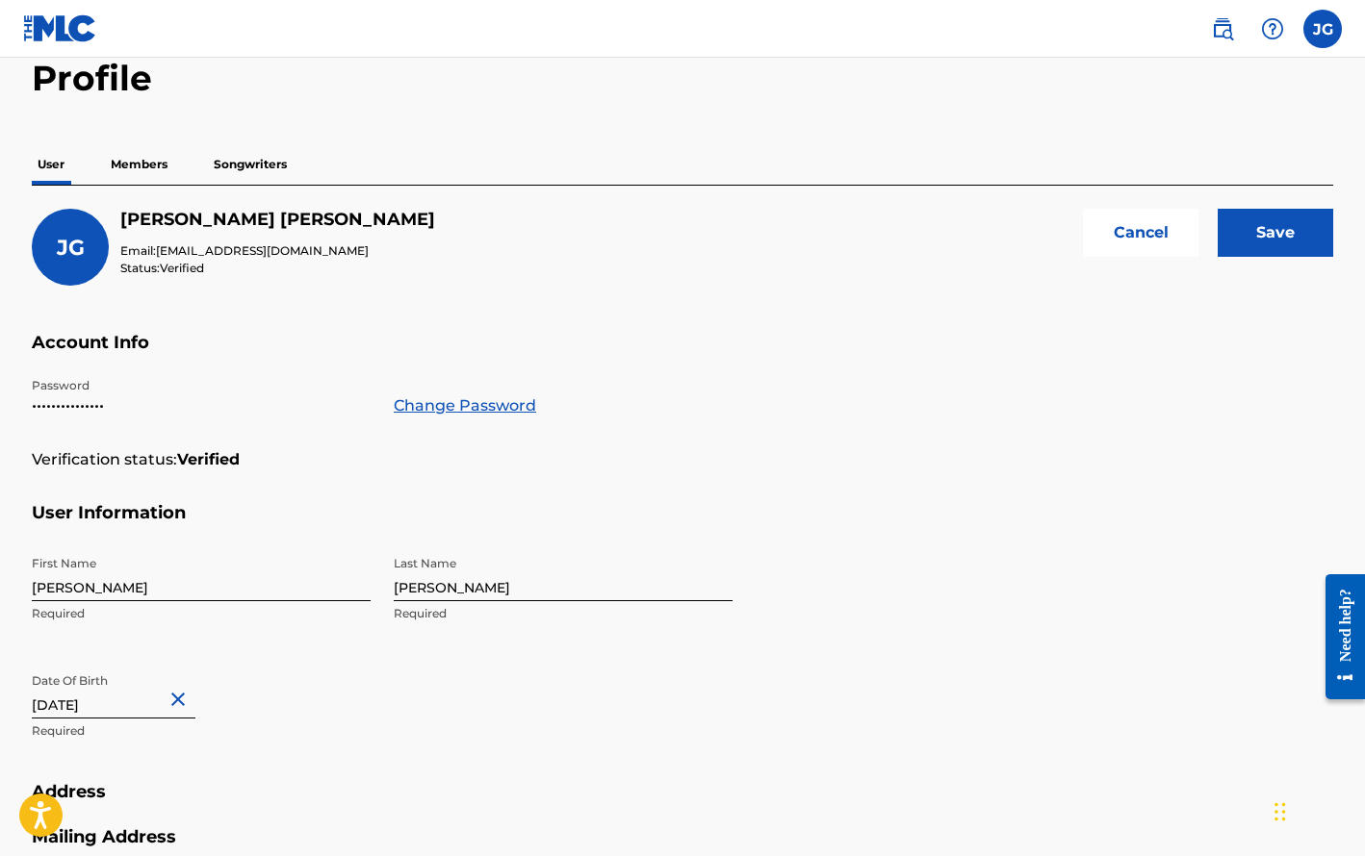
scroll to position [74, 0]
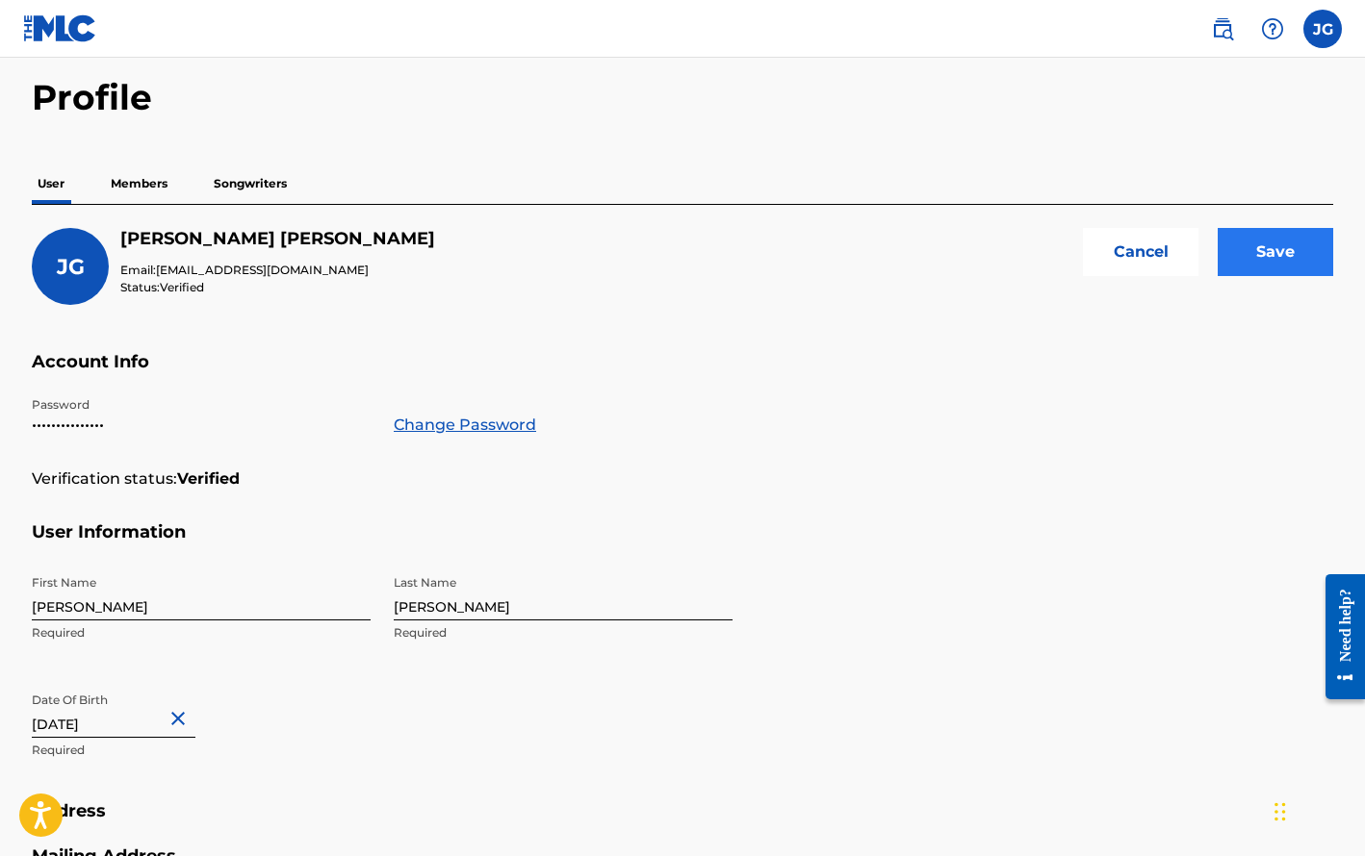
click at [1266, 248] on input "Save" at bounding box center [1274, 252] width 115 height 48
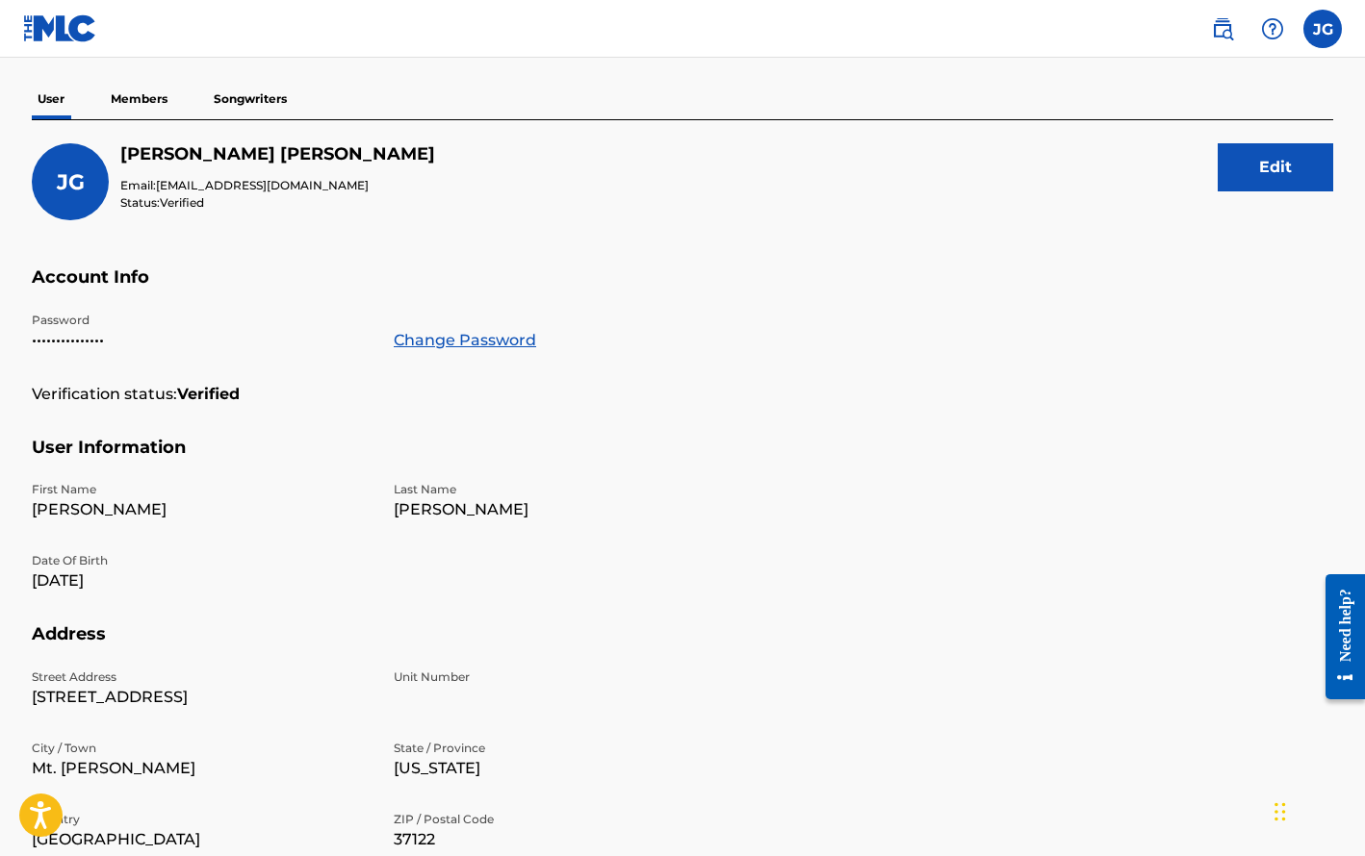
scroll to position [151, 0]
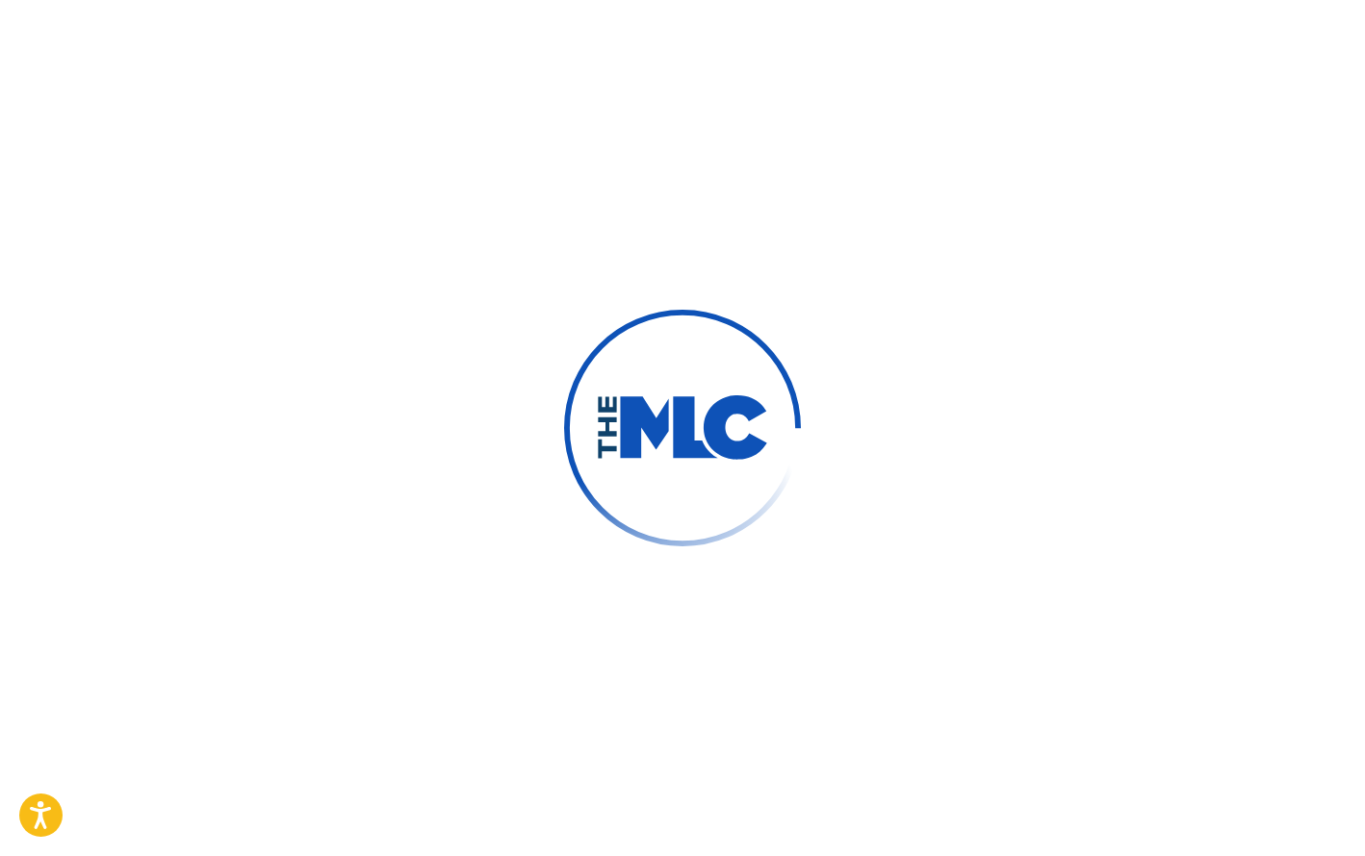
type input "[PERSON_NAME]"
type input "[EMAIL_ADDRESS][DOMAIN_NAME]"
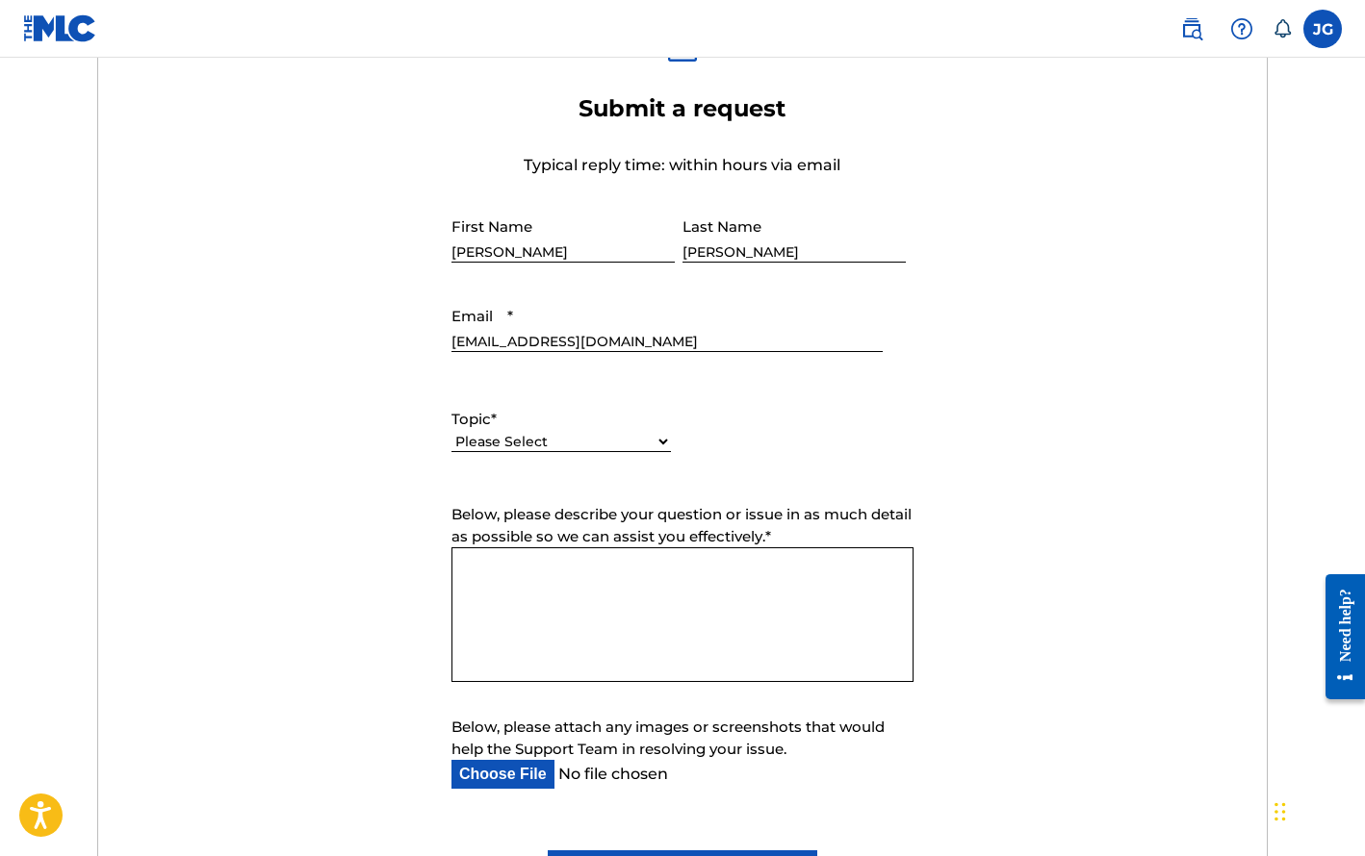
scroll to position [704, 0]
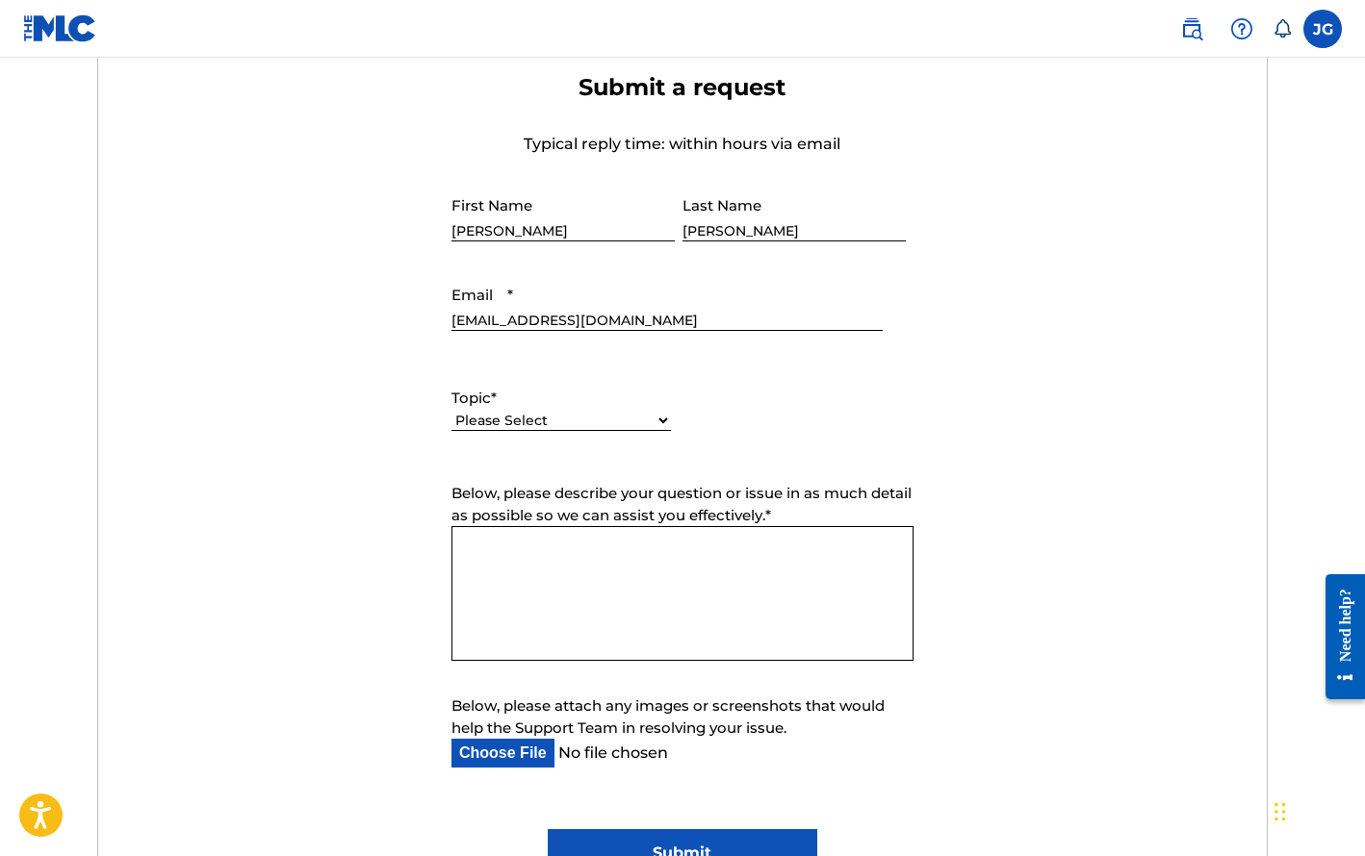
select select "I need help with my account"
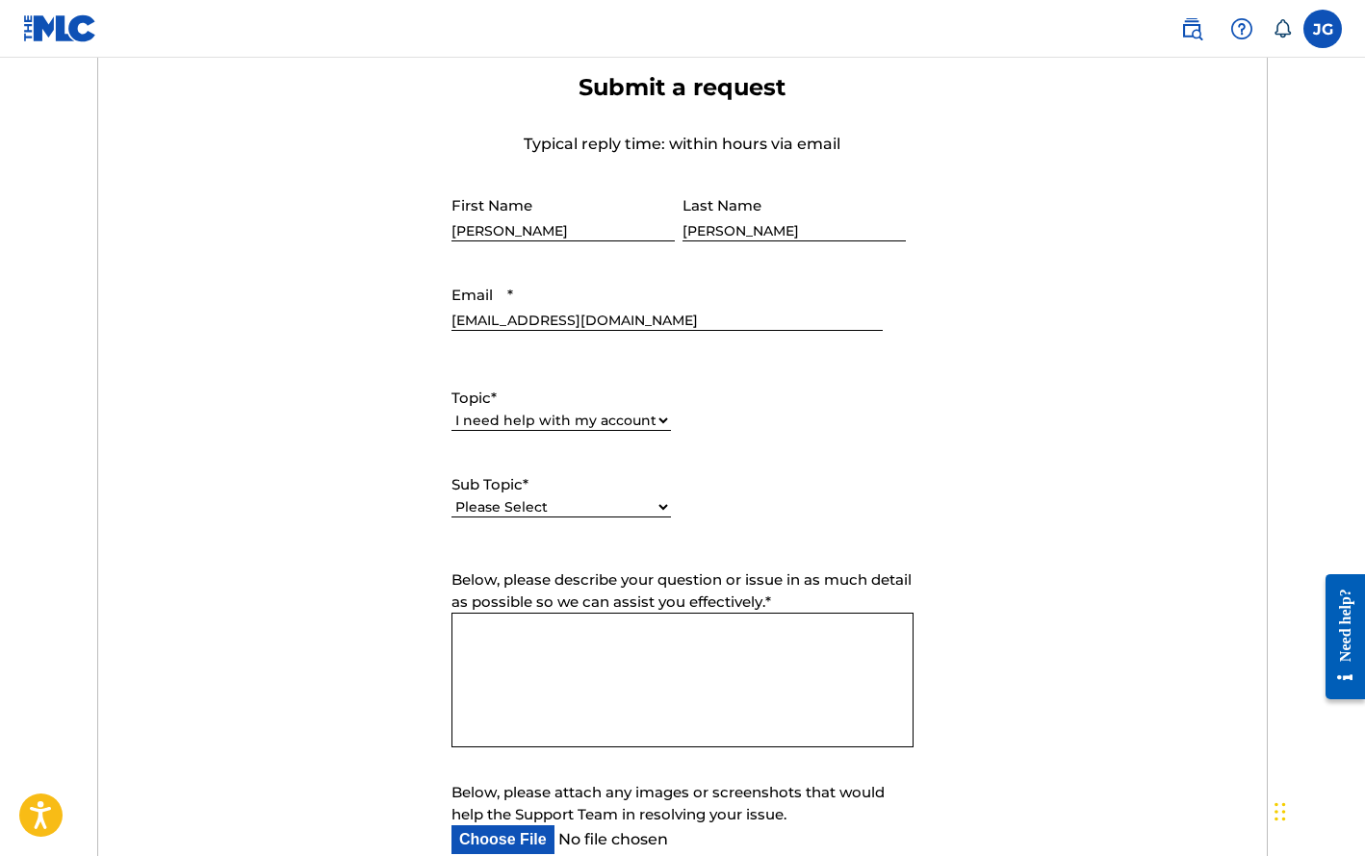
select select "I need help with my user account"
click at [508, 625] on textarea "Below, please describe your question or issue in as much detail as possible so …" at bounding box center [682, 680] width 462 height 135
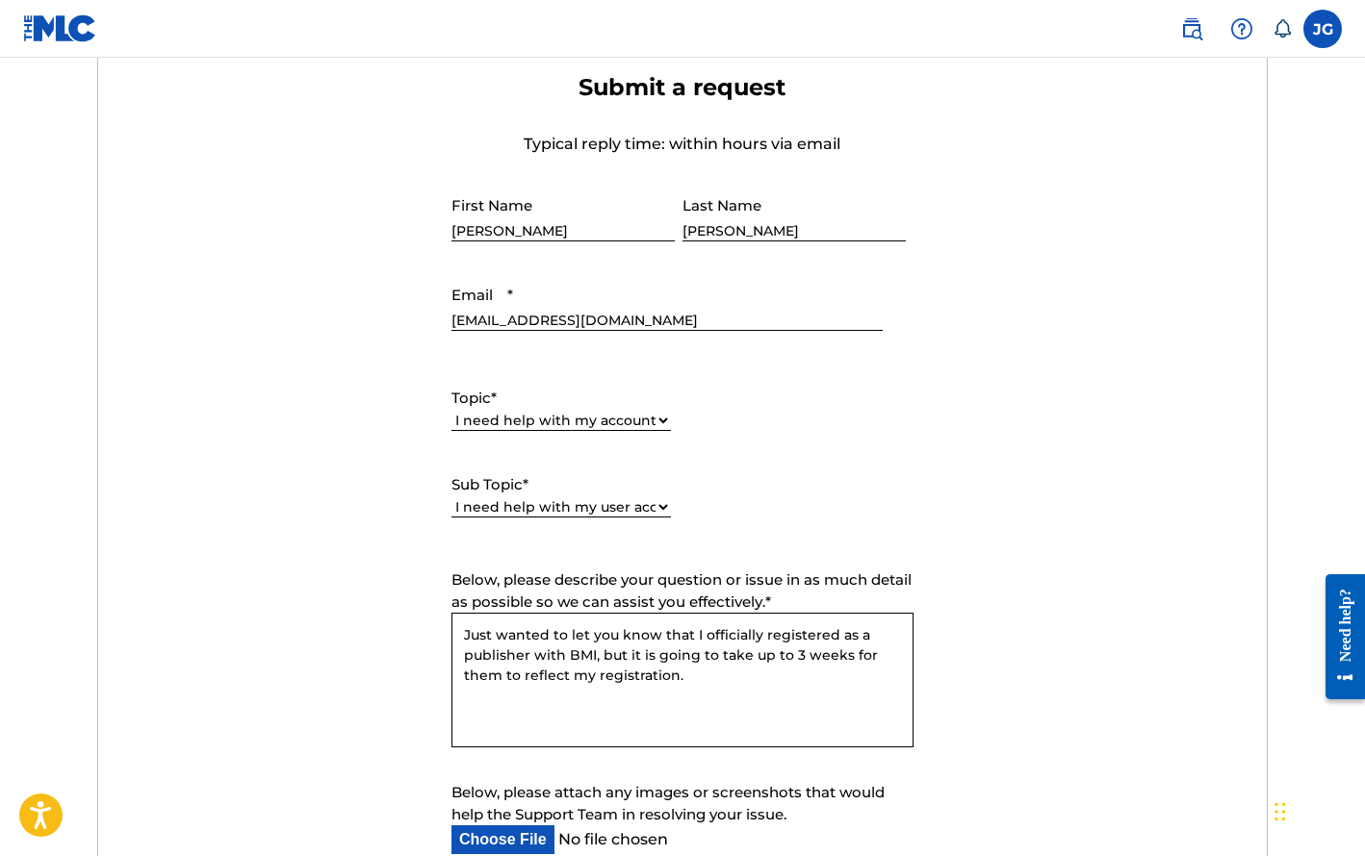
click at [835, 635] on textarea "Just wanted to let you know that I officially registered as a publisher with BM…" at bounding box center [682, 680] width 462 height 135
click at [774, 675] on textarea "Just wanted to let you know that I officially registered Julie Jean Publishing …" at bounding box center [682, 680] width 462 height 135
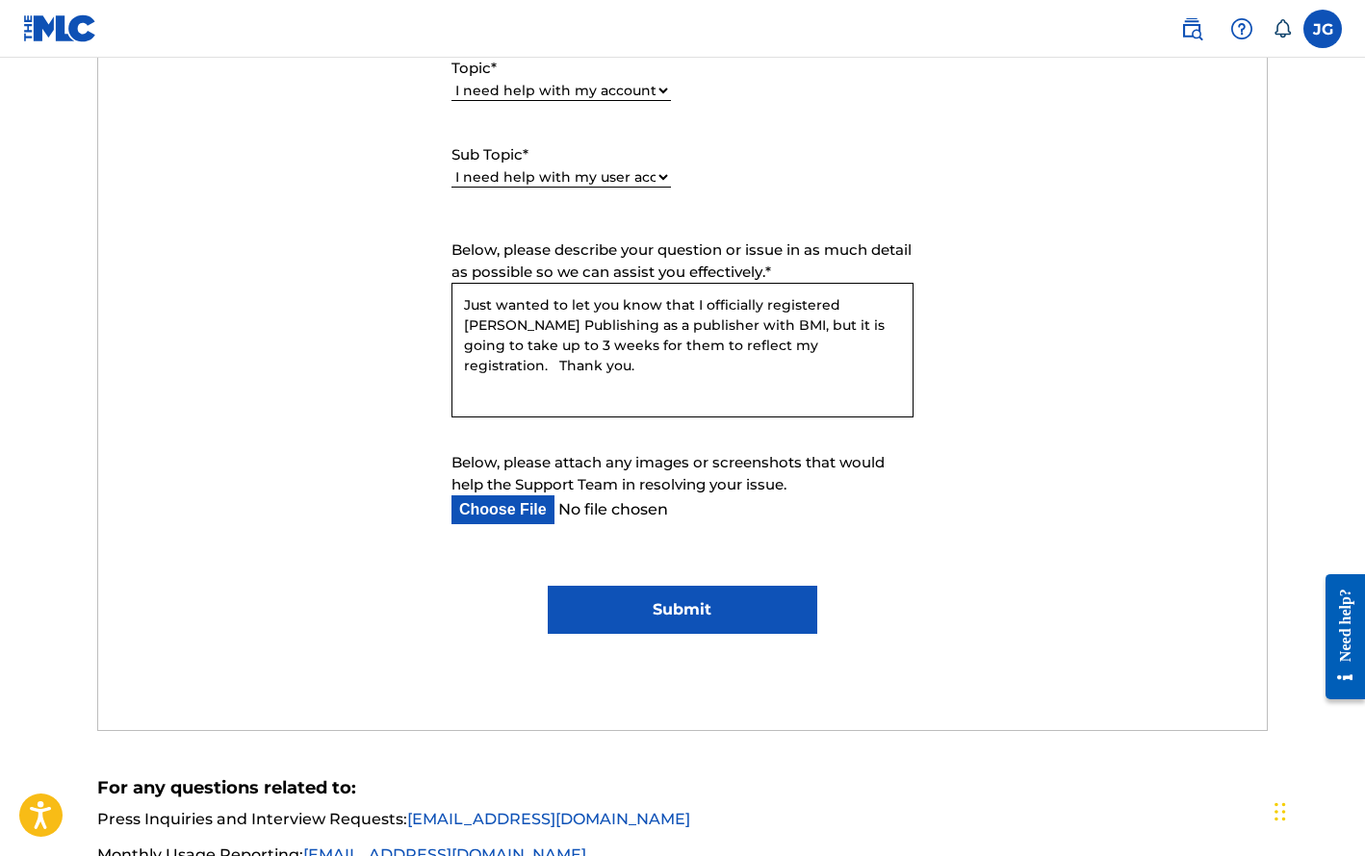
scroll to position [1039, 0]
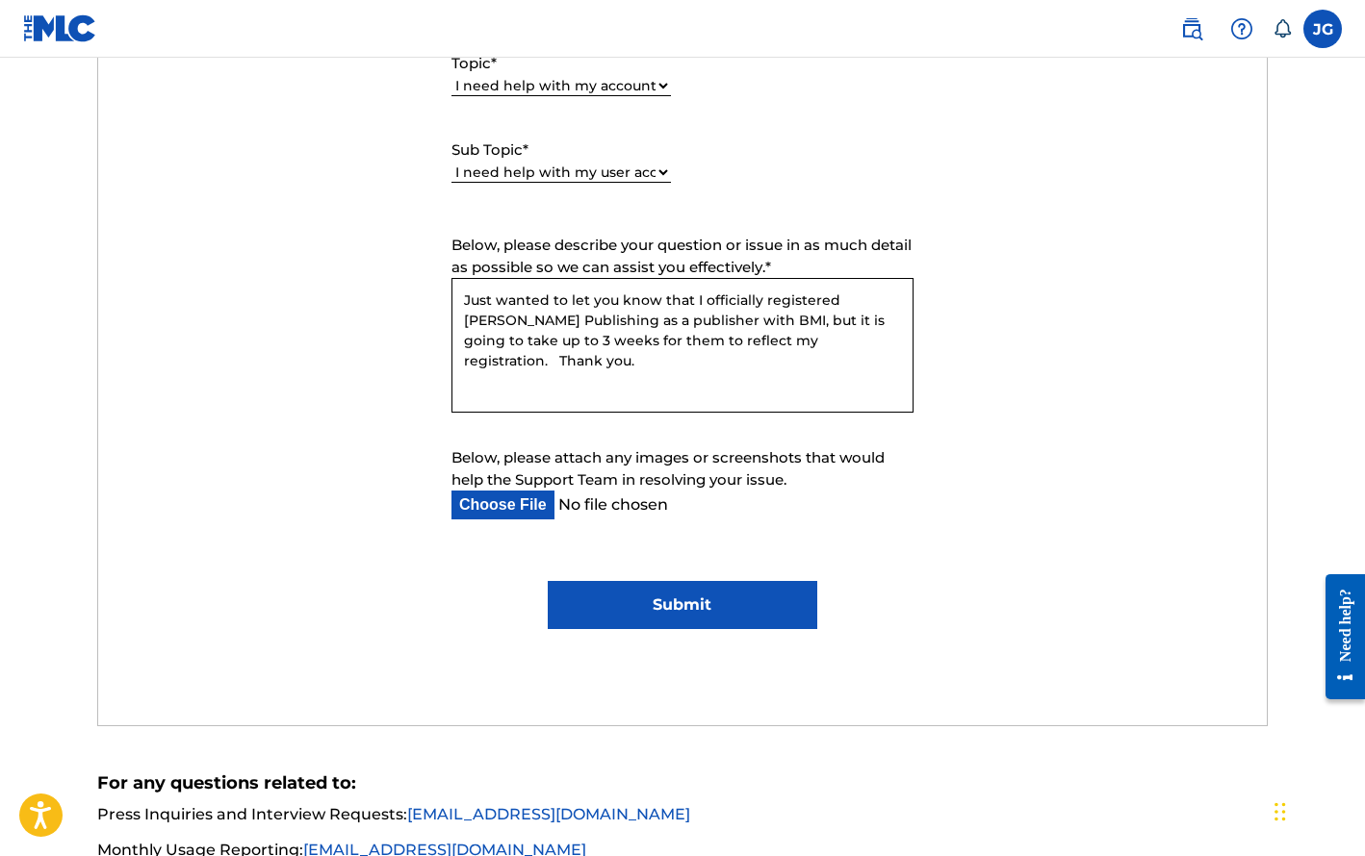
type textarea "Just wanted to let you know that I officially registered Julie Jean Publishing …"
click at [686, 607] on input "Submit" at bounding box center [682, 605] width 268 height 48
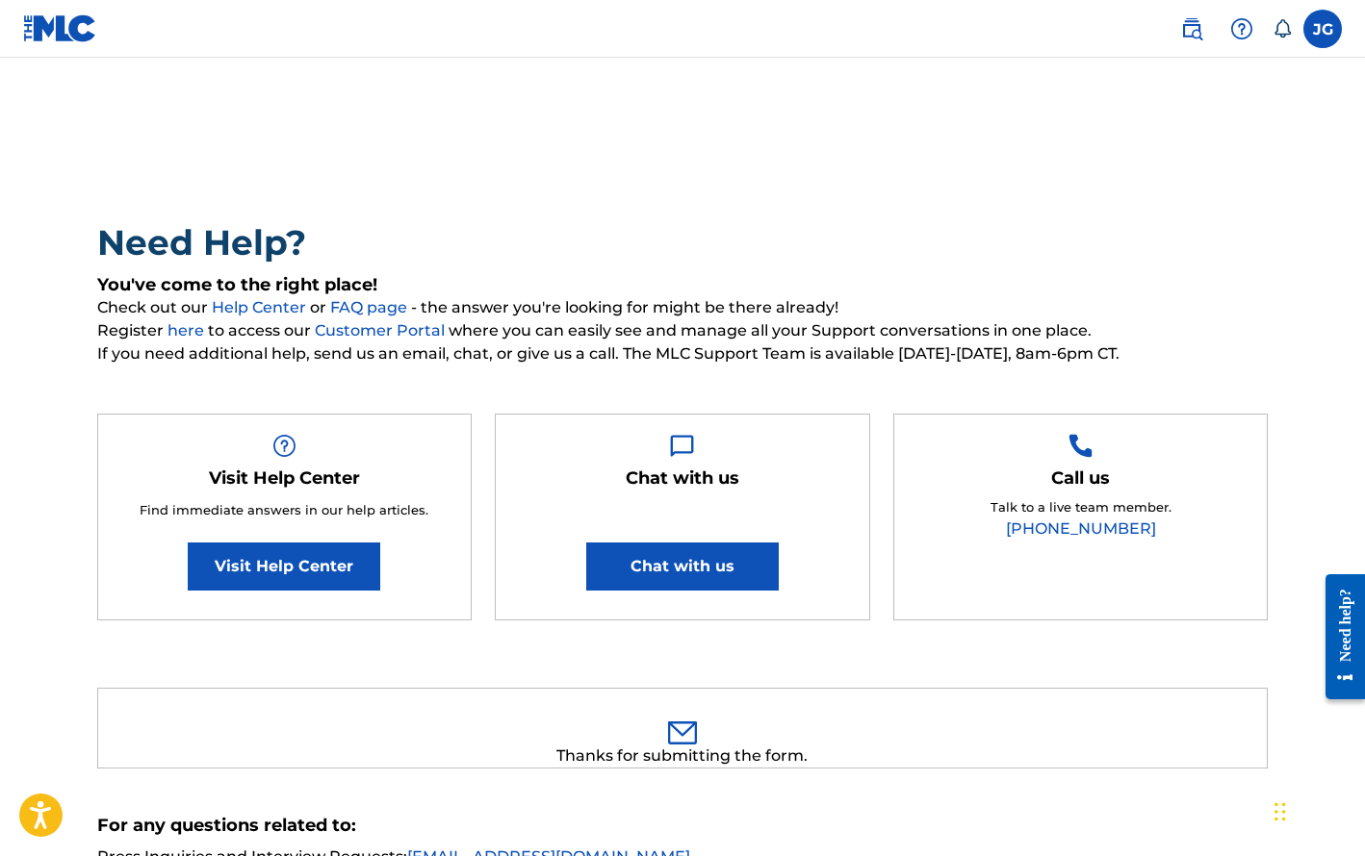
scroll to position [0, 0]
